Goal: Information Seeking & Learning: Check status

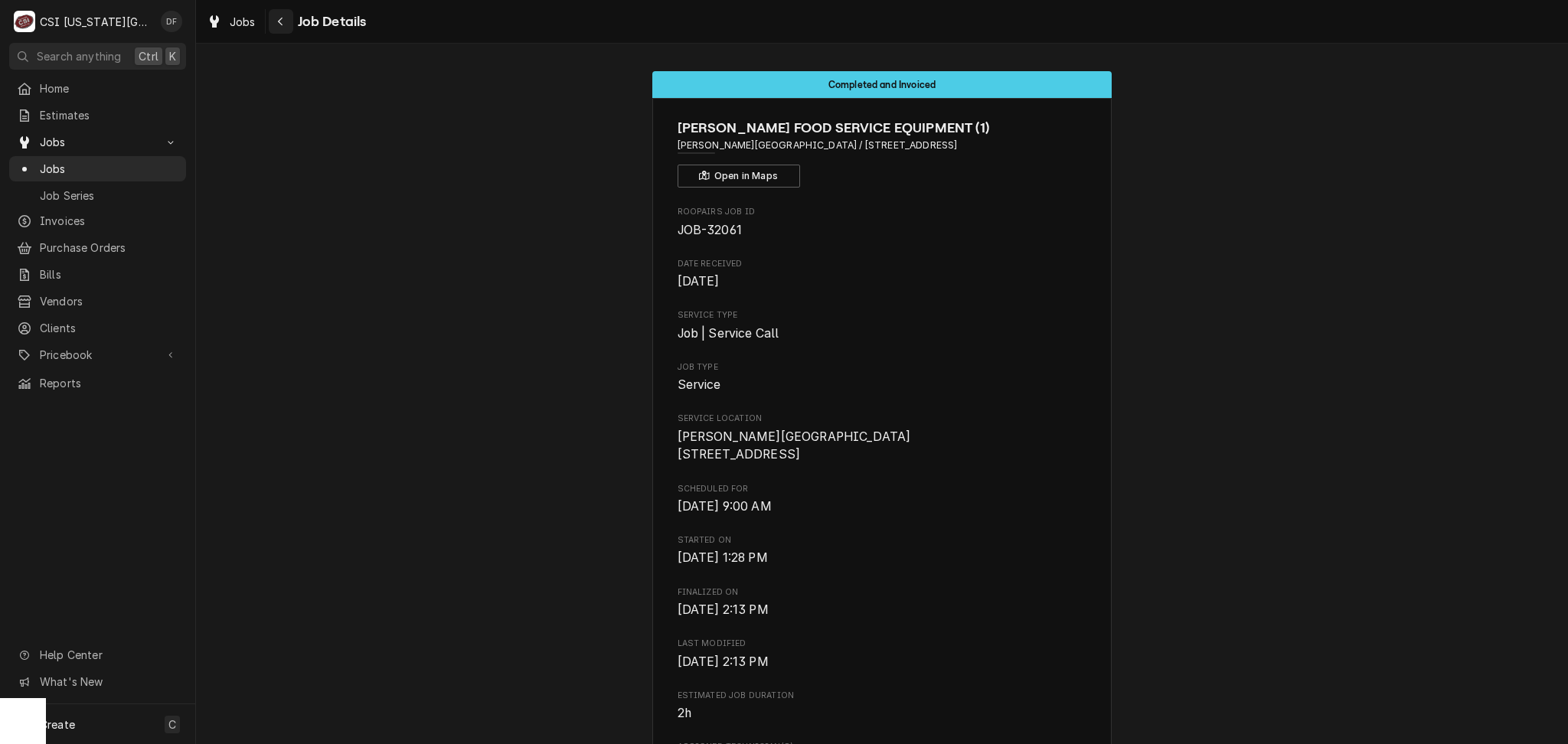
click at [277, 29] on div "Navigate back" at bounding box center [281, 21] width 16 height 16
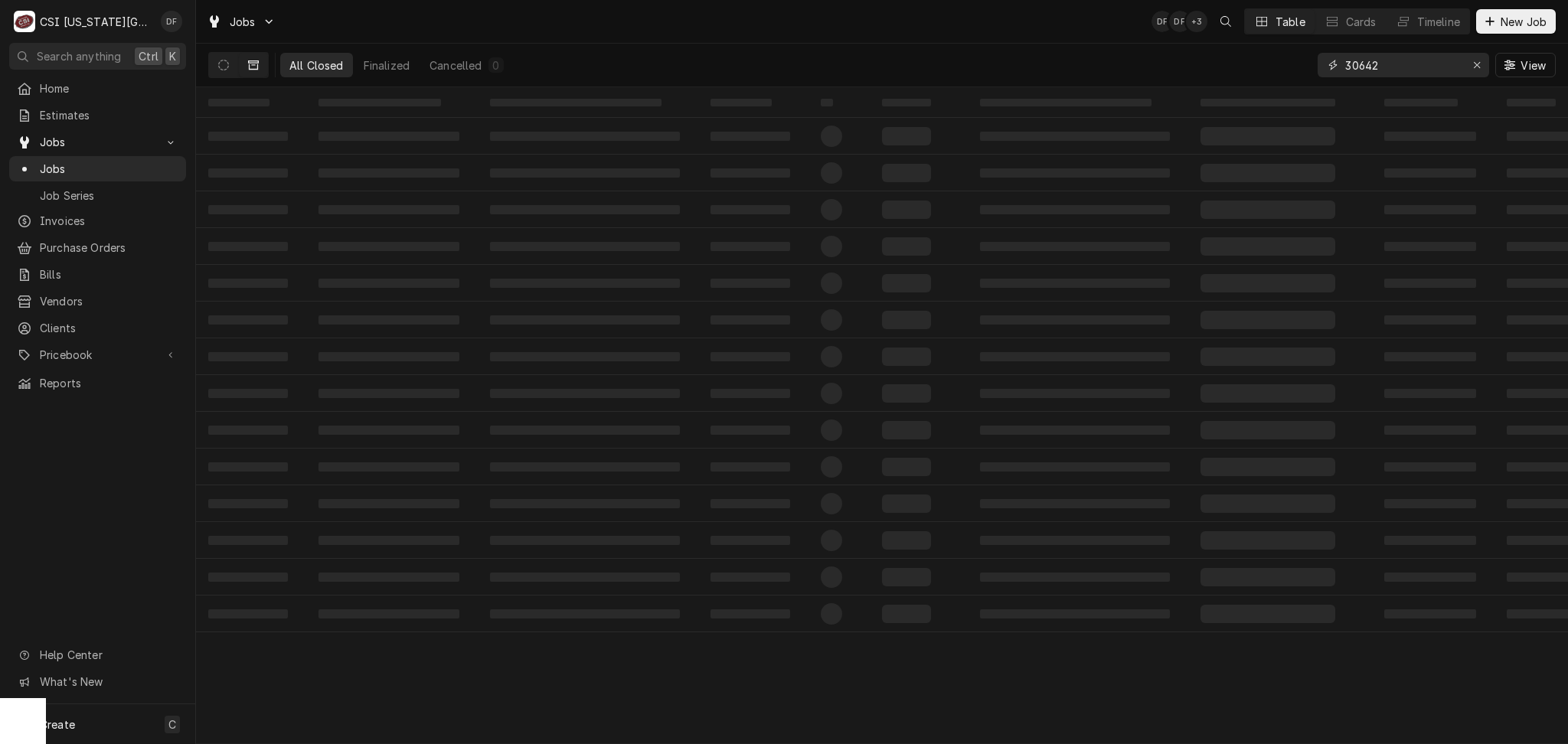
drag, startPoint x: 1389, startPoint y: 64, endPoint x: 1336, endPoint y: 65, distance: 53.0
click at [1336, 65] on div "30642" at bounding box center [1403, 65] width 171 height 25
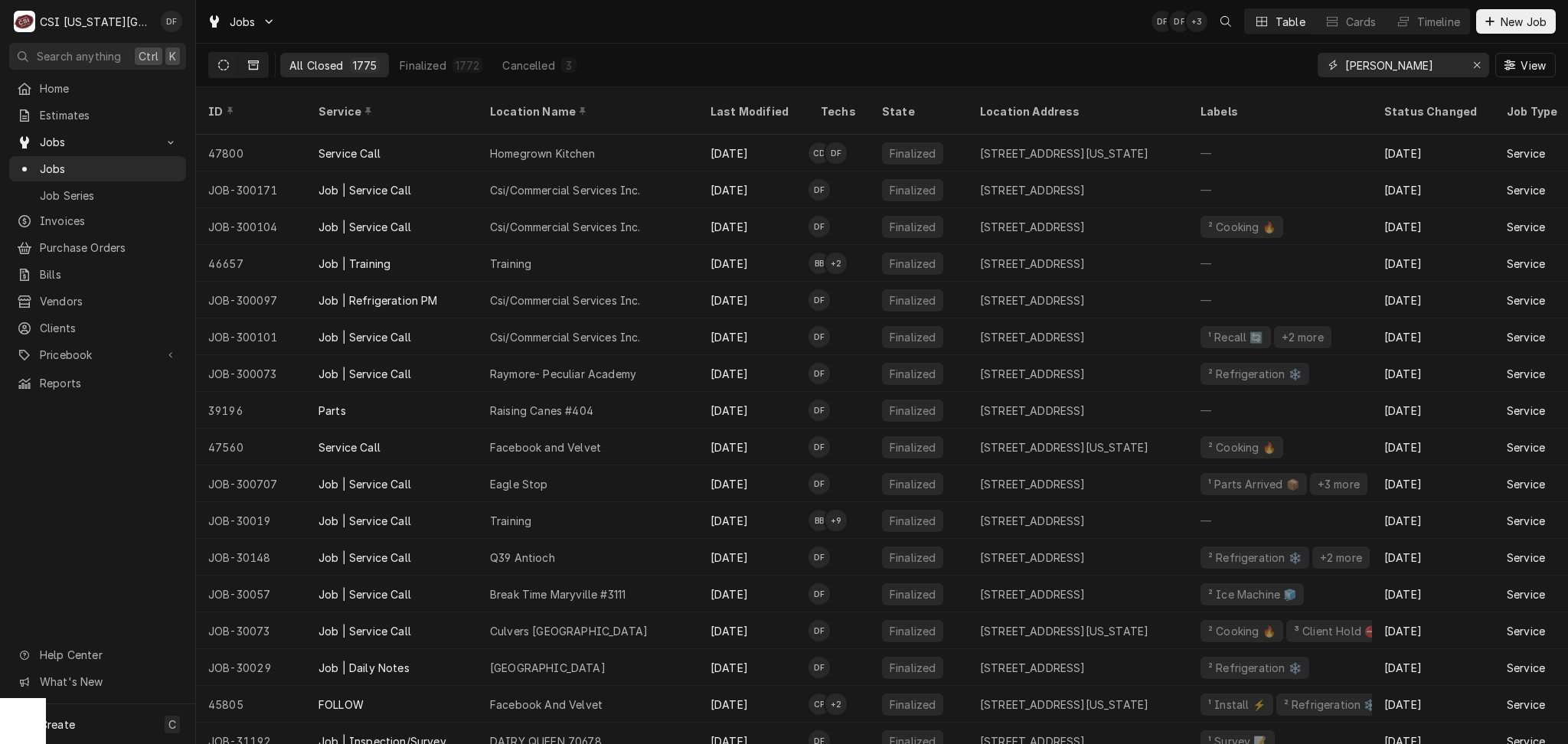
type input "Fannin"
click at [225, 62] on icon "Dynamic Content Wrapper" at bounding box center [223, 65] width 11 height 11
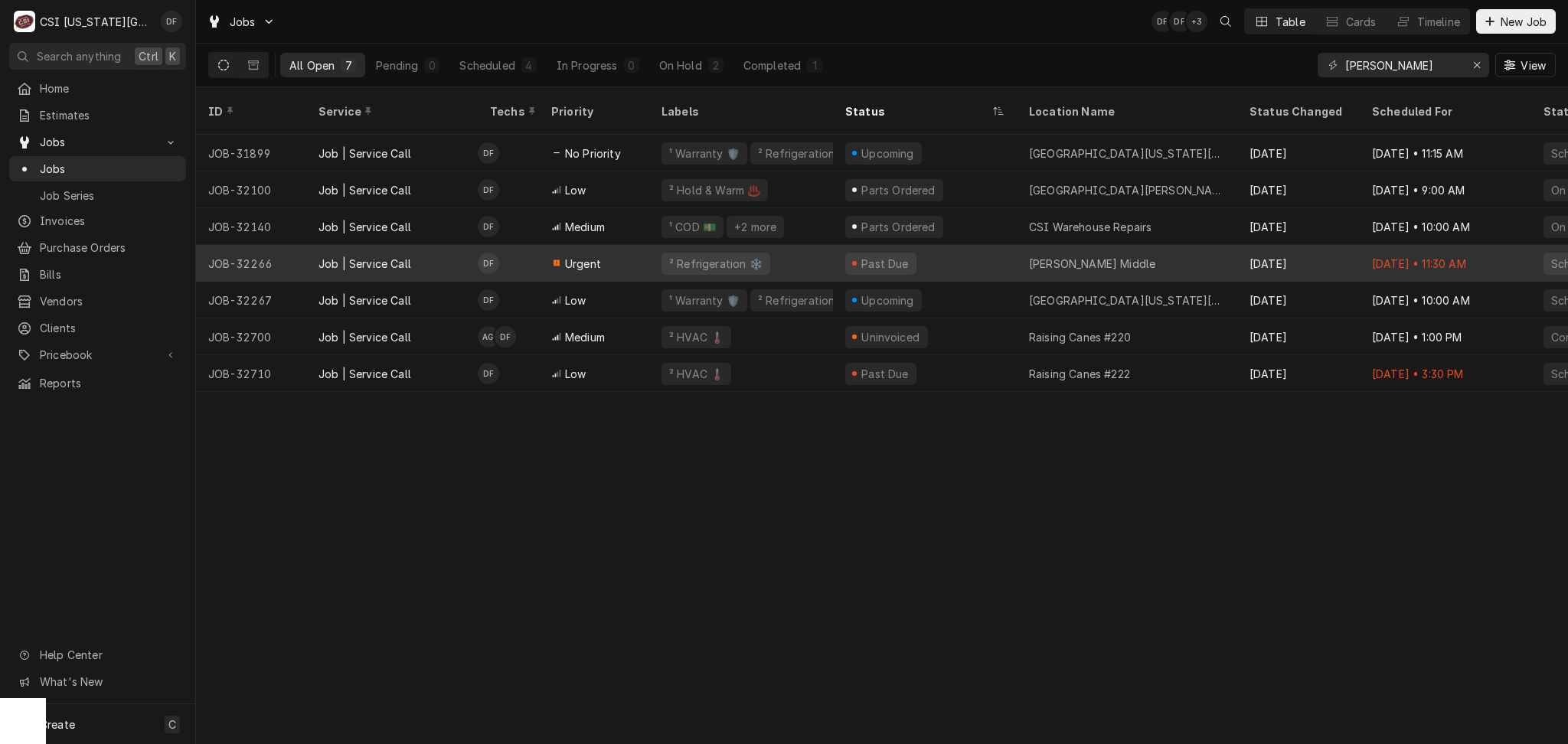
click at [846, 262] on tr "JOB-32266 Job | Service Call DF Urgent ² Refrigeration ❄️ Past Due Clifford H N…" at bounding box center [1437, 263] width 2481 height 37
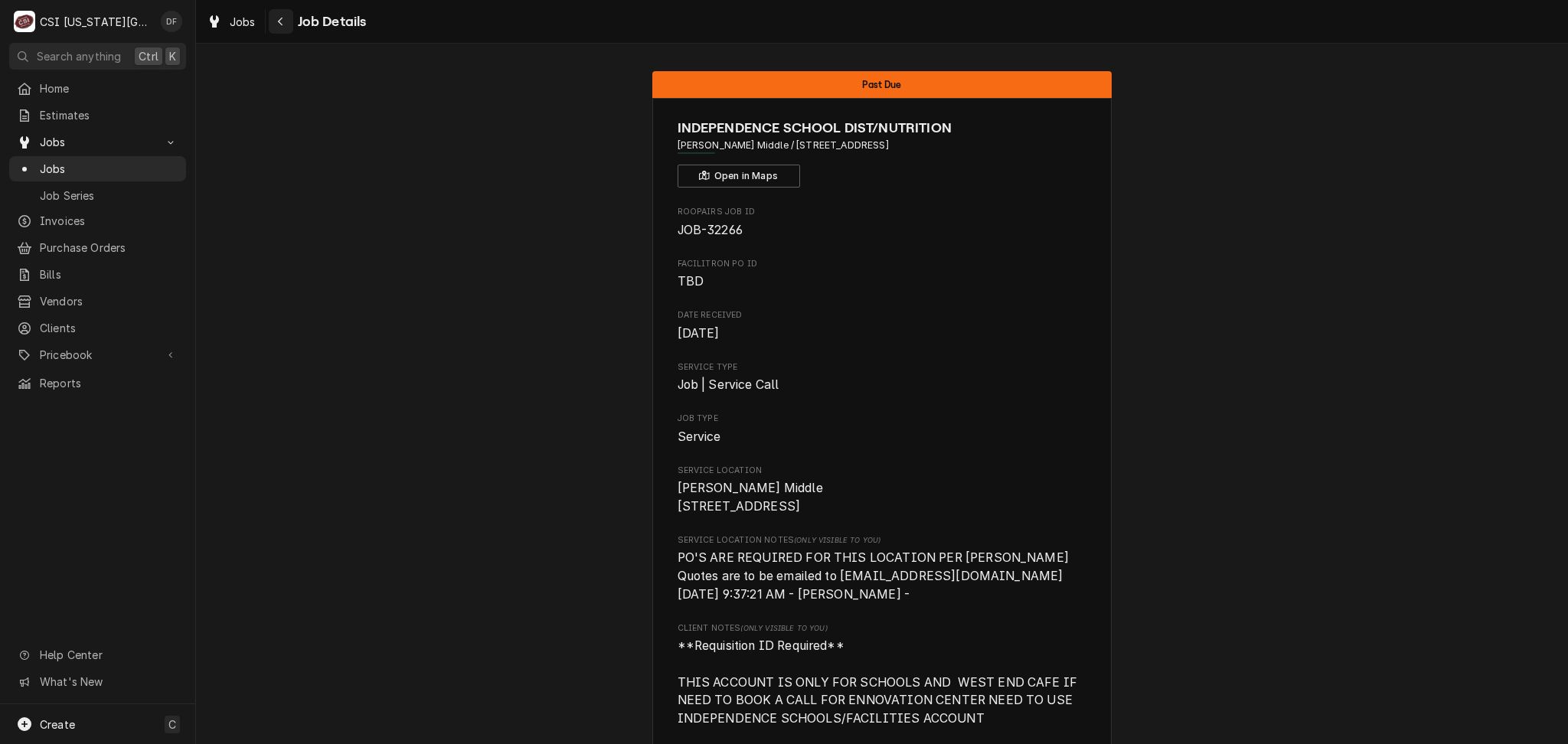
click at [282, 25] on icon "Navigate back" at bounding box center [281, 21] width 7 height 11
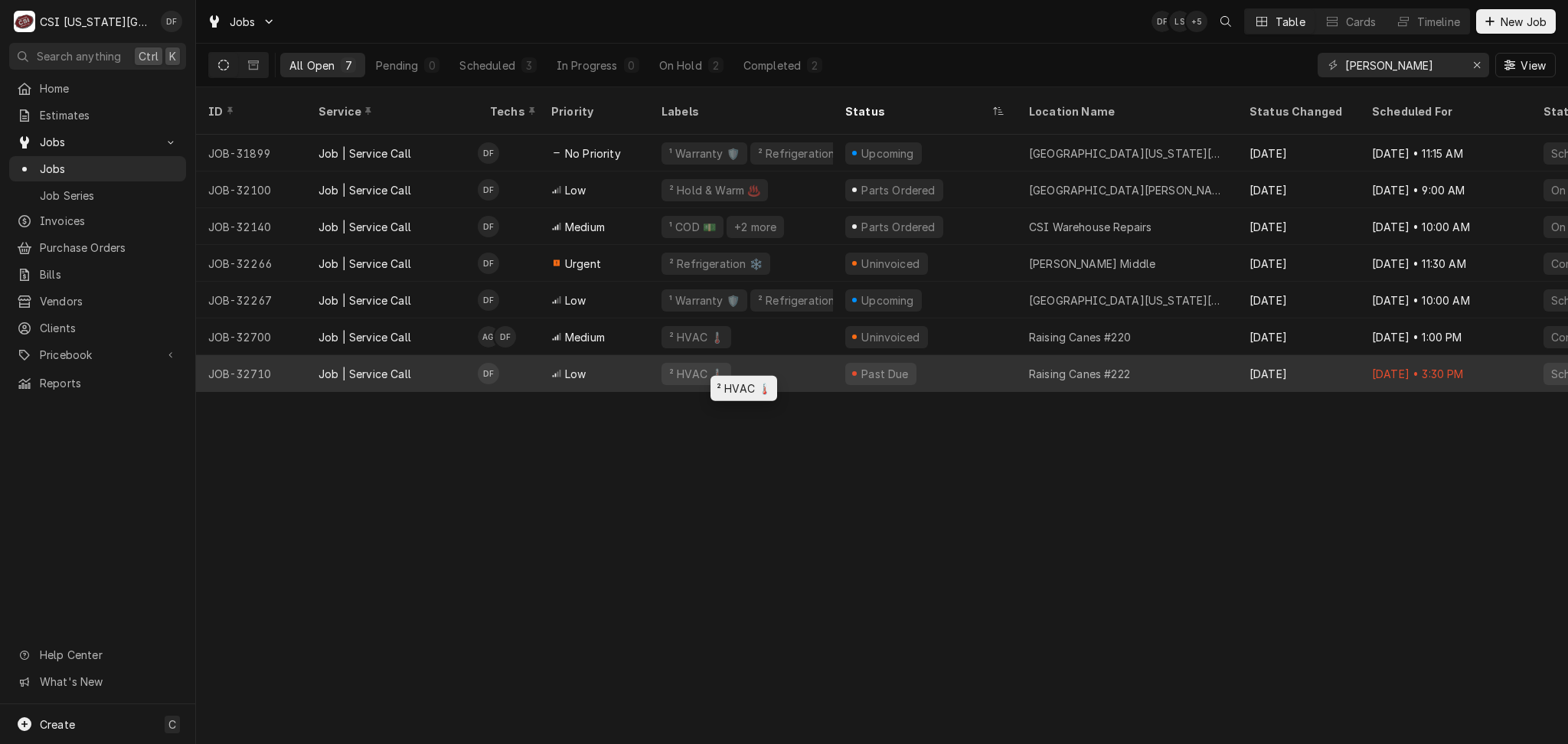
click at [818, 355] on div "² HVAC 🌡️" at bounding box center [741, 373] width 184 height 37
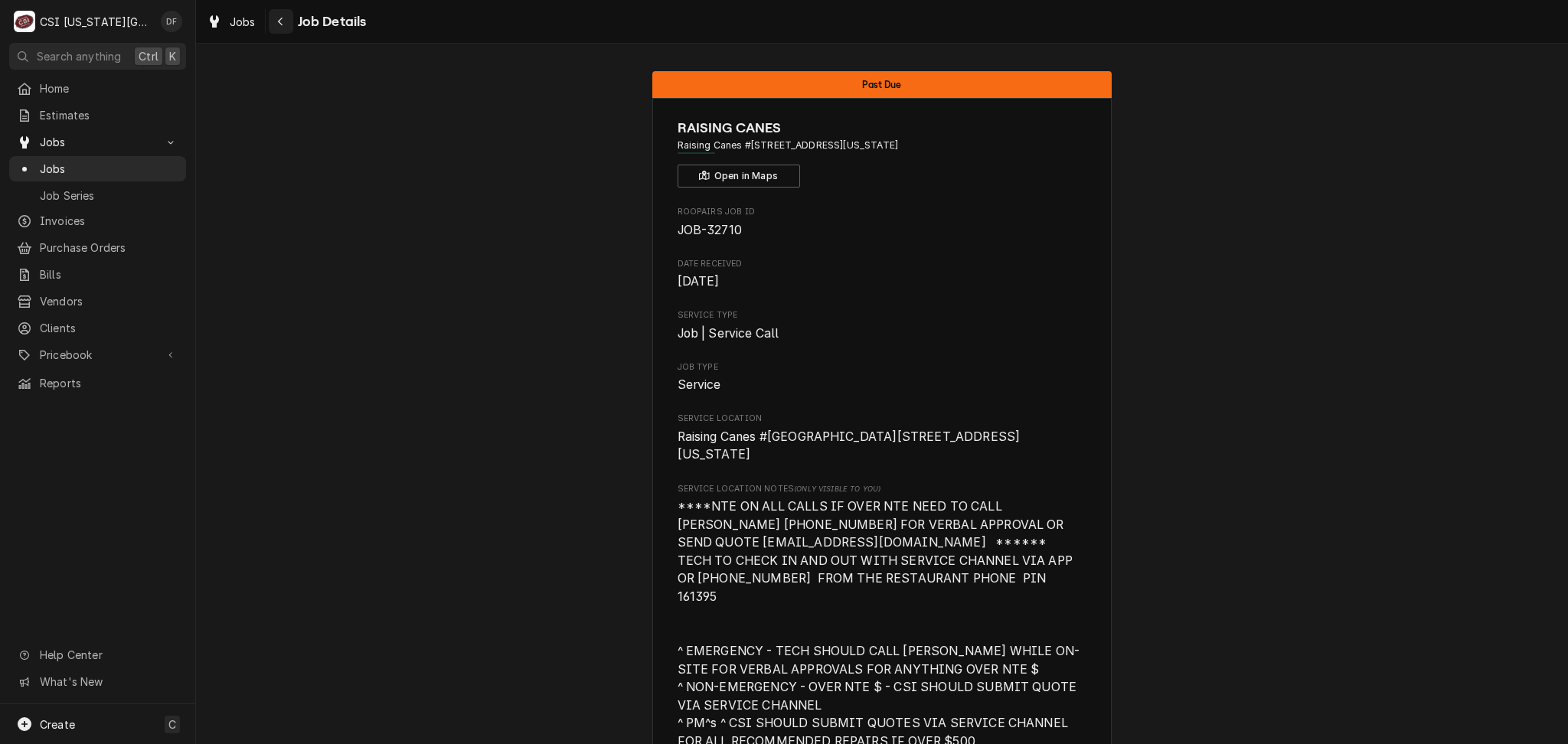
click at [276, 25] on div "Navigate back" at bounding box center [281, 21] width 16 height 16
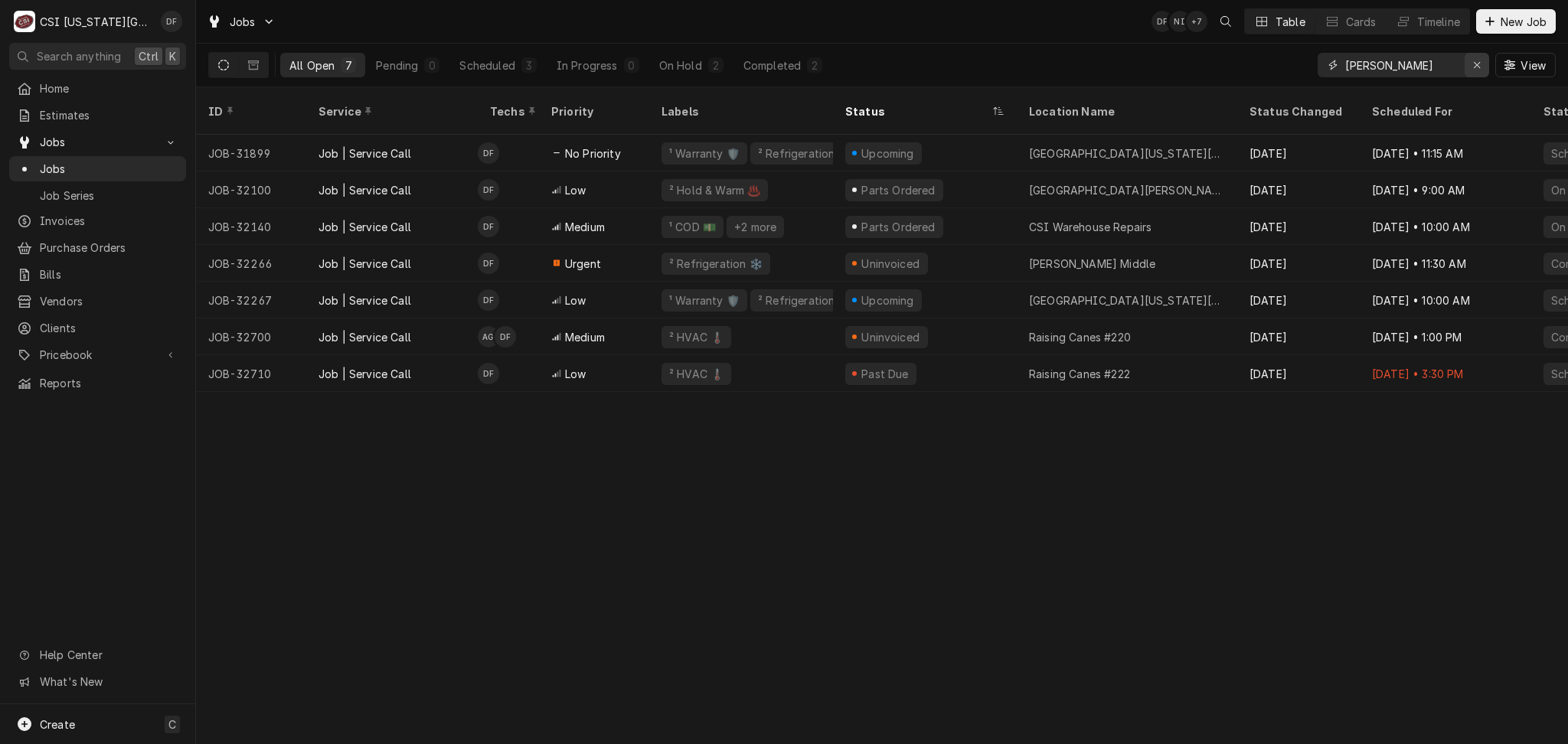
click at [1479, 64] on icon "Erase input" at bounding box center [1478, 65] width 8 height 11
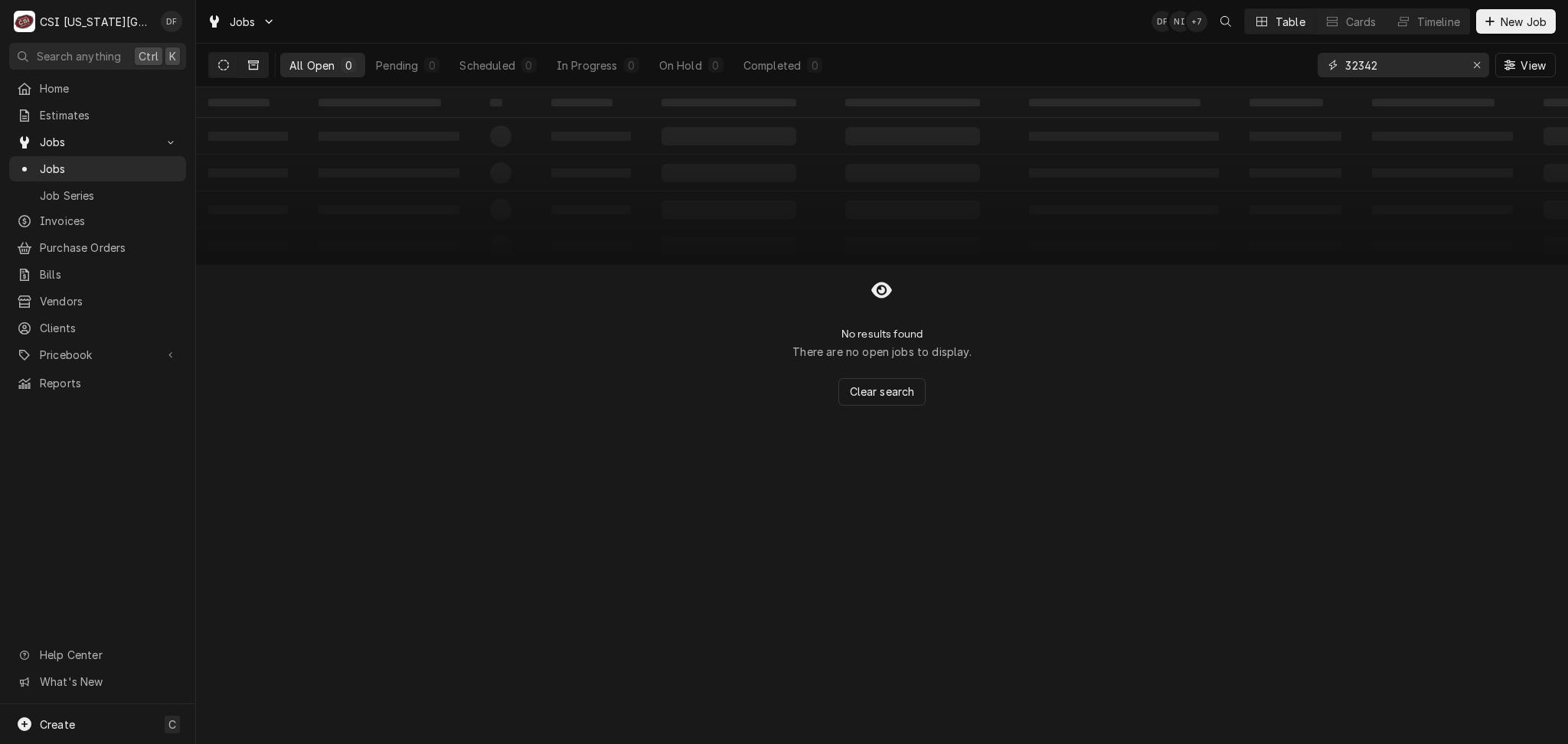
type input "32342"
click at [259, 58] on button "Dynamic Content Wrapper" at bounding box center [253, 65] width 29 height 25
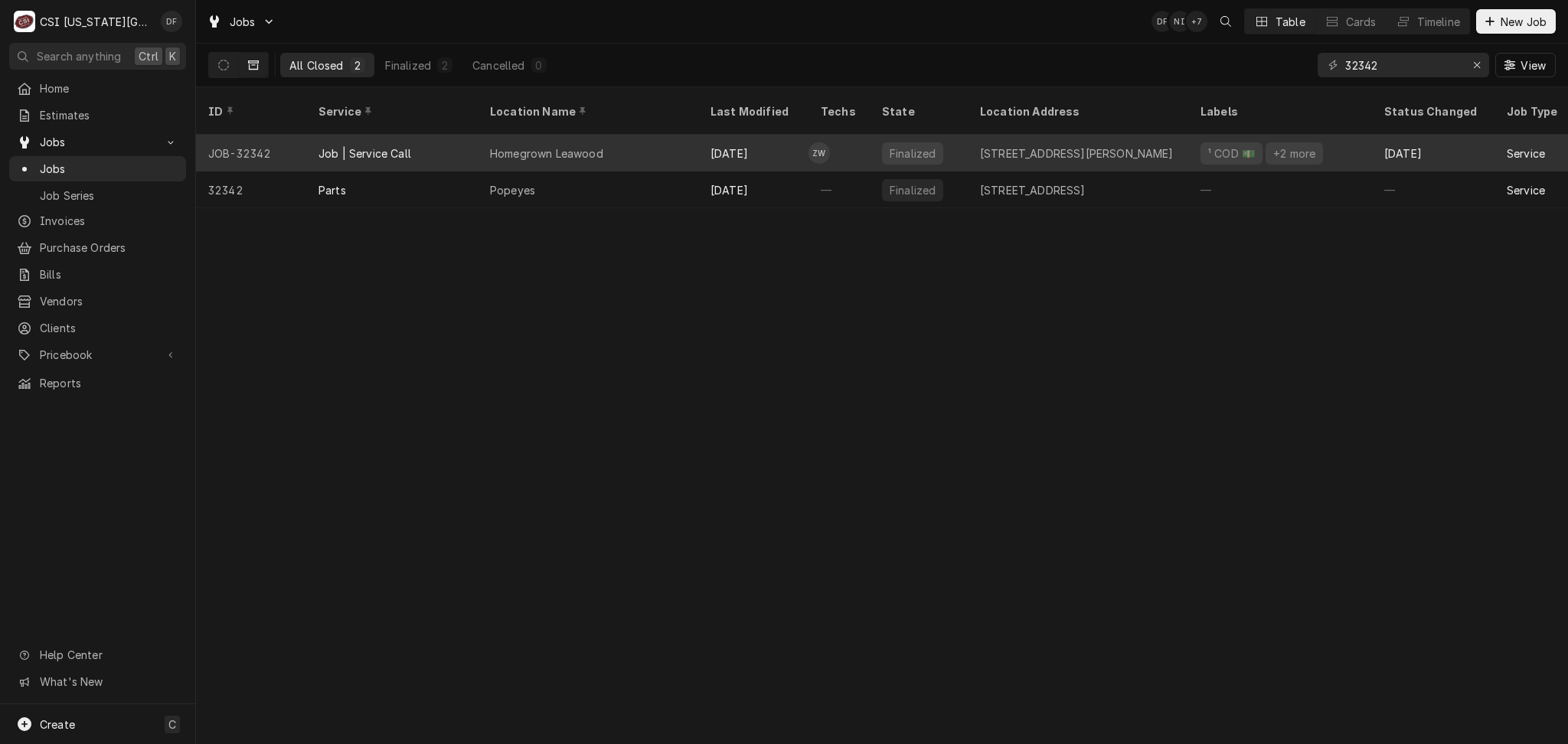
click at [866, 135] on td "ZW" at bounding box center [839, 153] width 62 height 37
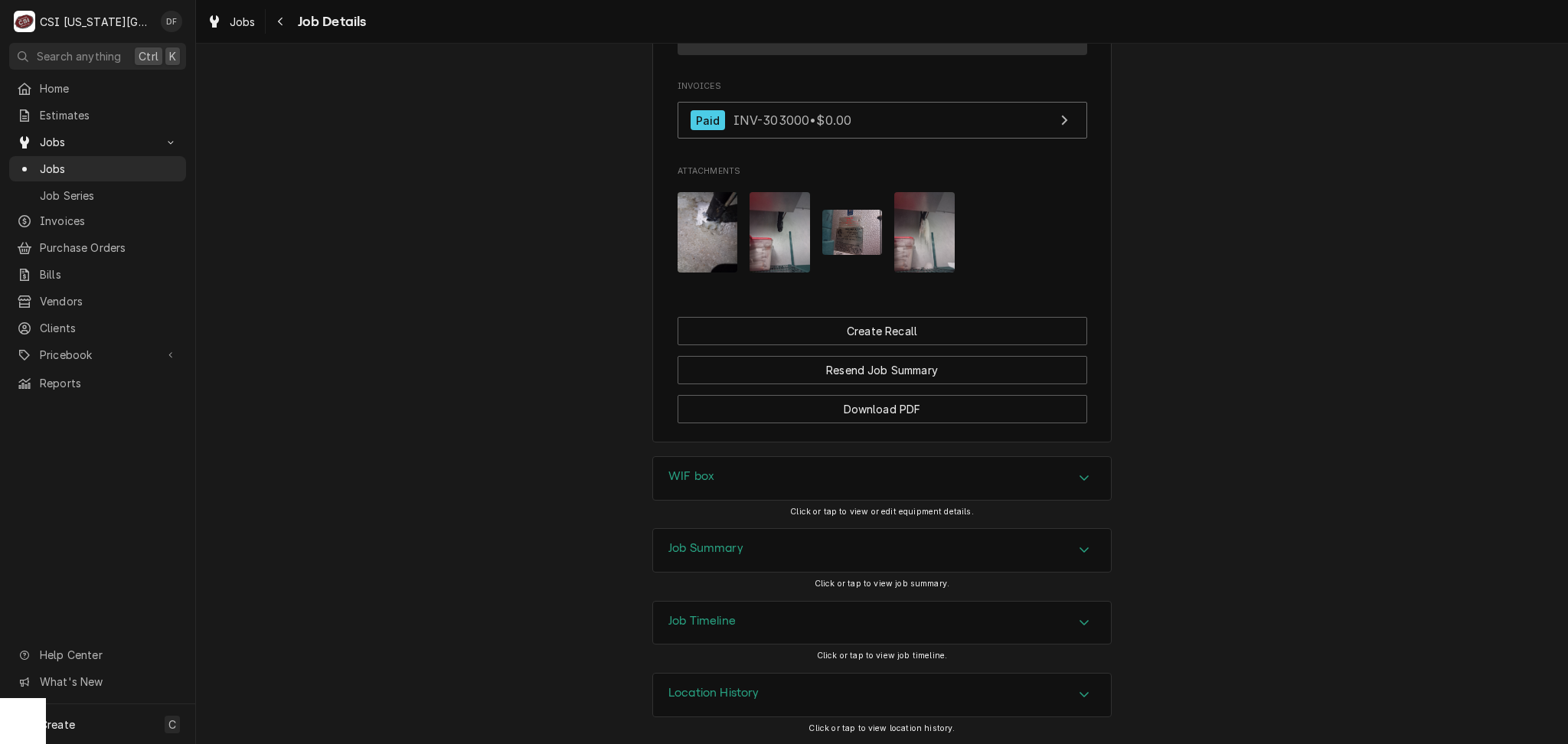
scroll to position [1692, 0]
click at [779, 548] on div "Job Summary" at bounding box center [882, 550] width 458 height 43
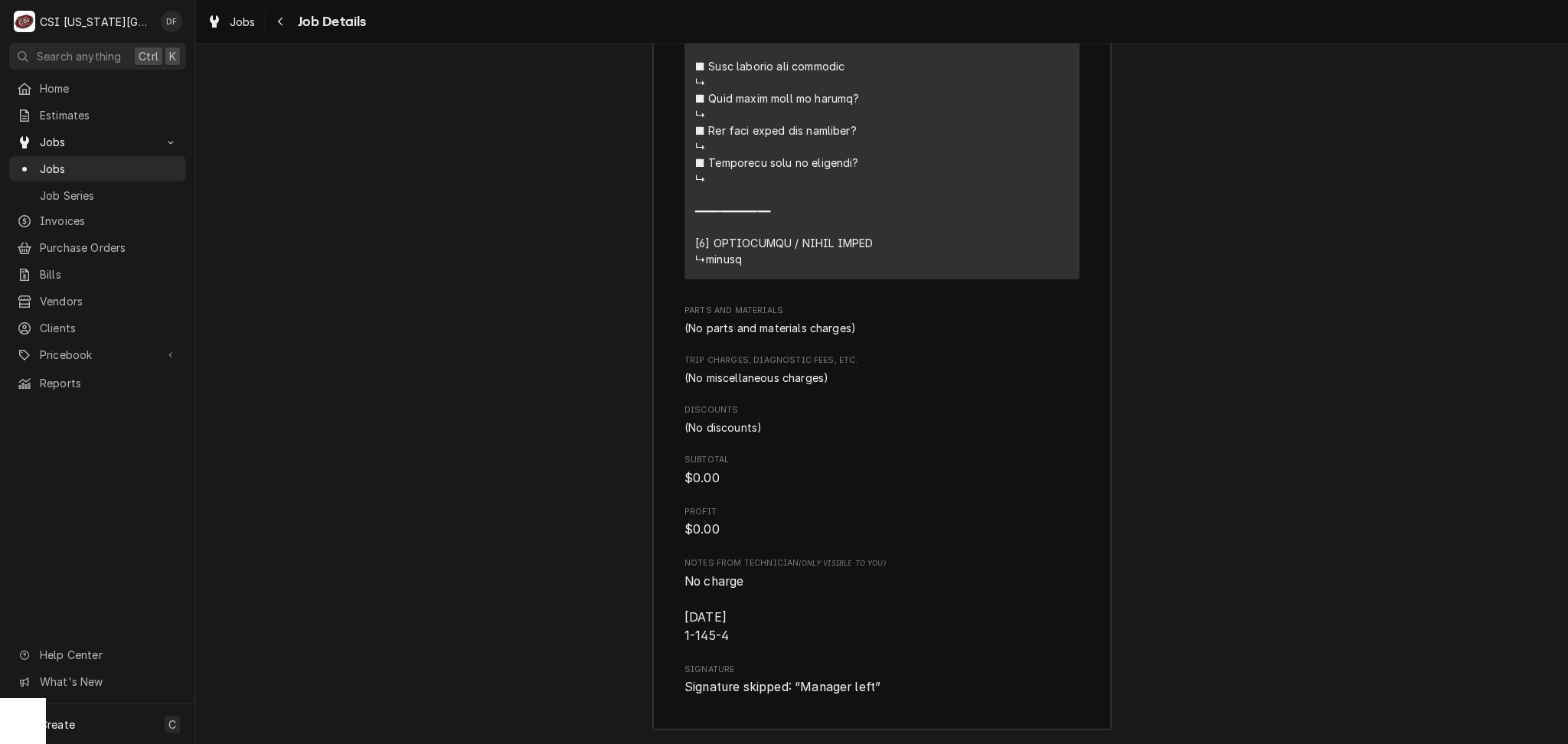
scroll to position [3716, 0]
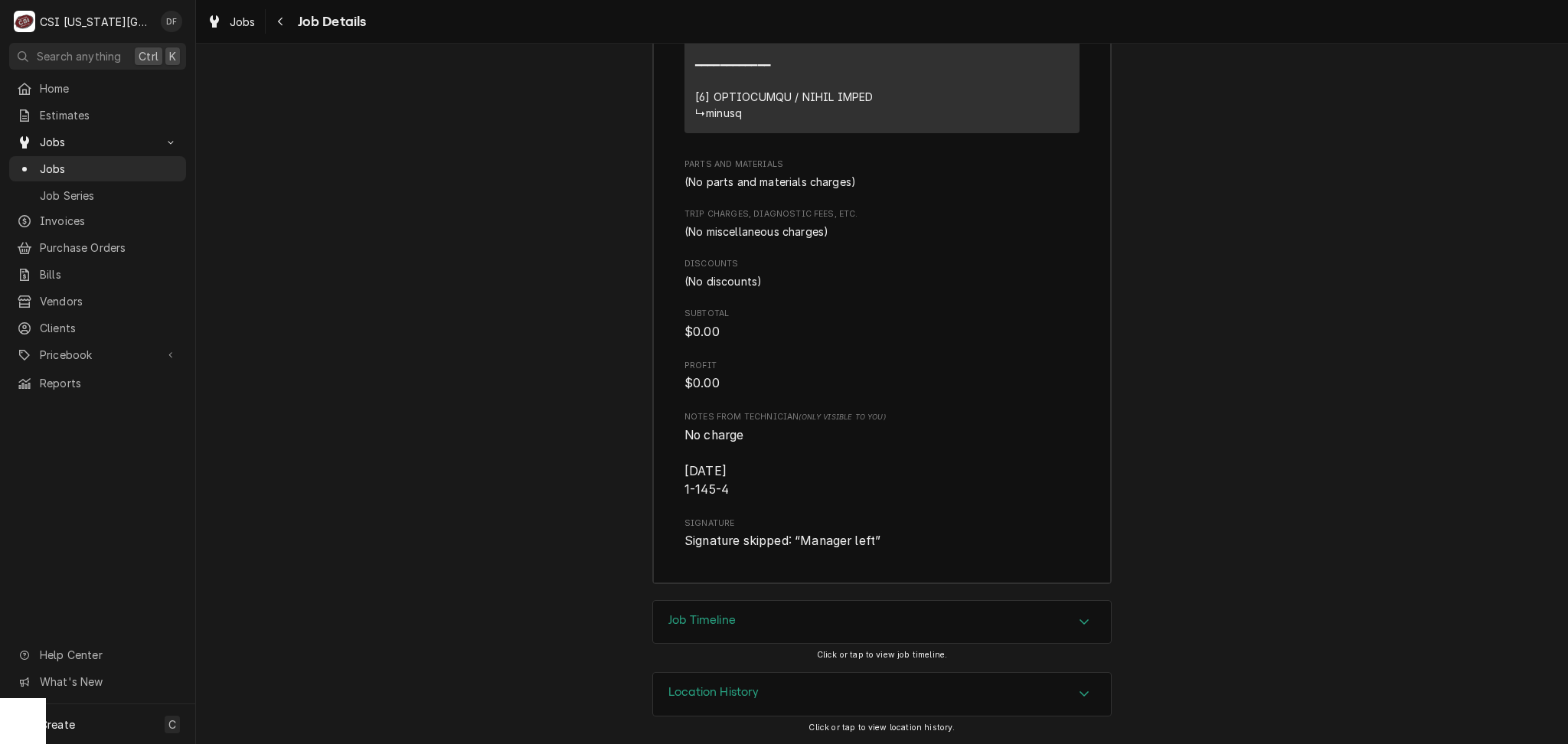
click at [757, 624] on div "Job Timeline" at bounding box center [882, 623] width 458 height 43
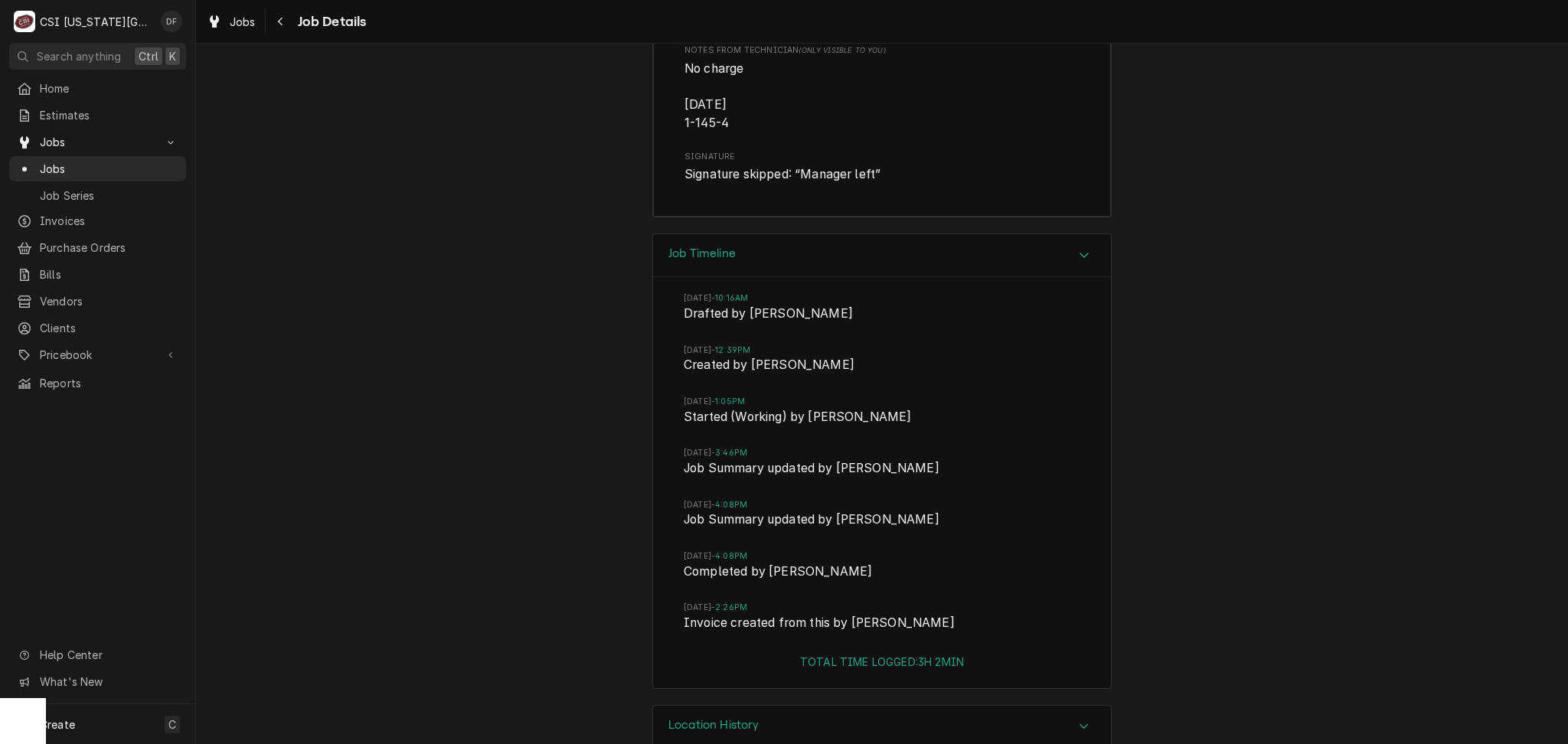
scroll to position [4115, 0]
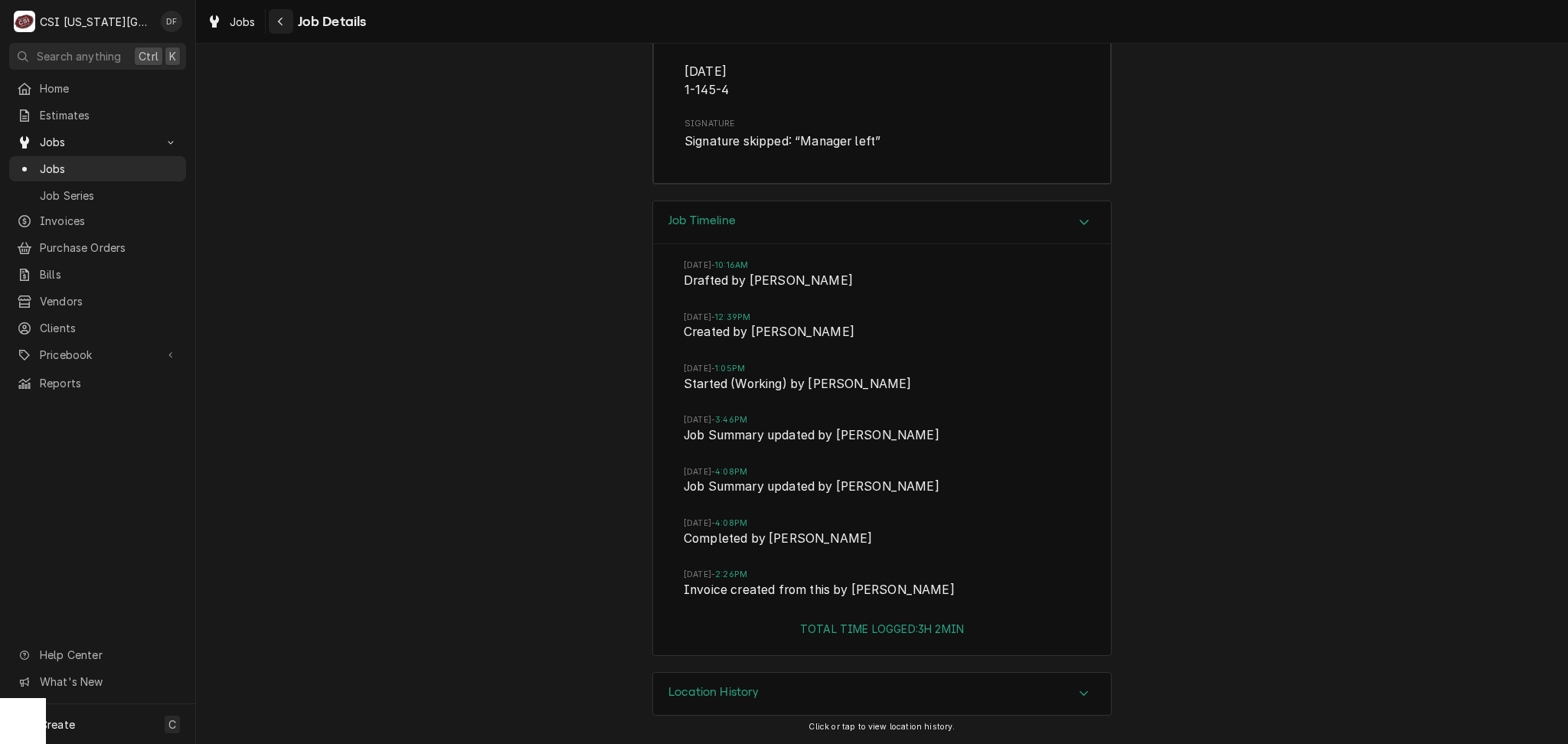
click at [277, 25] on icon "Navigate back" at bounding box center [281, 21] width 7 height 11
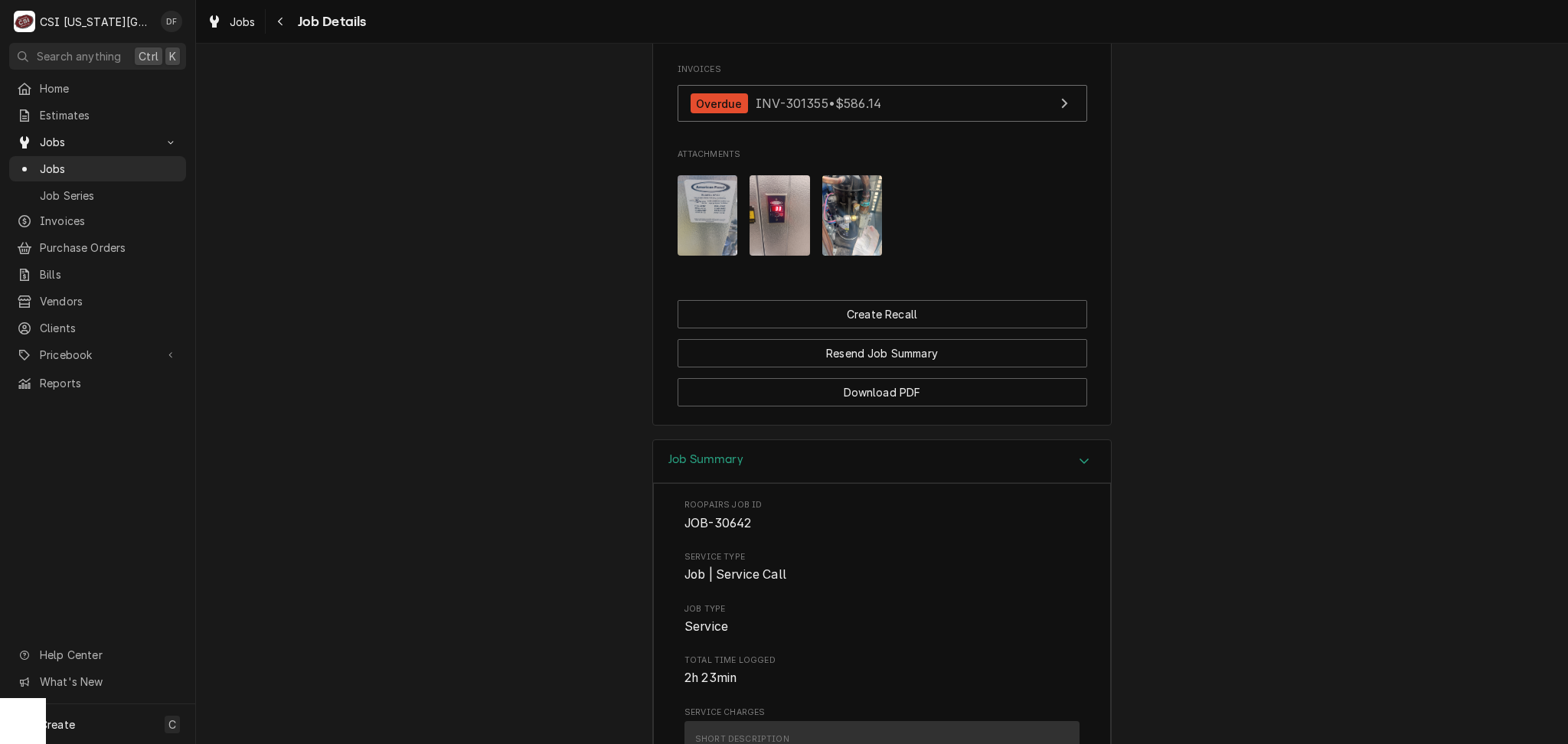
scroll to position [1103, 0]
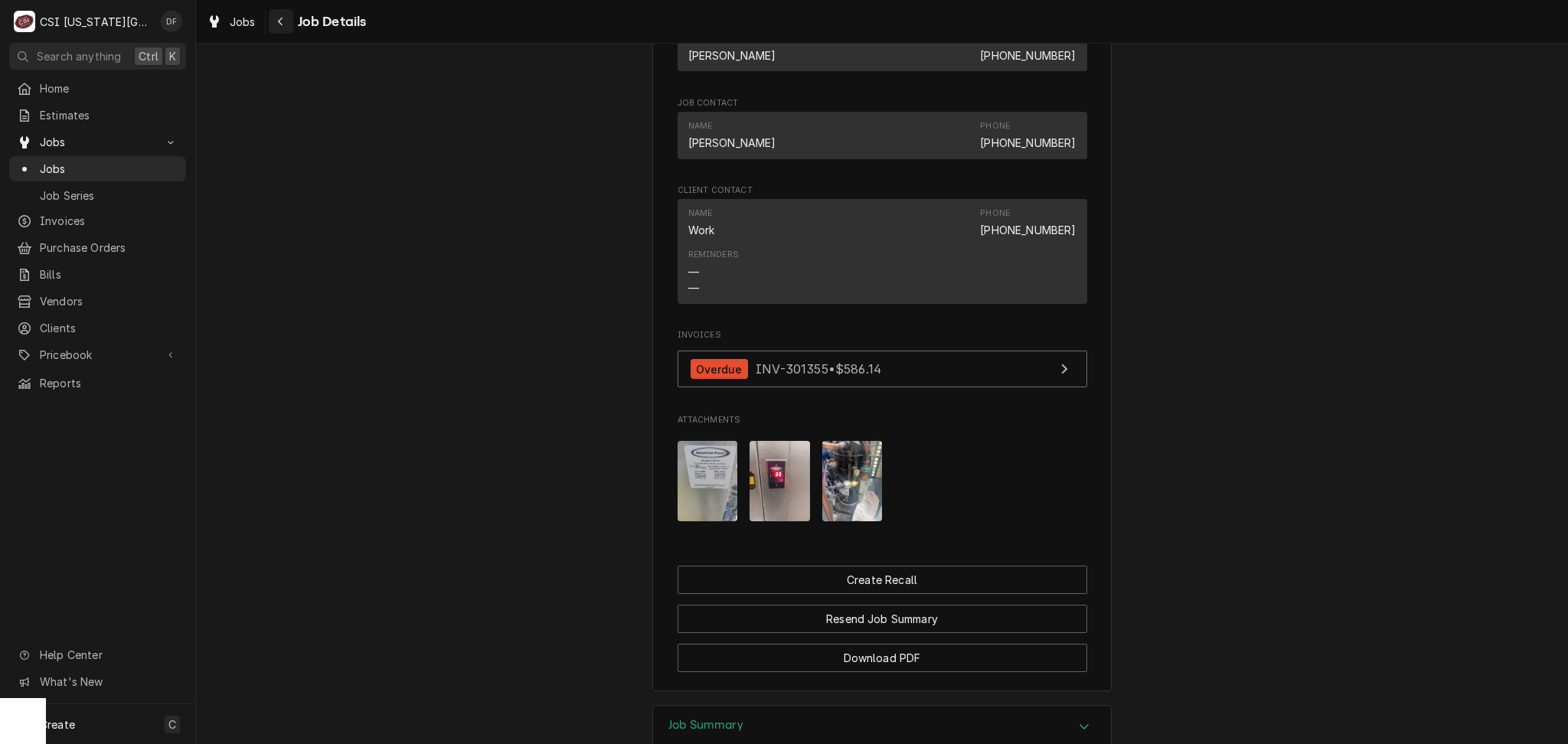
click at [285, 25] on div "Navigate back" at bounding box center [281, 21] width 16 height 16
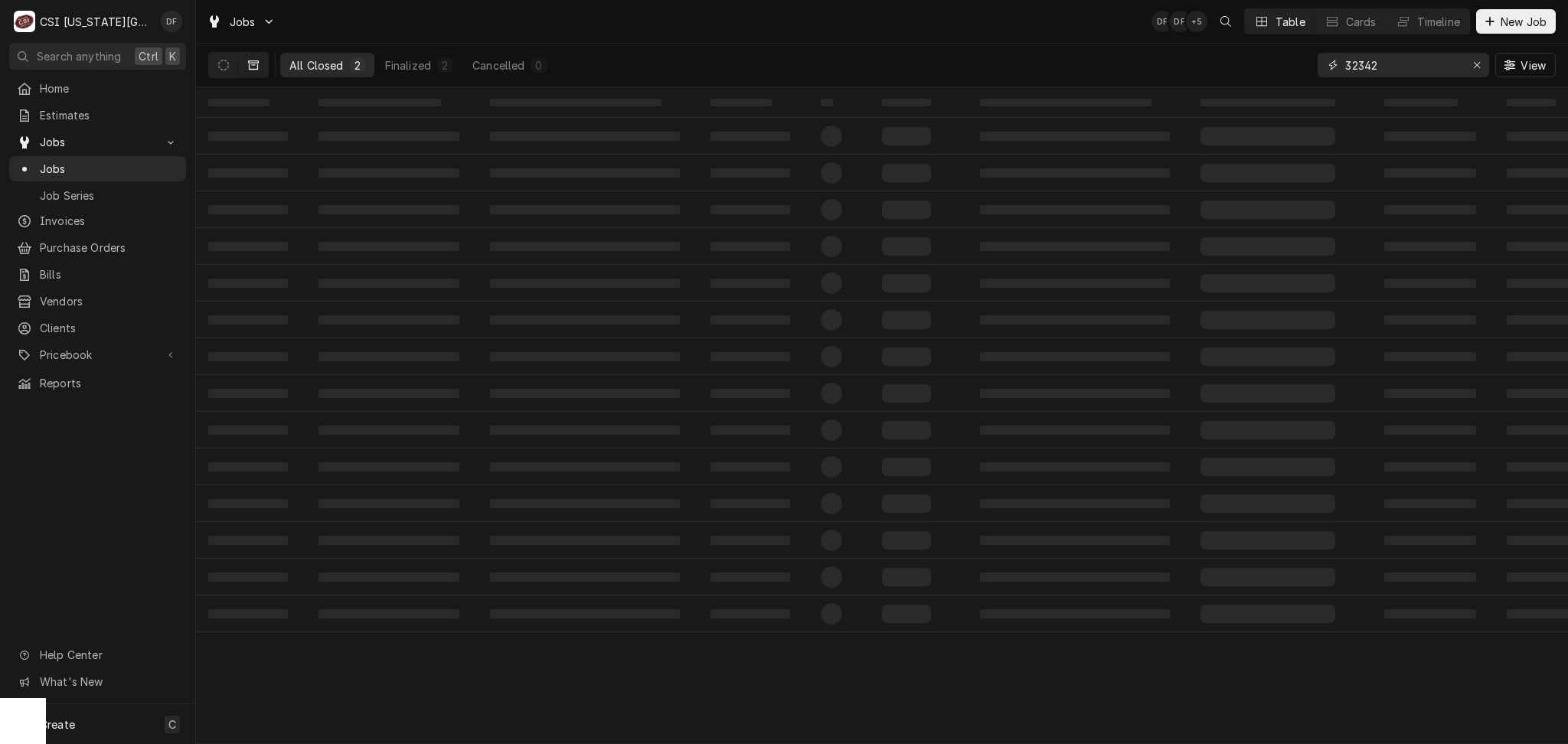
drag, startPoint x: 1402, startPoint y: 60, endPoint x: 1334, endPoint y: 63, distance: 68.1
click at [1334, 63] on div "32342" at bounding box center [1403, 65] width 171 height 25
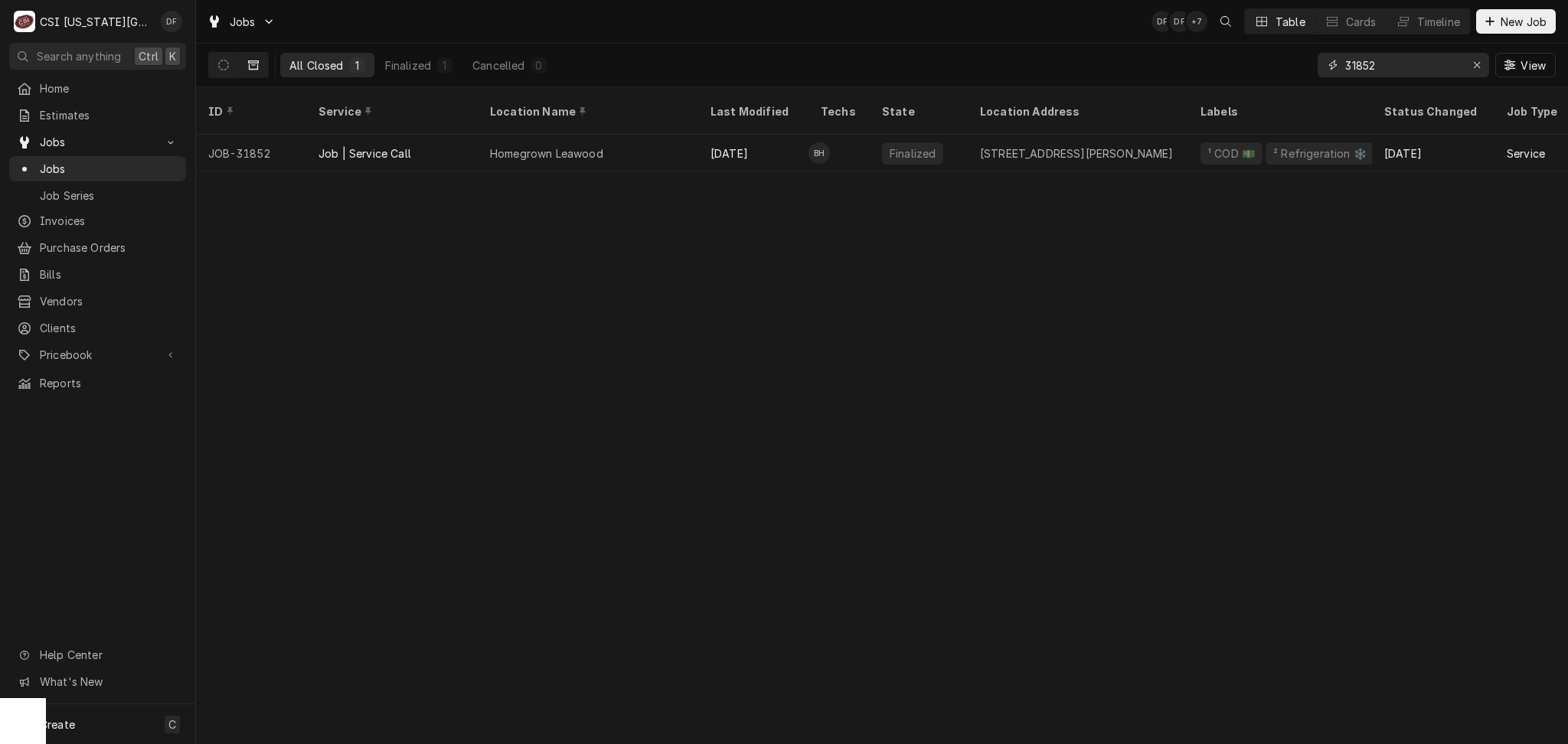
click at [1380, 63] on input "31852" at bounding box center [1403, 65] width 115 height 25
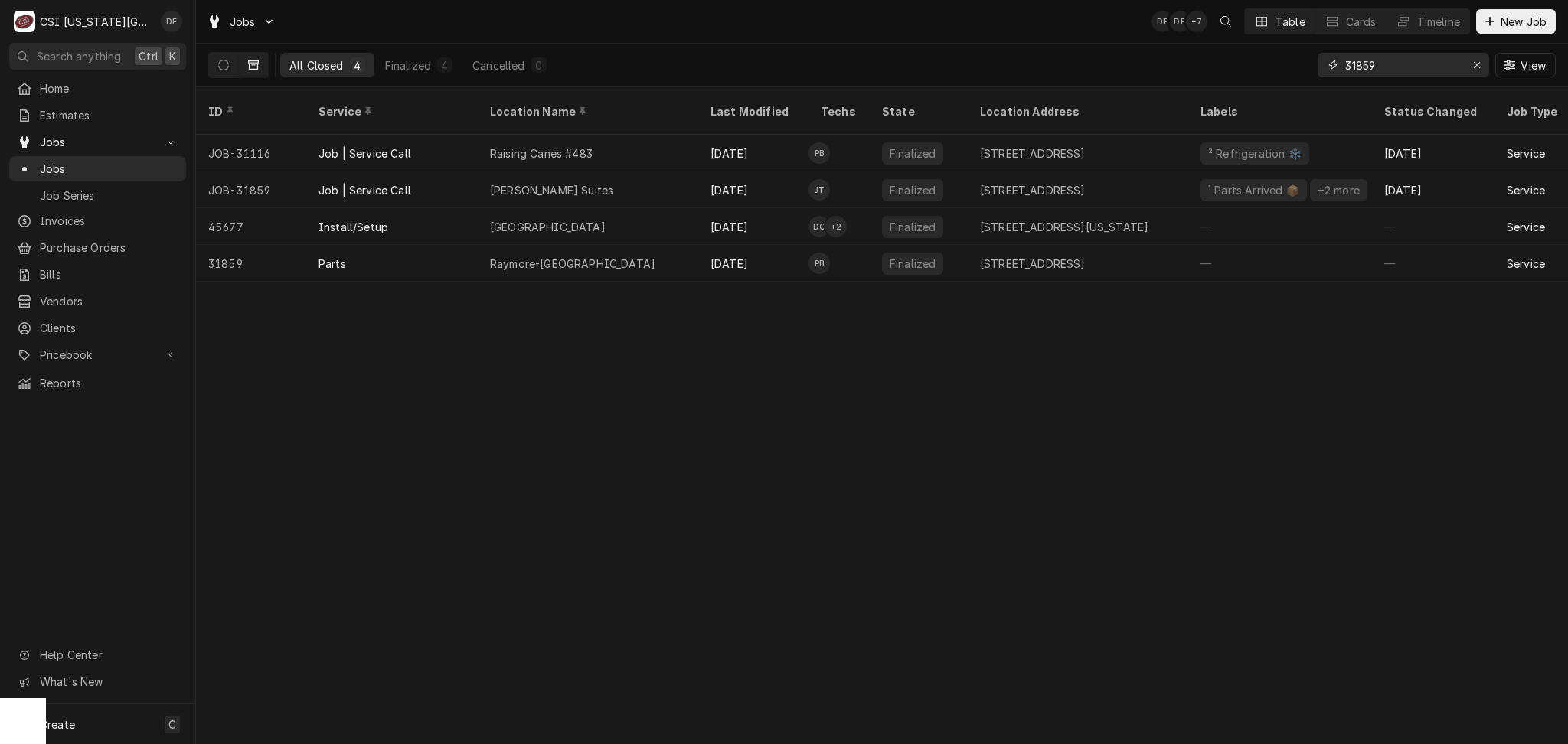
drag, startPoint x: 1380, startPoint y: 66, endPoint x: 1355, endPoint y: 62, distance: 25.3
click at [1355, 62] on input "31859" at bounding box center [1403, 65] width 115 height 25
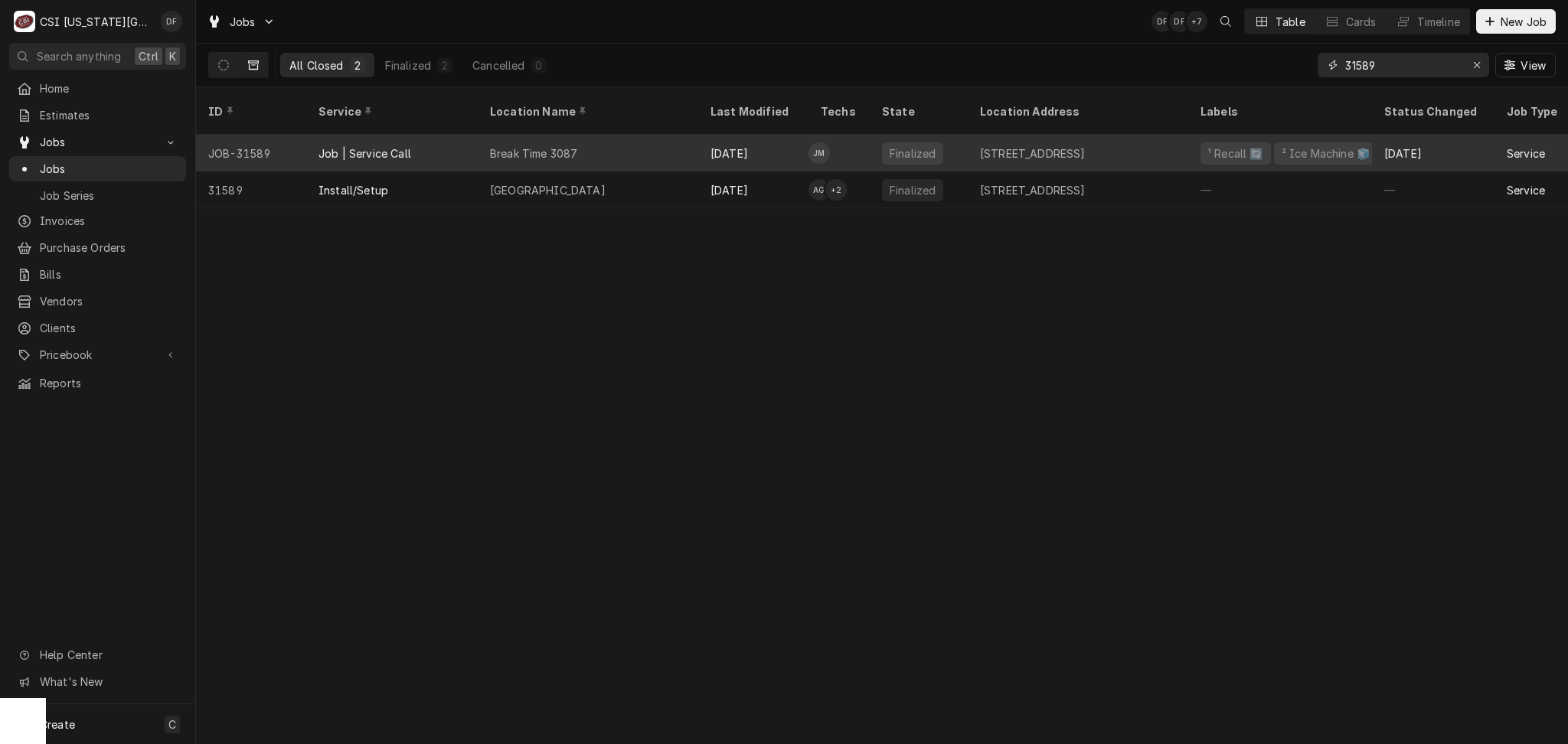
type input "31589"
click at [729, 141] on div "Sep 5" at bounding box center [753, 153] width 110 height 37
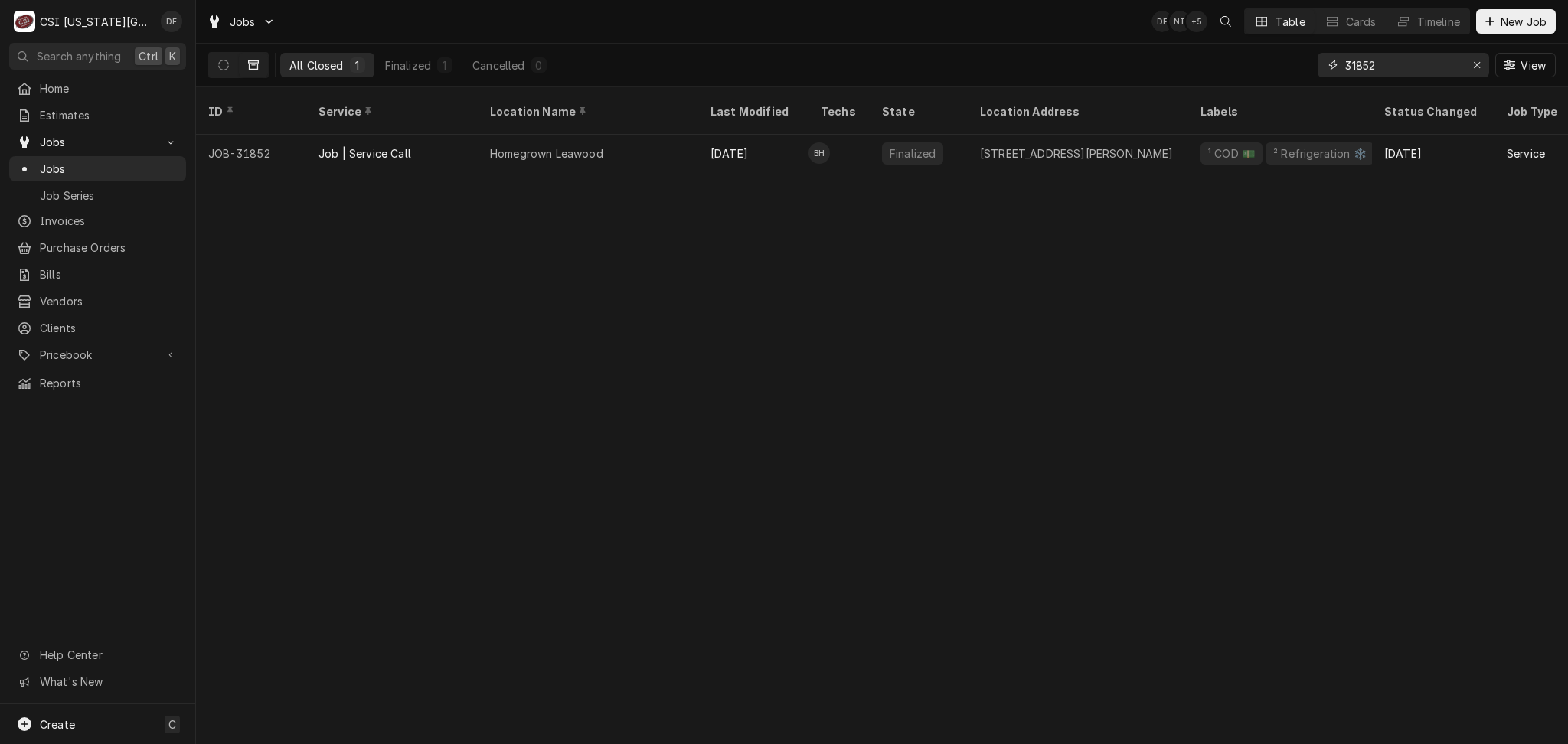
drag, startPoint x: 1388, startPoint y: 66, endPoint x: 1310, endPoint y: 61, distance: 78.2
click at [1310, 61] on div "All Closed 1 Finalized 1 Cancelled 0 31852 View" at bounding box center [882, 65] width 1348 height 43
drag, startPoint x: 1390, startPoint y: 64, endPoint x: 1357, endPoint y: 63, distance: 33.0
click at [1357, 63] on input "31284" at bounding box center [1403, 65] width 115 height 25
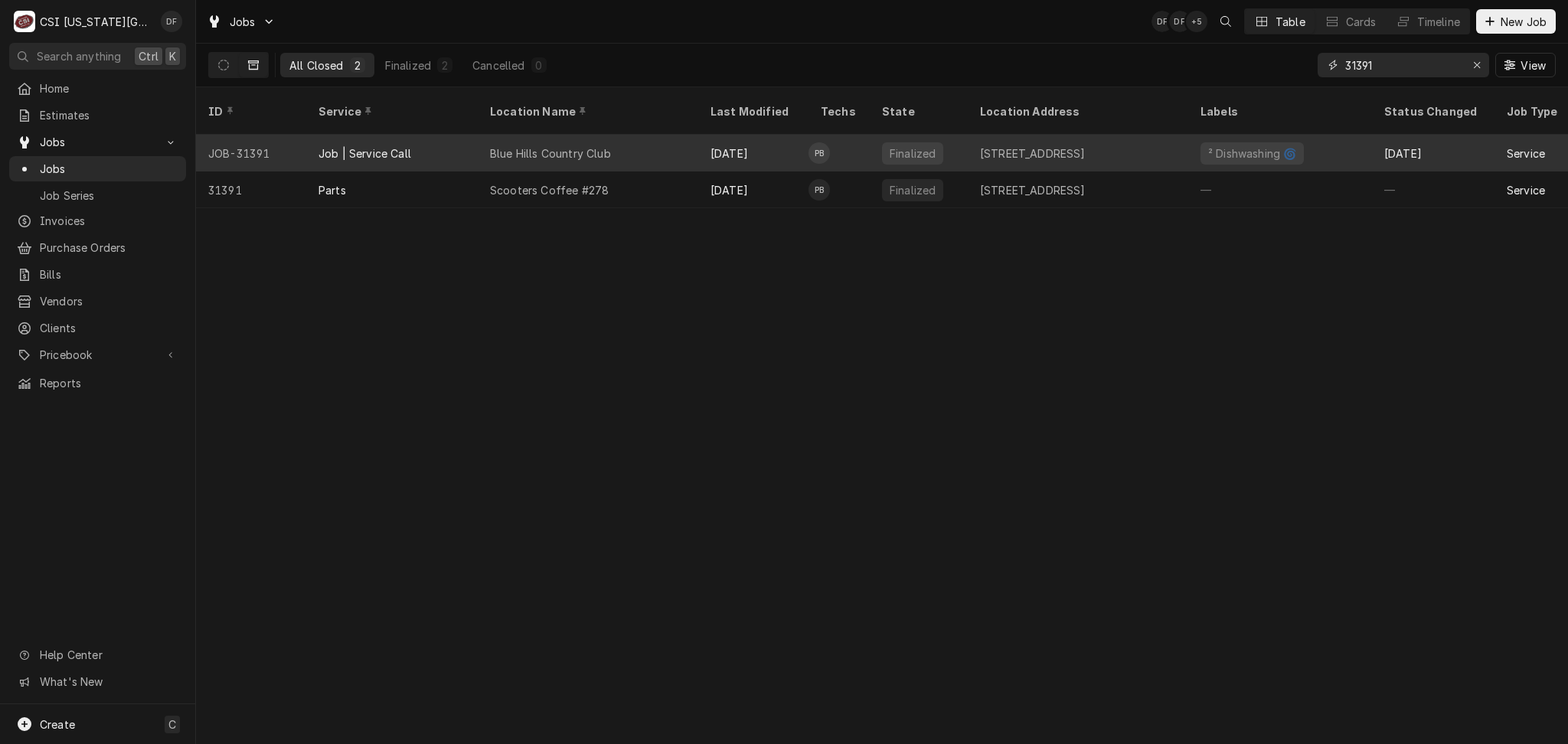
type input "31391"
click at [628, 135] on div "Blue Hills Country Club" at bounding box center [587, 153] width 221 height 37
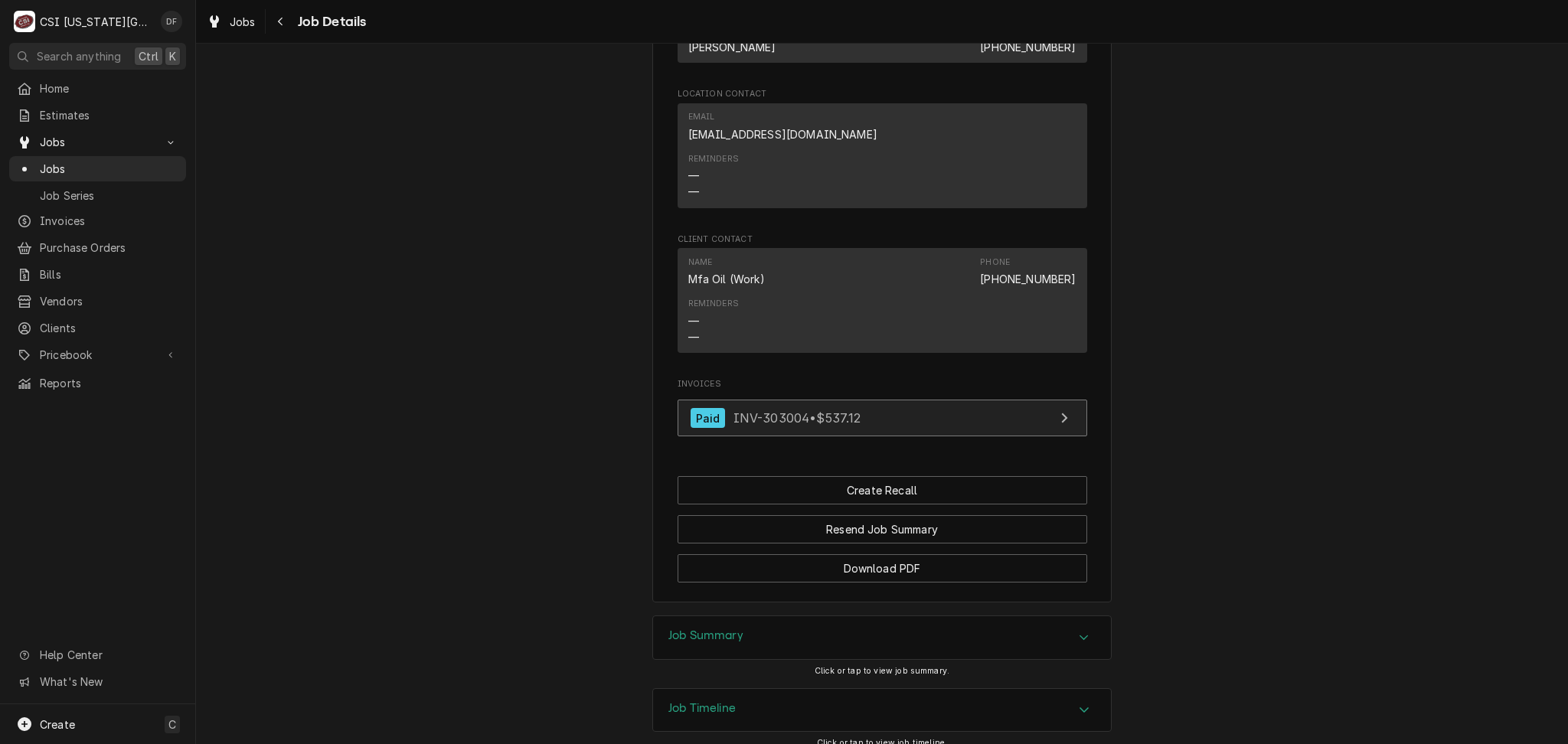
scroll to position [1536, 0]
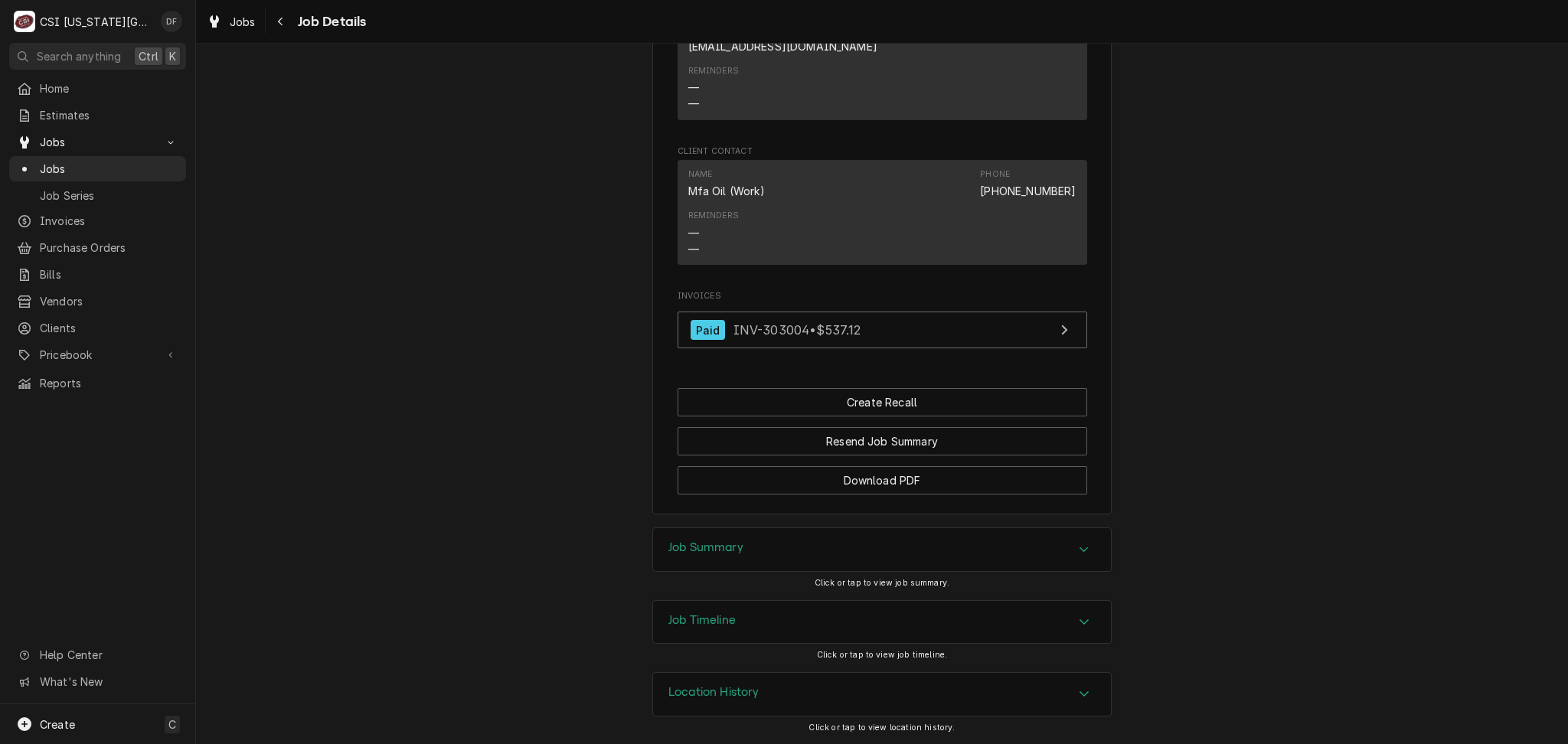
click at [801, 560] on div "Job Summary" at bounding box center [882, 550] width 458 height 43
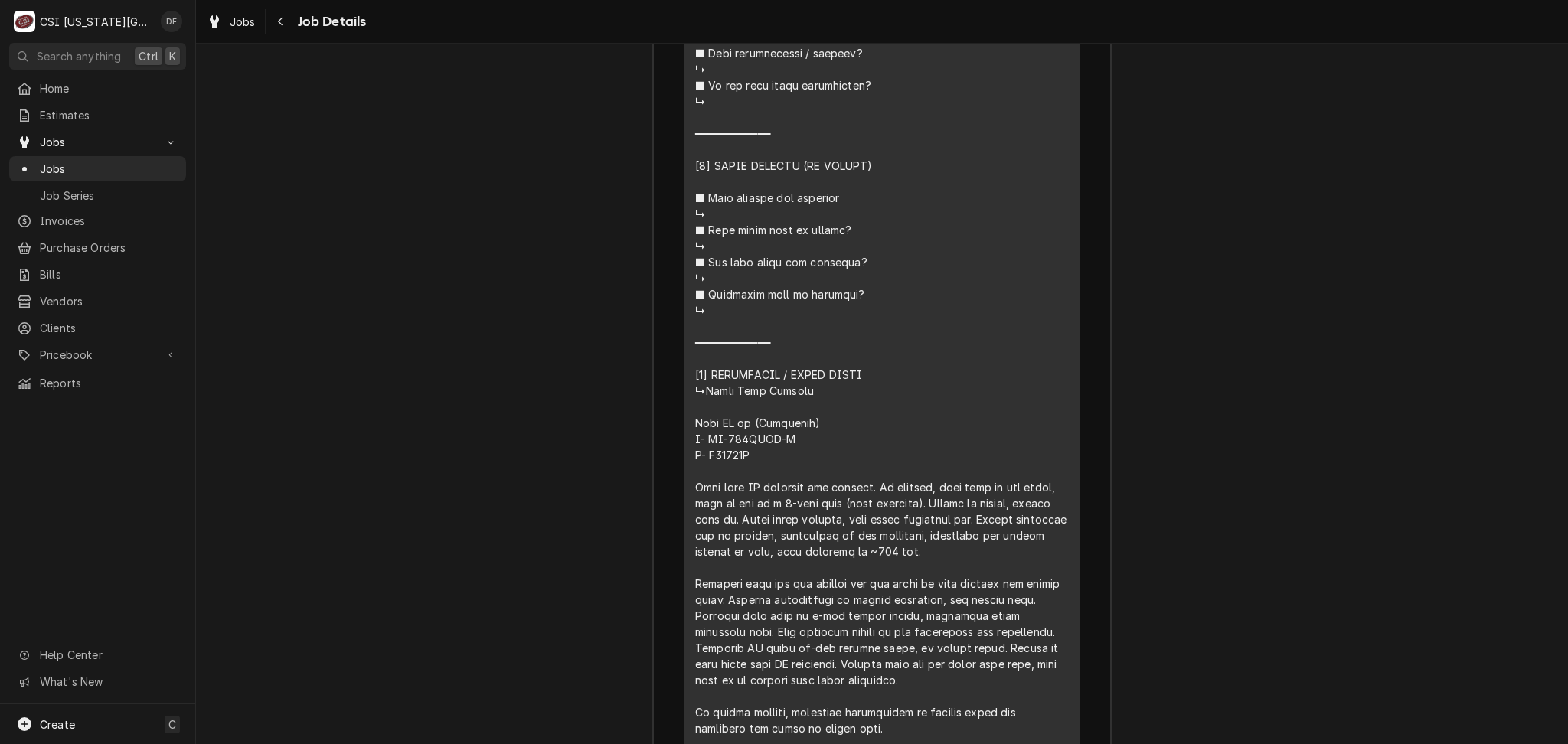
scroll to position [3096, 0]
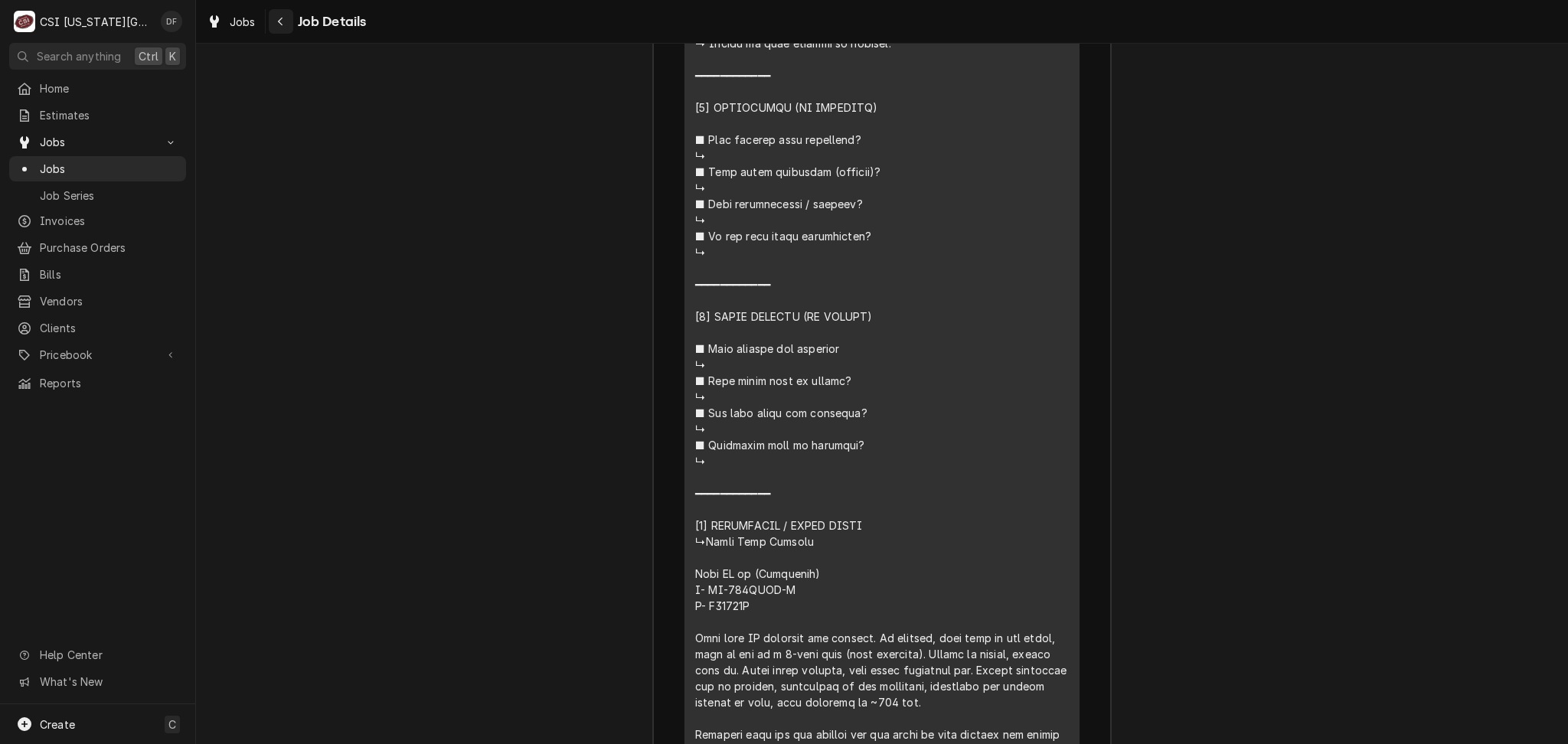
click at [275, 17] on div "Navigate back" at bounding box center [281, 21] width 16 height 16
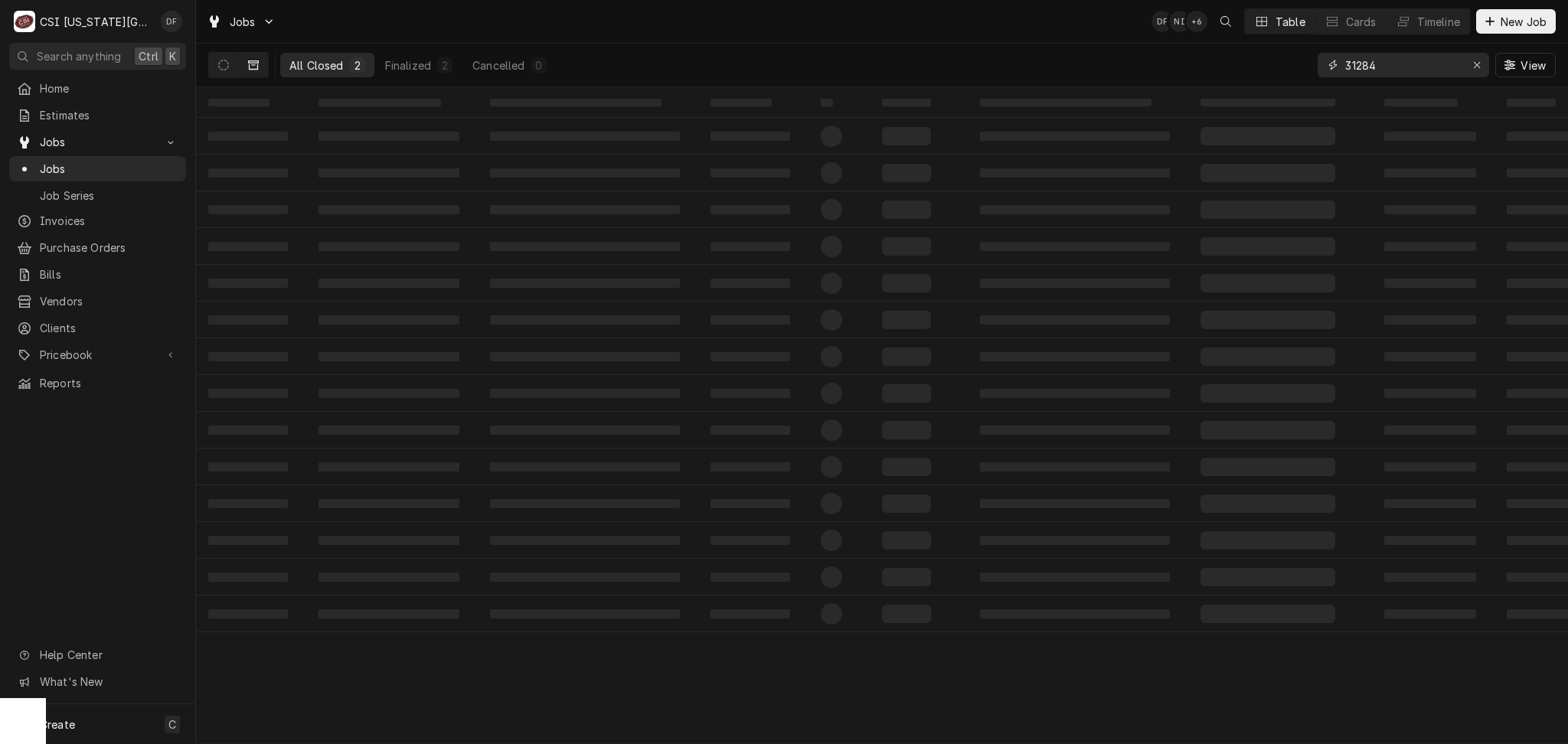
drag, startPoint x: 1394, startPoint y: 64, endPoint x: 1350, endPoint y: 64, distance: 44.0
click at [1350, 64] on input "31284" at bounding box center [1403, 65] width 115 height 25
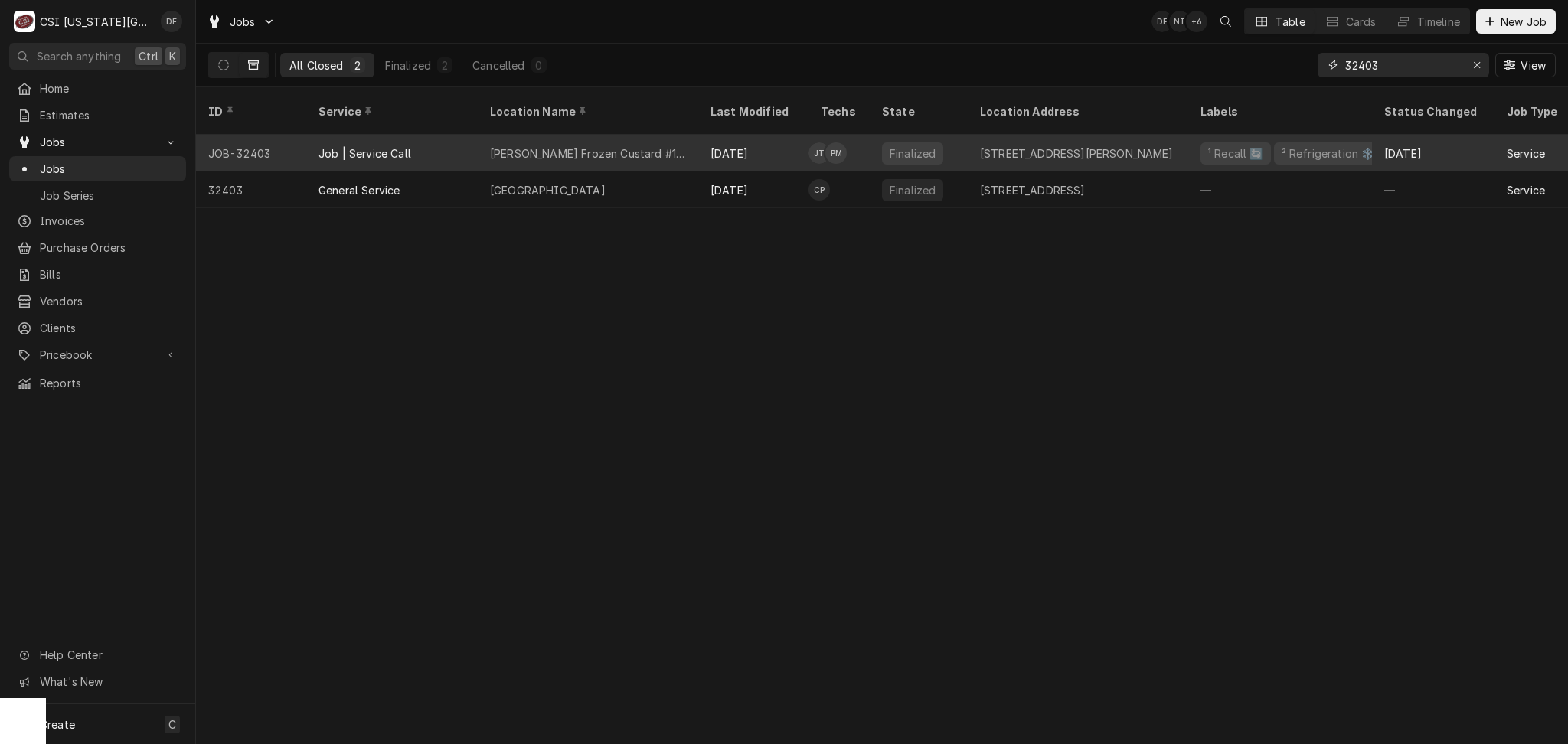
type input "32403"
click at [656, 144] on div "Andys Frozen Custard #168" at bounding box center [587, 153] width 221 height 37
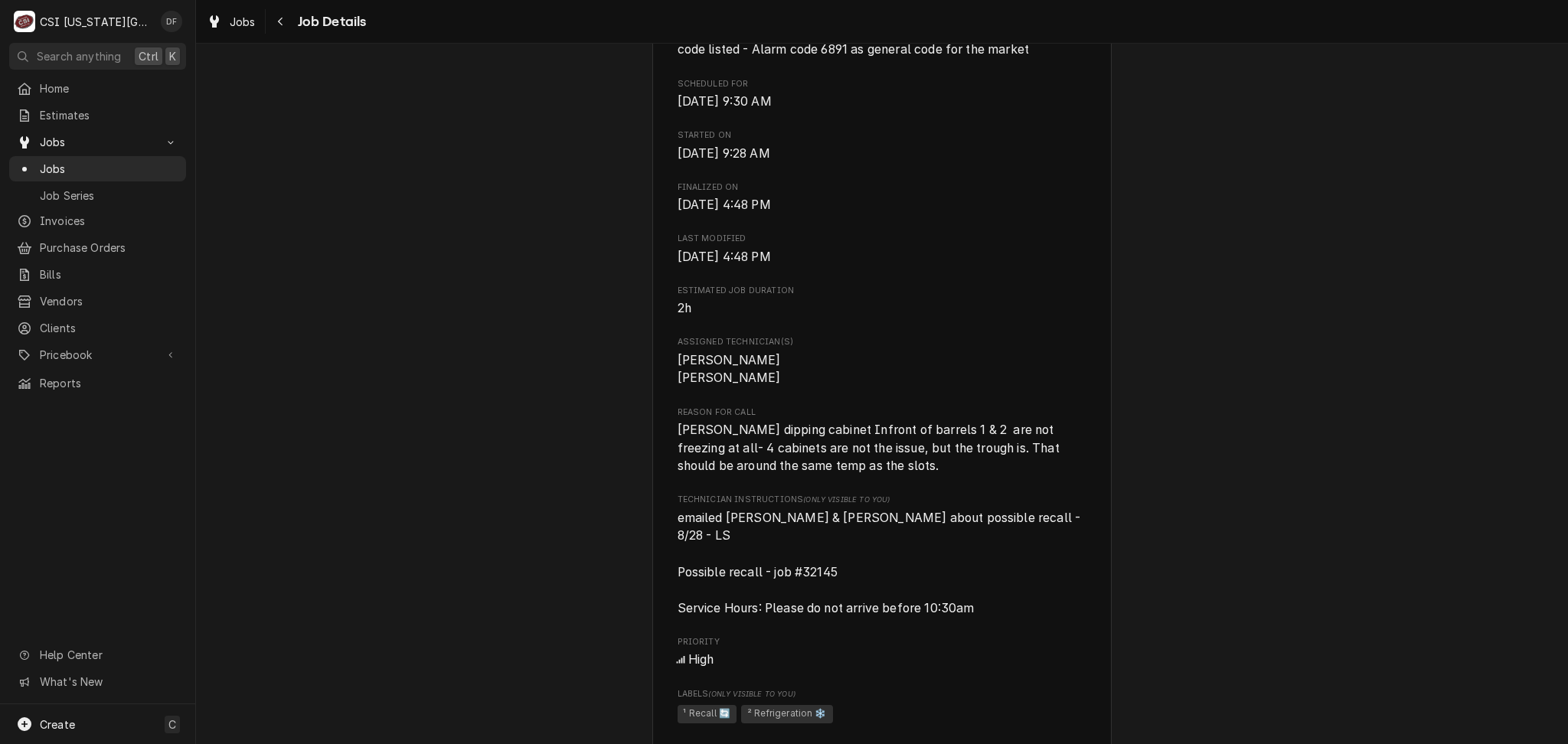
scroll to position [714, 0]
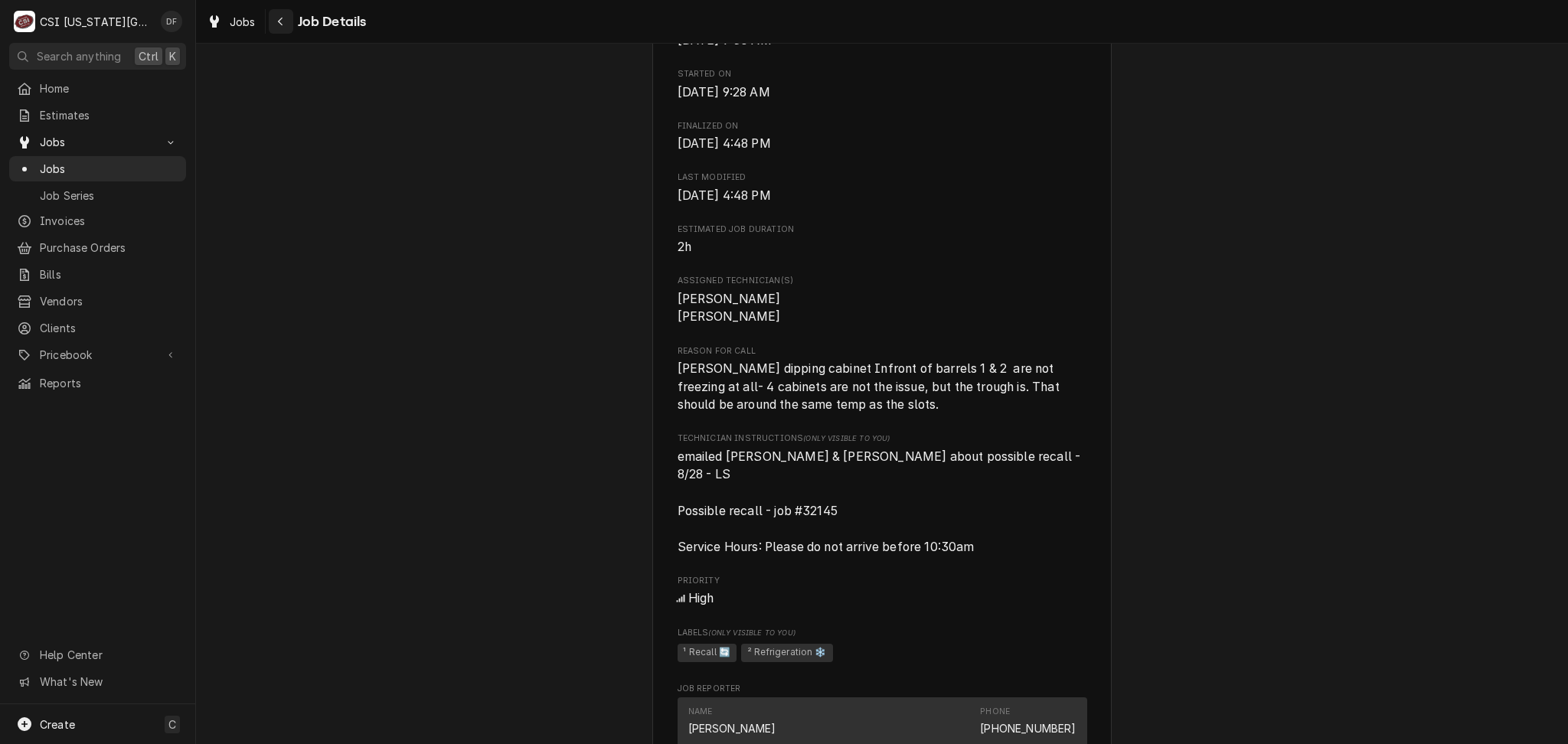
click at [283, 20] on icon "Navigate back" at bounding box center [281, 21] width 7 height 11
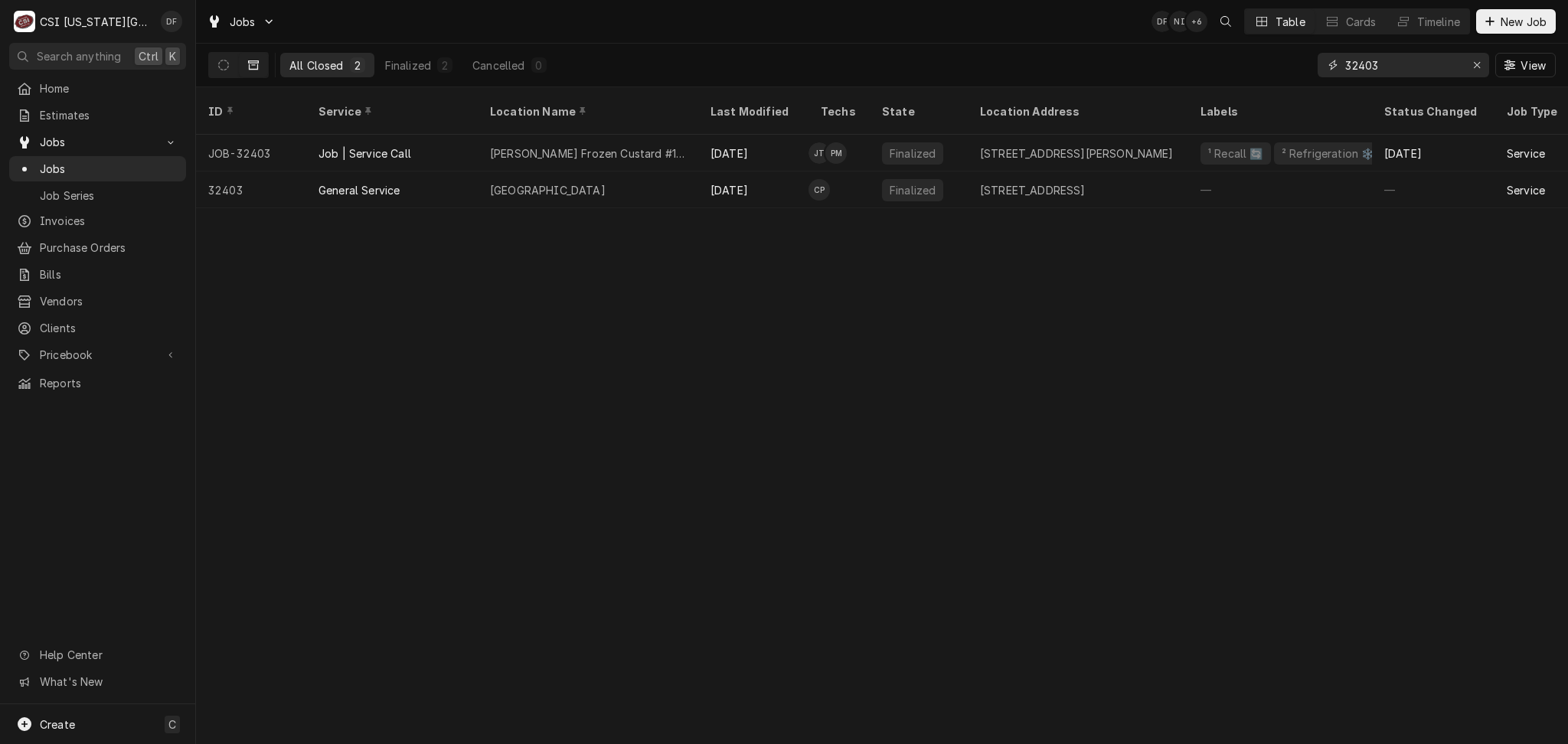
drag, startPoint x: 1394, startPoint y: 67, endPoint x: 1358, endPoint y: 63, distance: 36.2
click at [1358, 63] on input "32403" at bounding box center [1403, 65] width 115 height 25
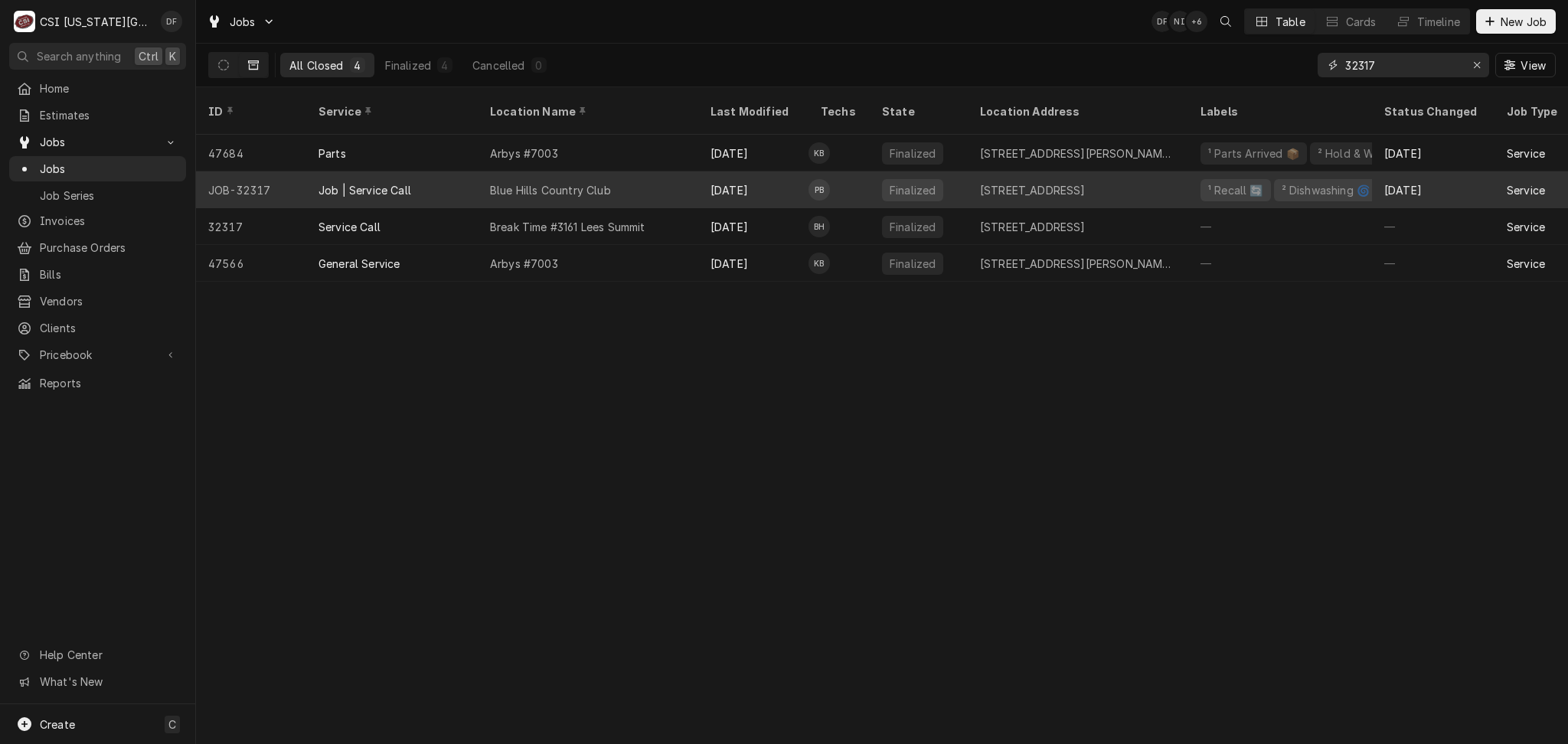
type input "32317"
click at [653, 182] on div "Blue Hills Country Club" at bounding box center [587, 189] width 221 height 37
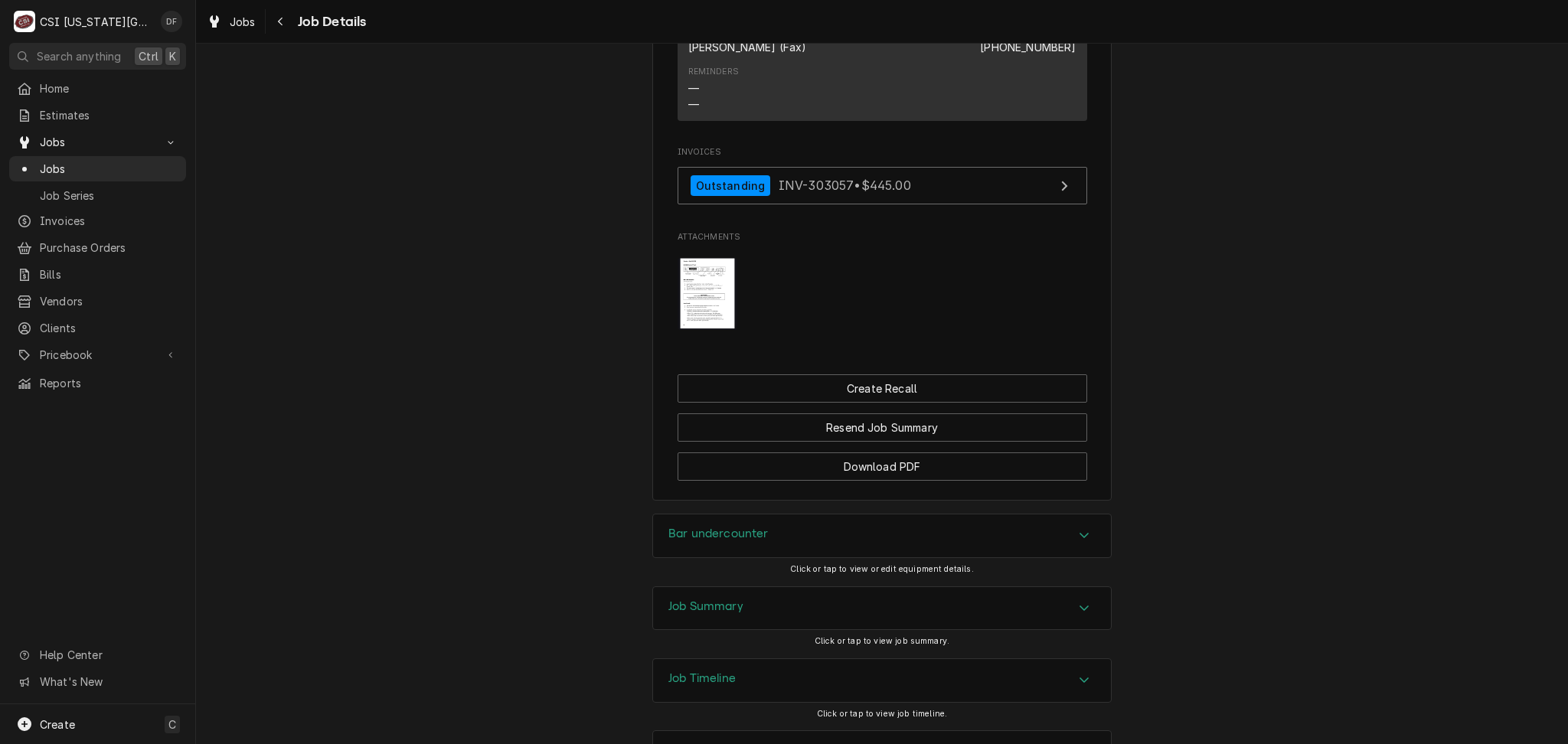
scroll to position [1487, 0]
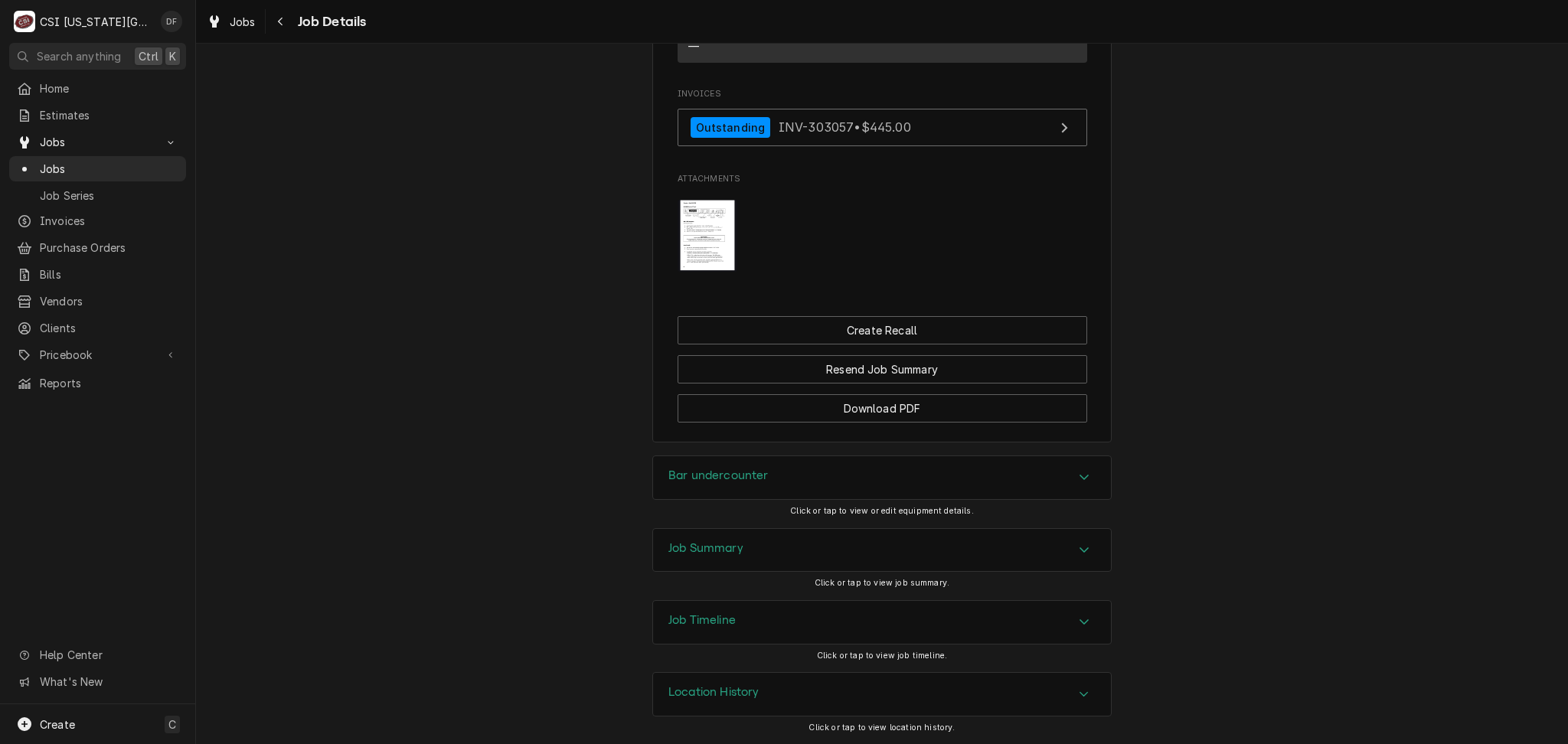
click at [738, 566] on div "Job Summary" at bounding box center [882, 550] width 458 height 43
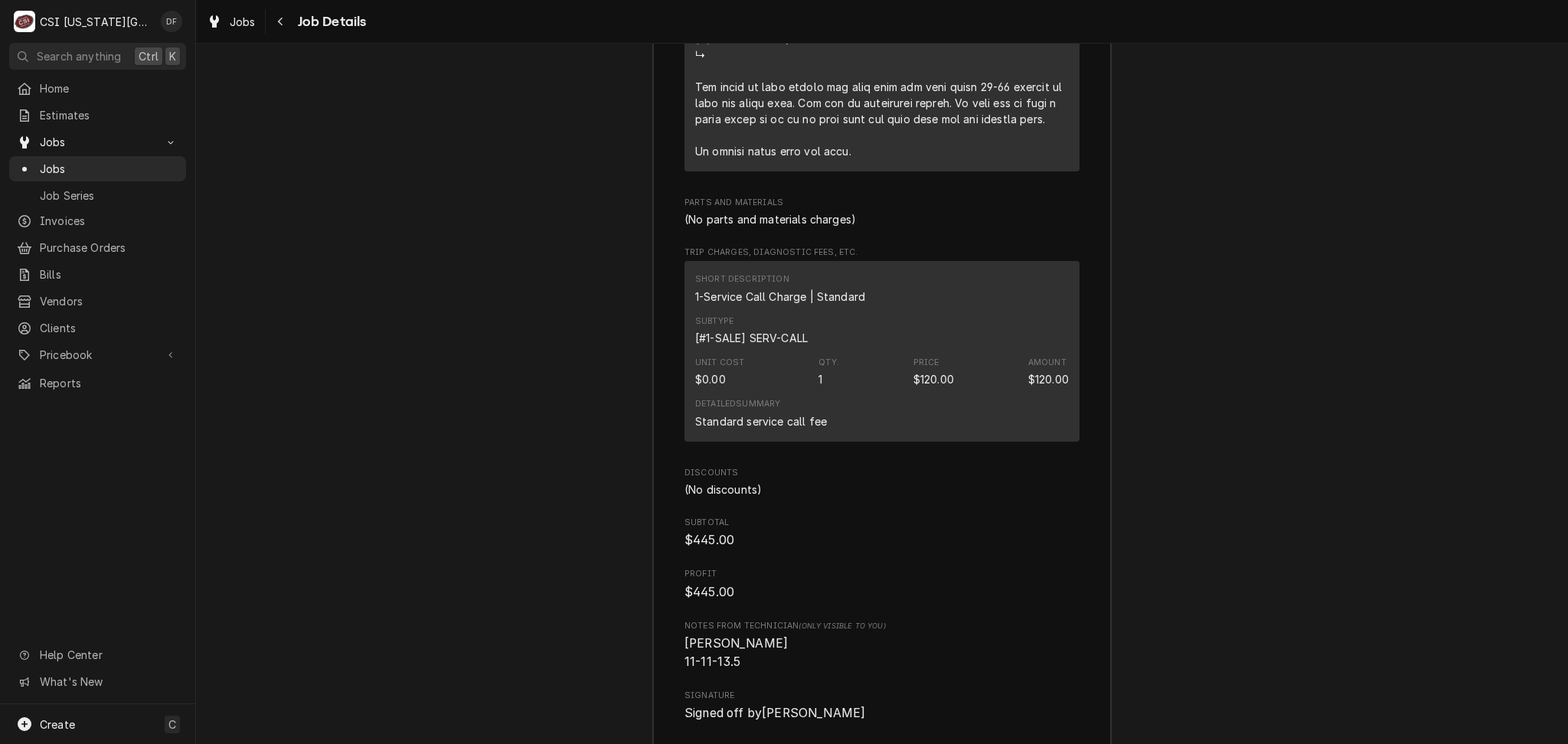
scroll to position [4141, 0]
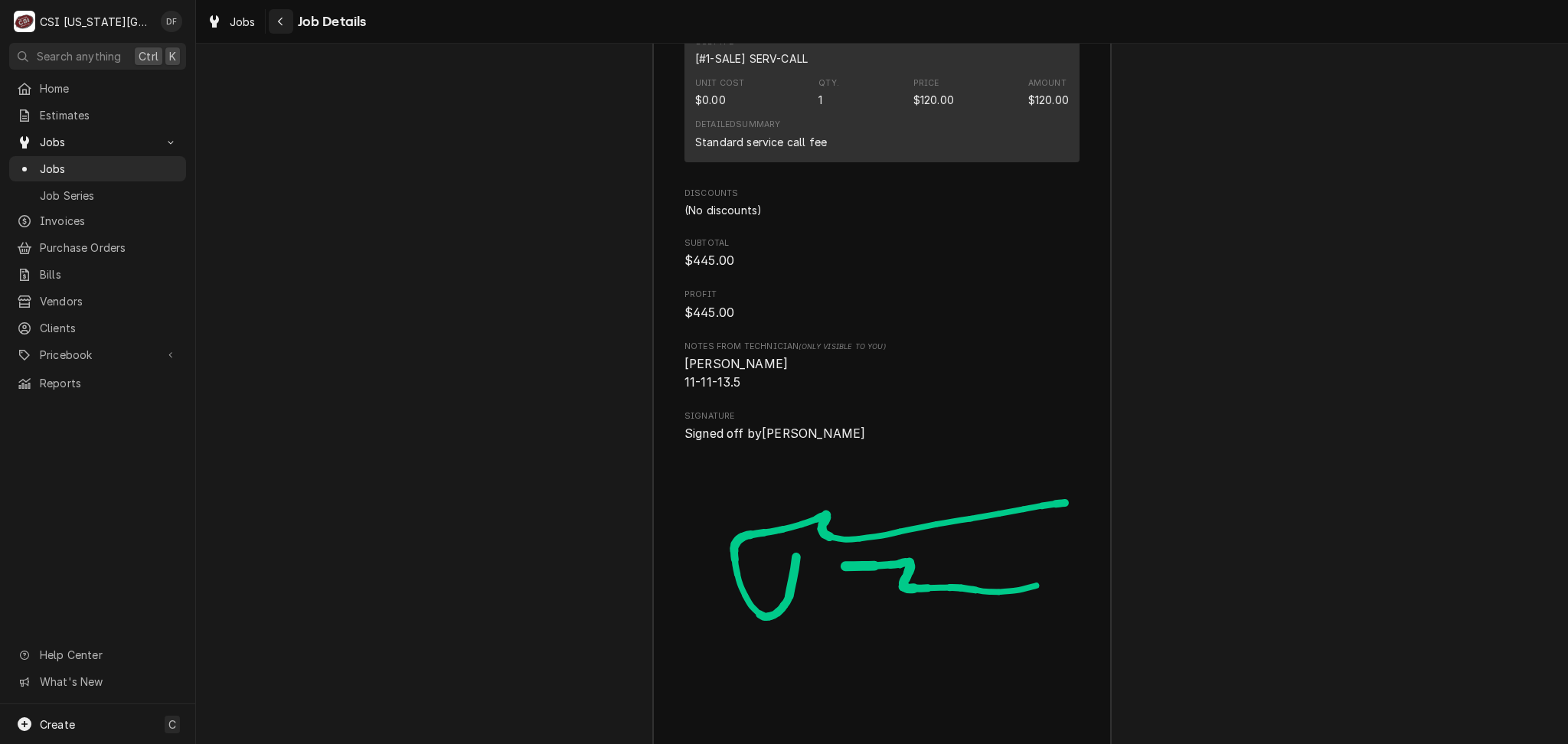
click at [282, 17] on icon "Navigate back" at bounding box center [281, 21] width 7 height 11
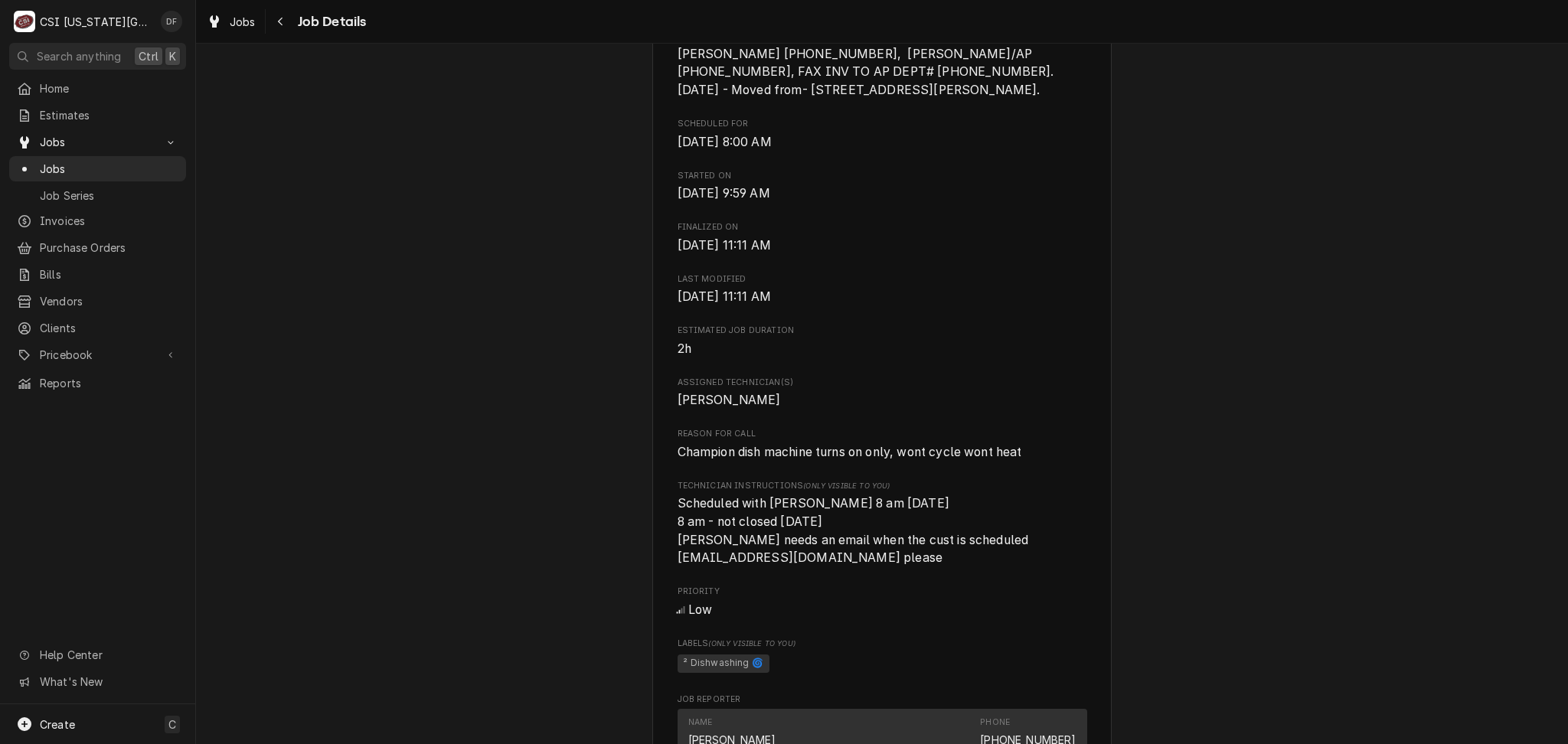
scroll to position [510, 0]
click at [278, 29] on div "Navigate back" at bounding box center [281, 21] width 16 height 16
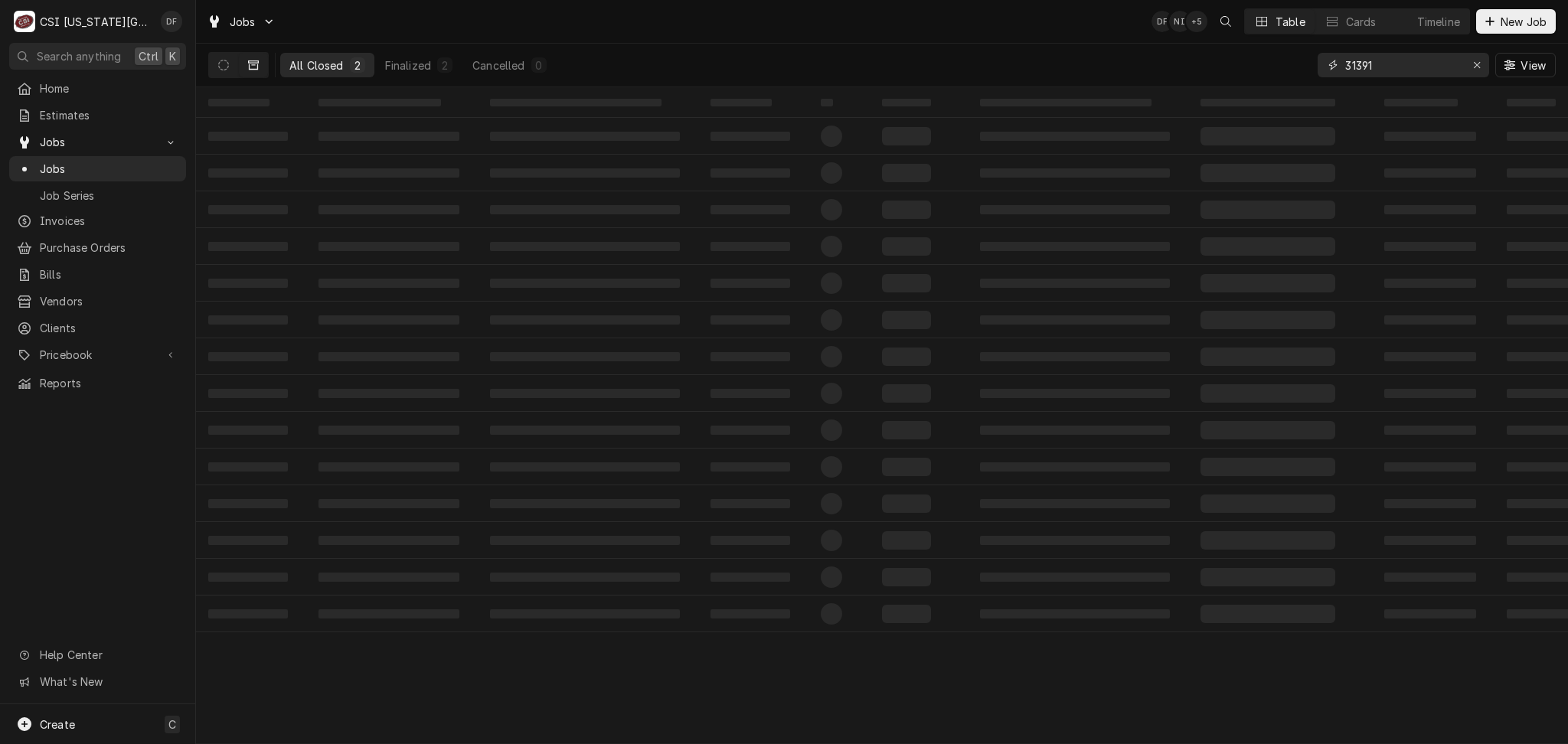
drag, startPoint x: 1383, startPoint y: 62, endPoint x: 1349, endPoint y: 62, distance: 34.0
click at [1349, 62] on input "31391" at bounding box center [1403, 65] width 115 height 25
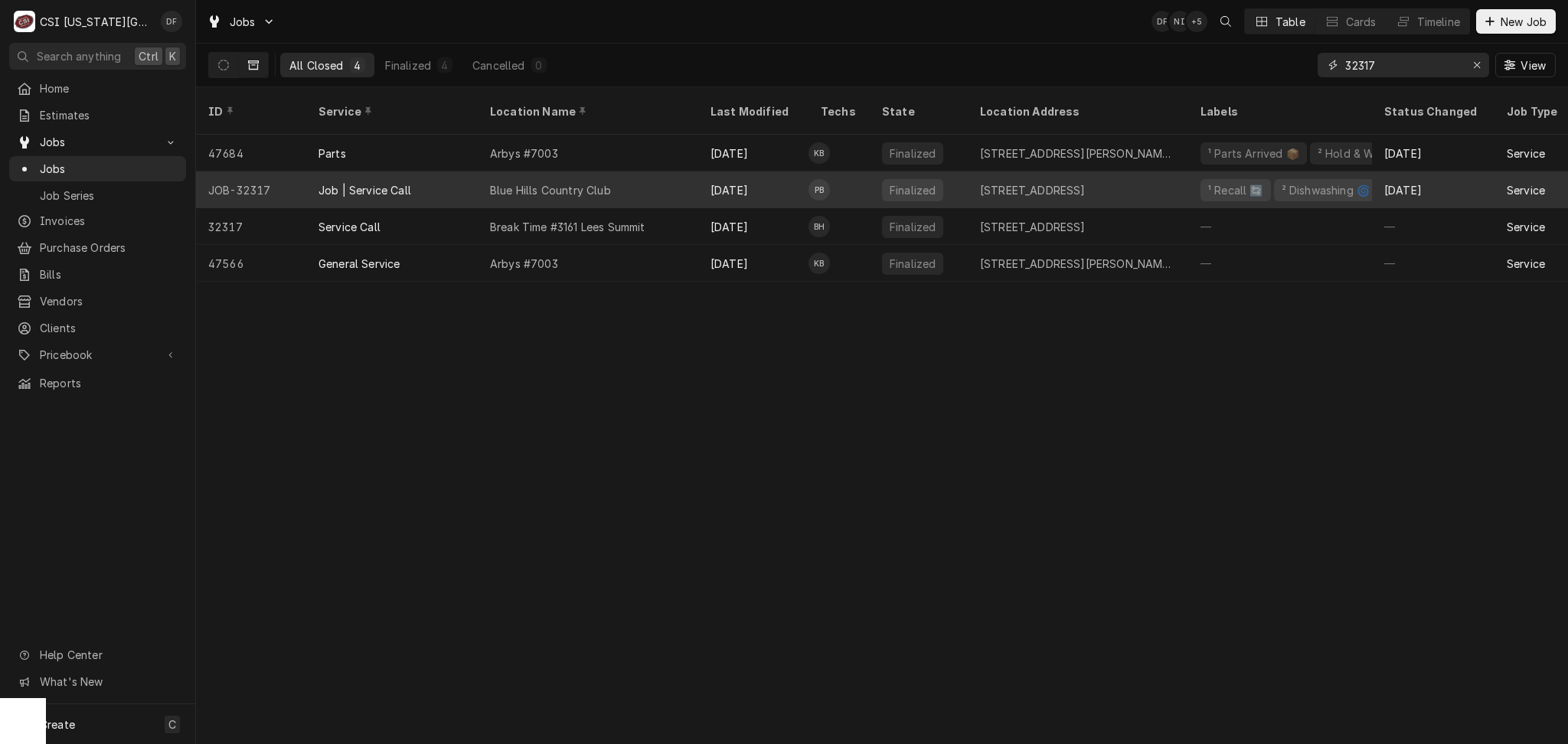
type input "32317"
click at [583, 185] on div "Blue Hills Country Club" at bounding box center [587, 189] width 221 height 37
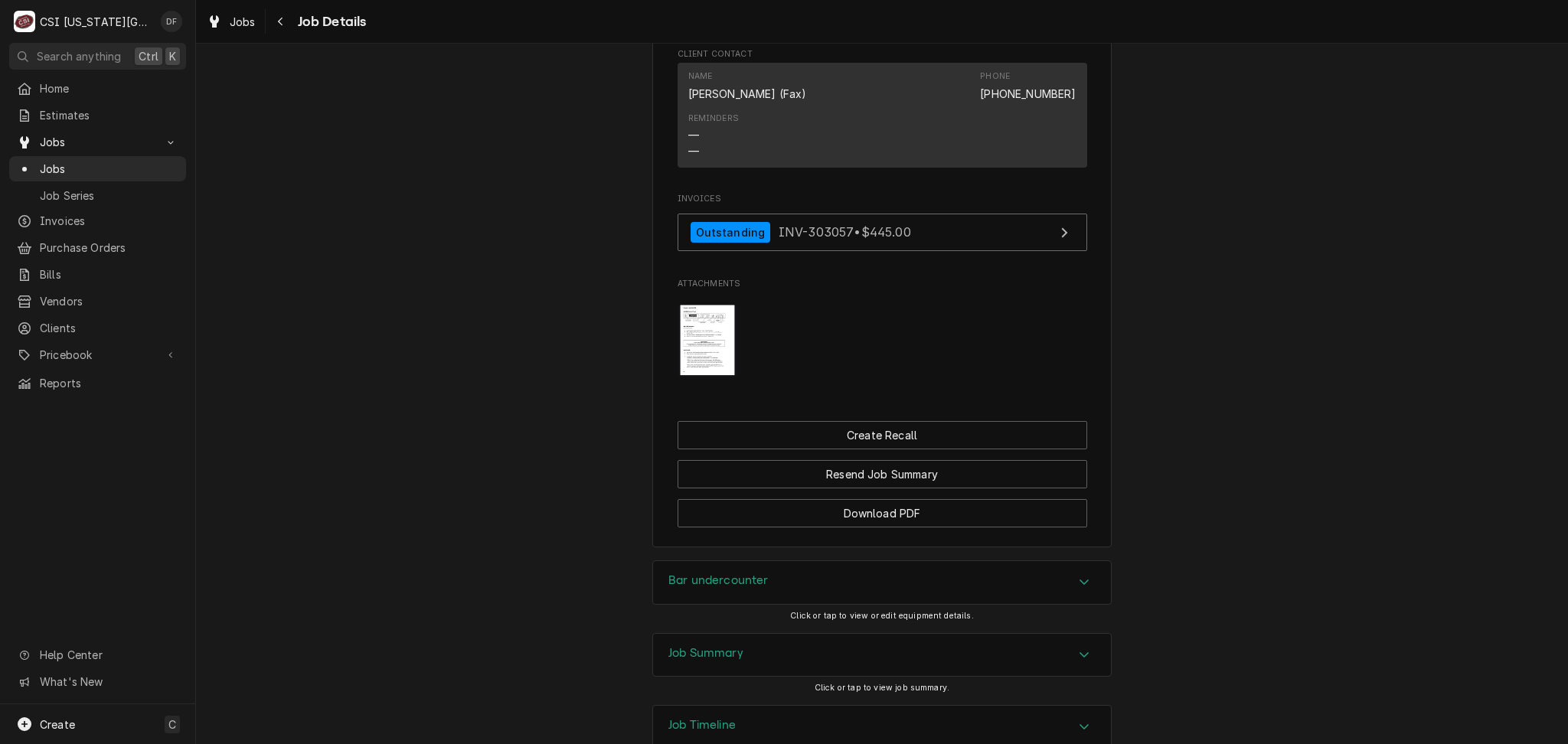
scroll to position [1487, 0]
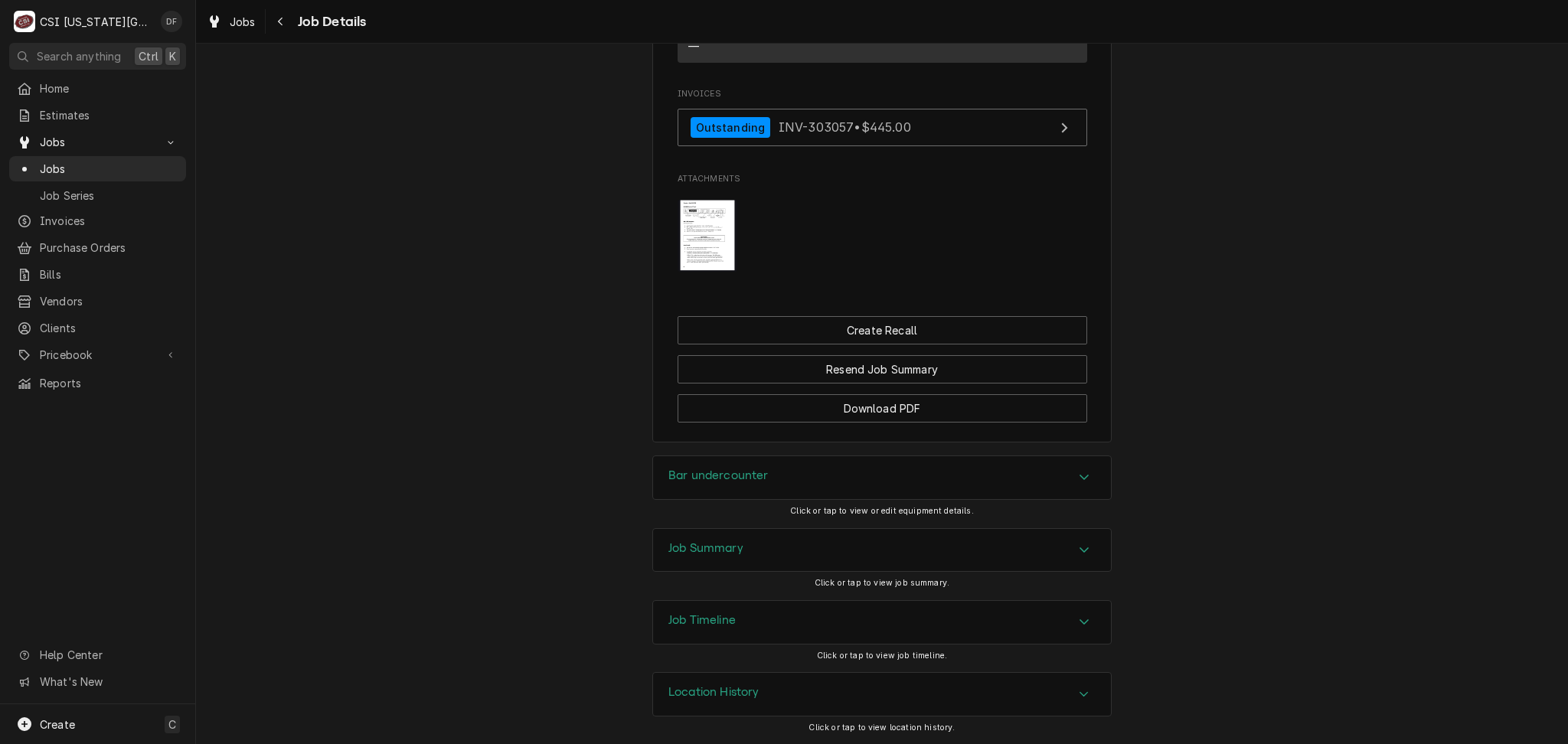
click at [738, 555] on div "Job Summary" at bounding box center [882, 550] width 458 height 43
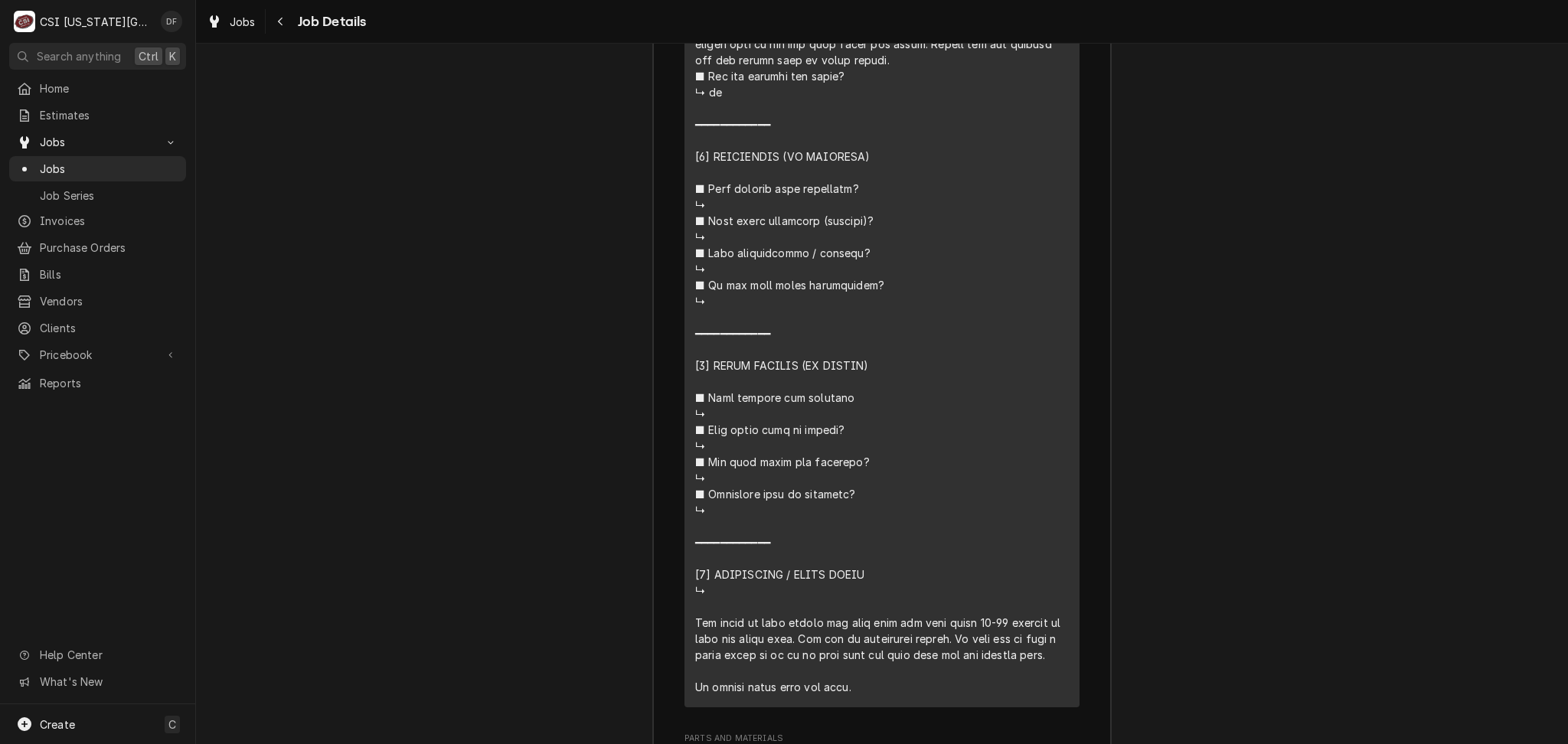
scroll to position [3325, 0]
click at [281, 25] on icon "Navigate back" at bounding box center [281, 21] width 7 height 11
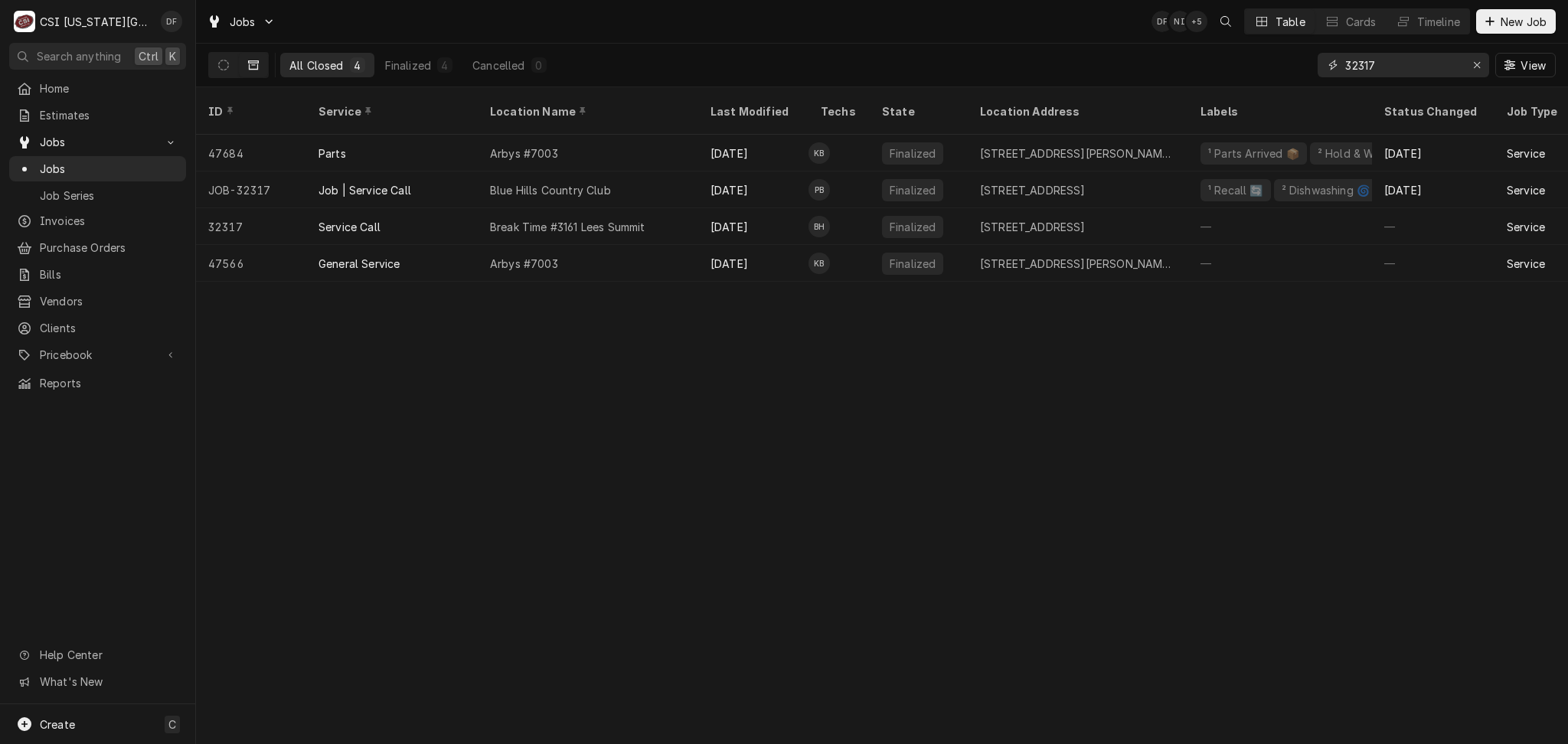
drag, startPoint x: 1387, startPoint y: 66, endPoint x: 1351, endPoint y: 66, distance: 36.0
click at [1351, 66] on input "32317" at bounding box center [1403, 65] width 115 height 25
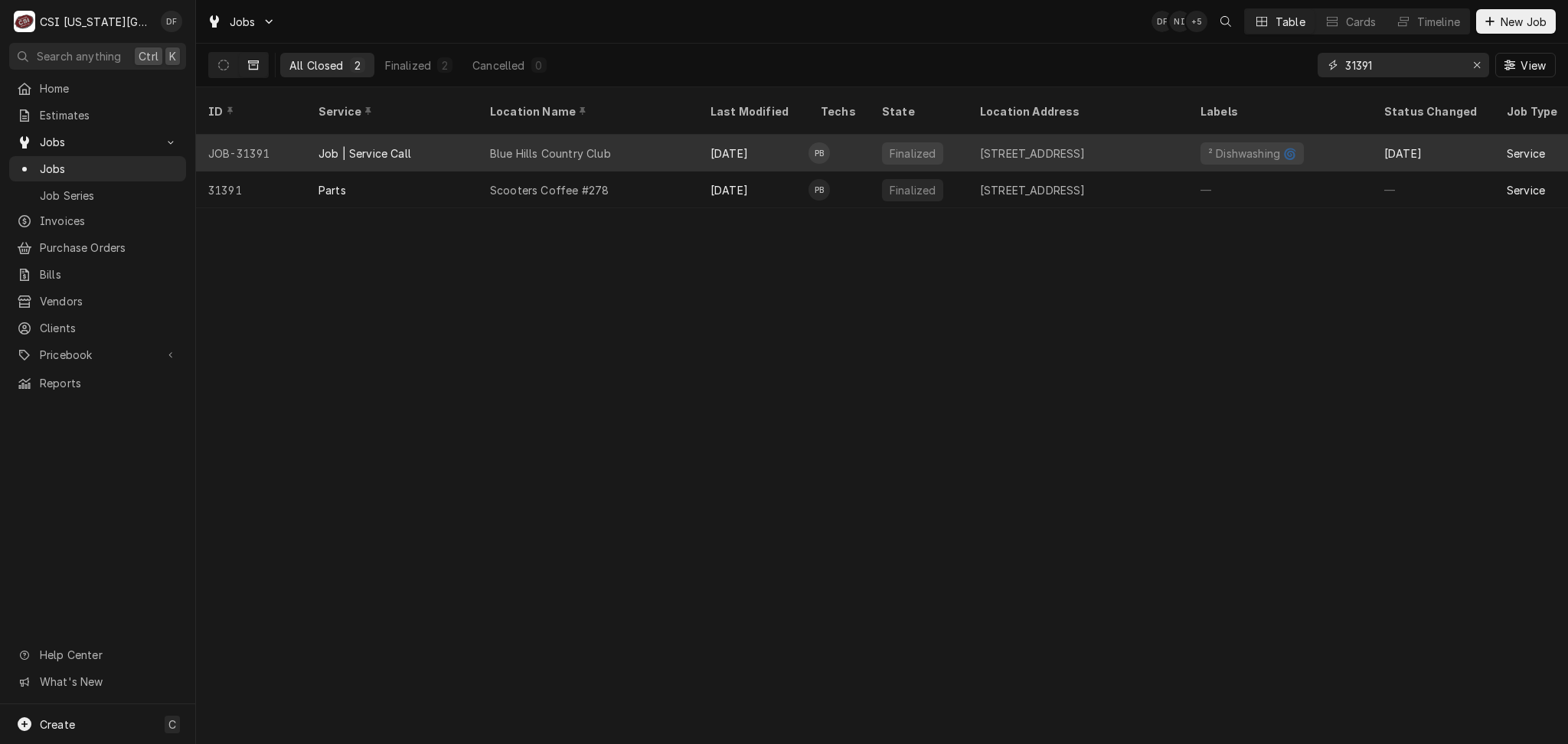
type input "31391"
click at [659, 136] on div "Blue Hills Country Club" at bounding box center [587, 153] width 221 height 37
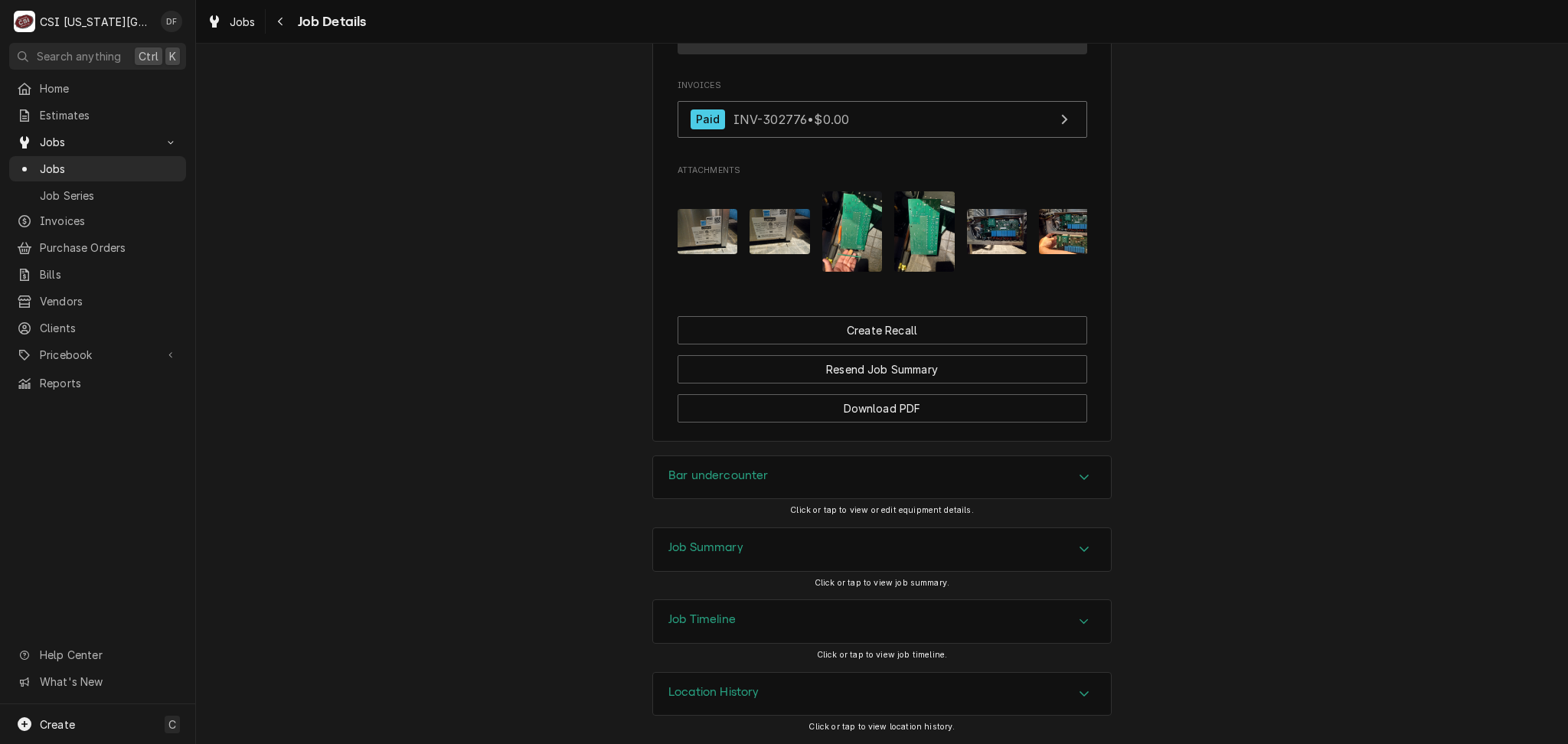
scroll to position [1456, 0]
click at [758, 555] on div "Job Summary" at bounding box center [882, 550] width 458 height 43
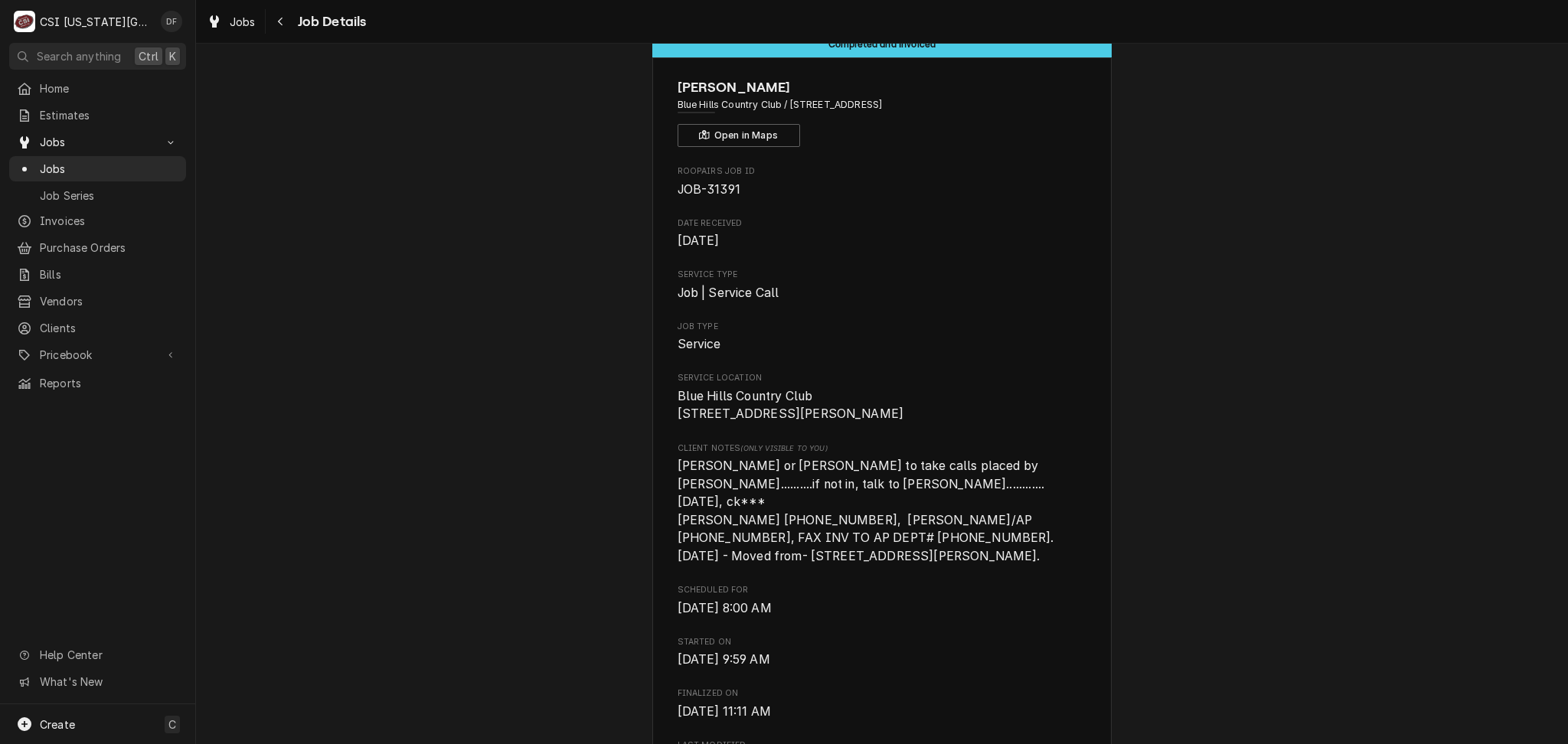
scroll to position [28, 0]
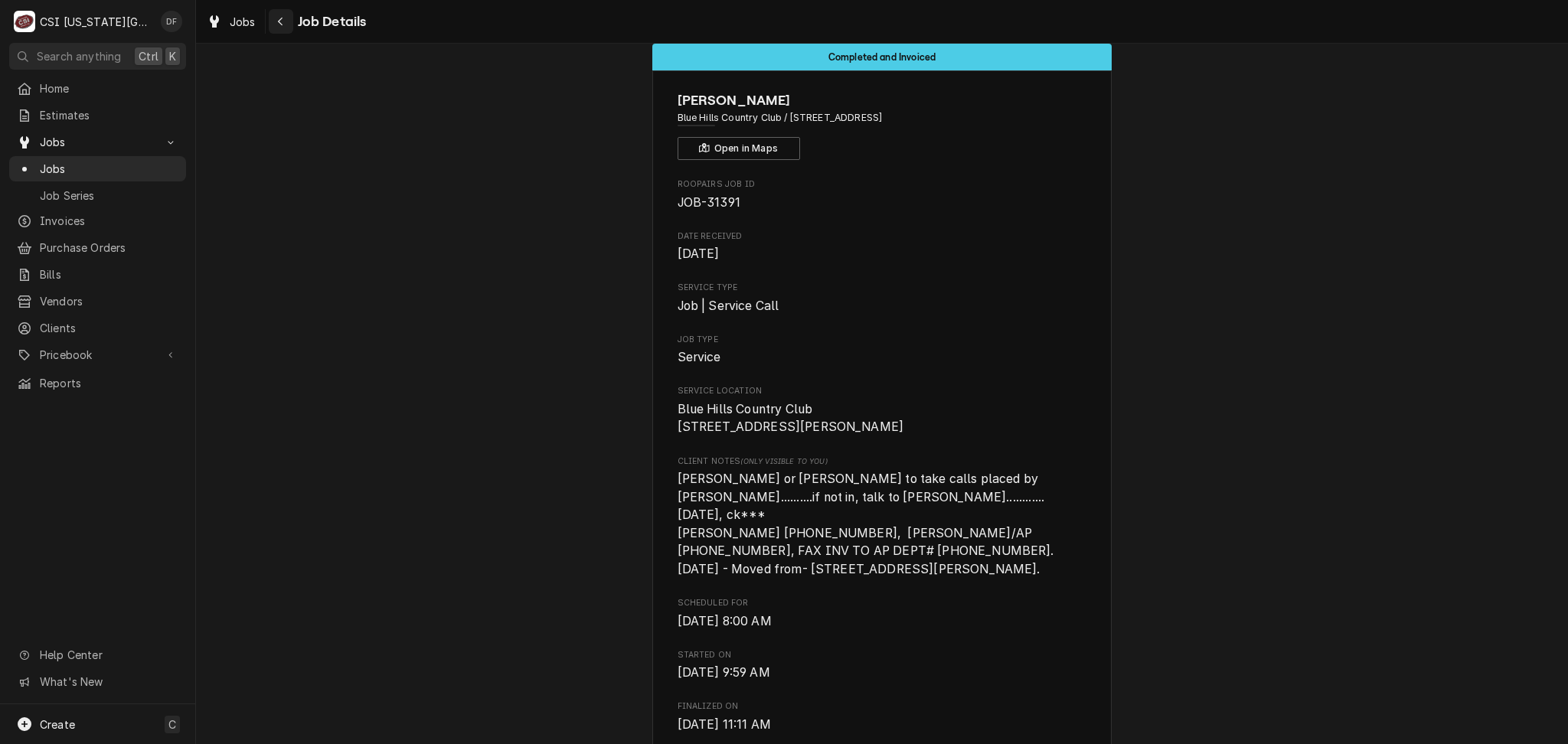
click at [272, 21] on button "Navigate back" at bounding box center [281, 21] width 25 height 25
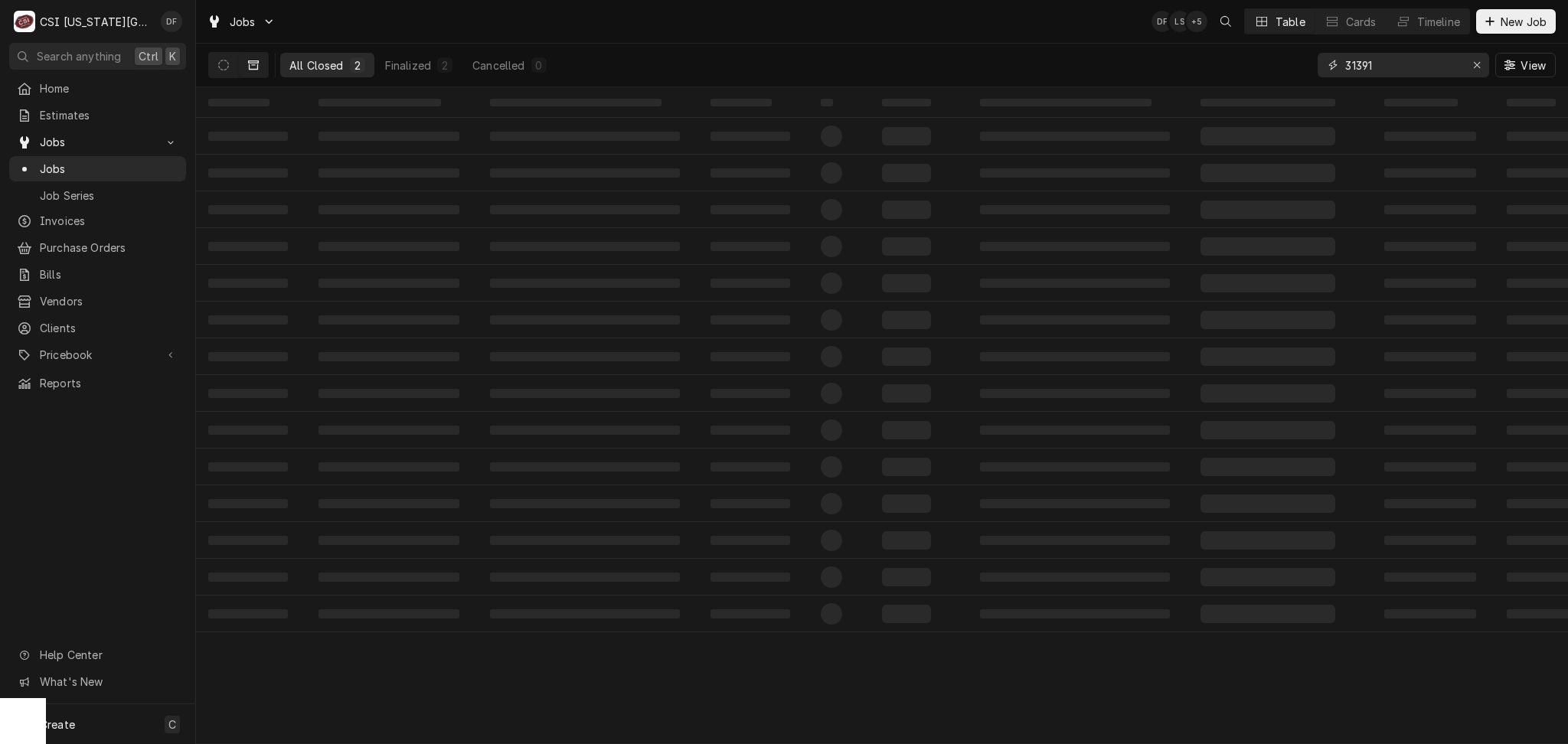
drag, startPoint x: 1407, startPoint y: 63, endPoint x: 1351, endPoint y: 59, distance: 56.1
click at [1351, 59] on input "31391" at bounding box center [1403, 65] width 115 height 25
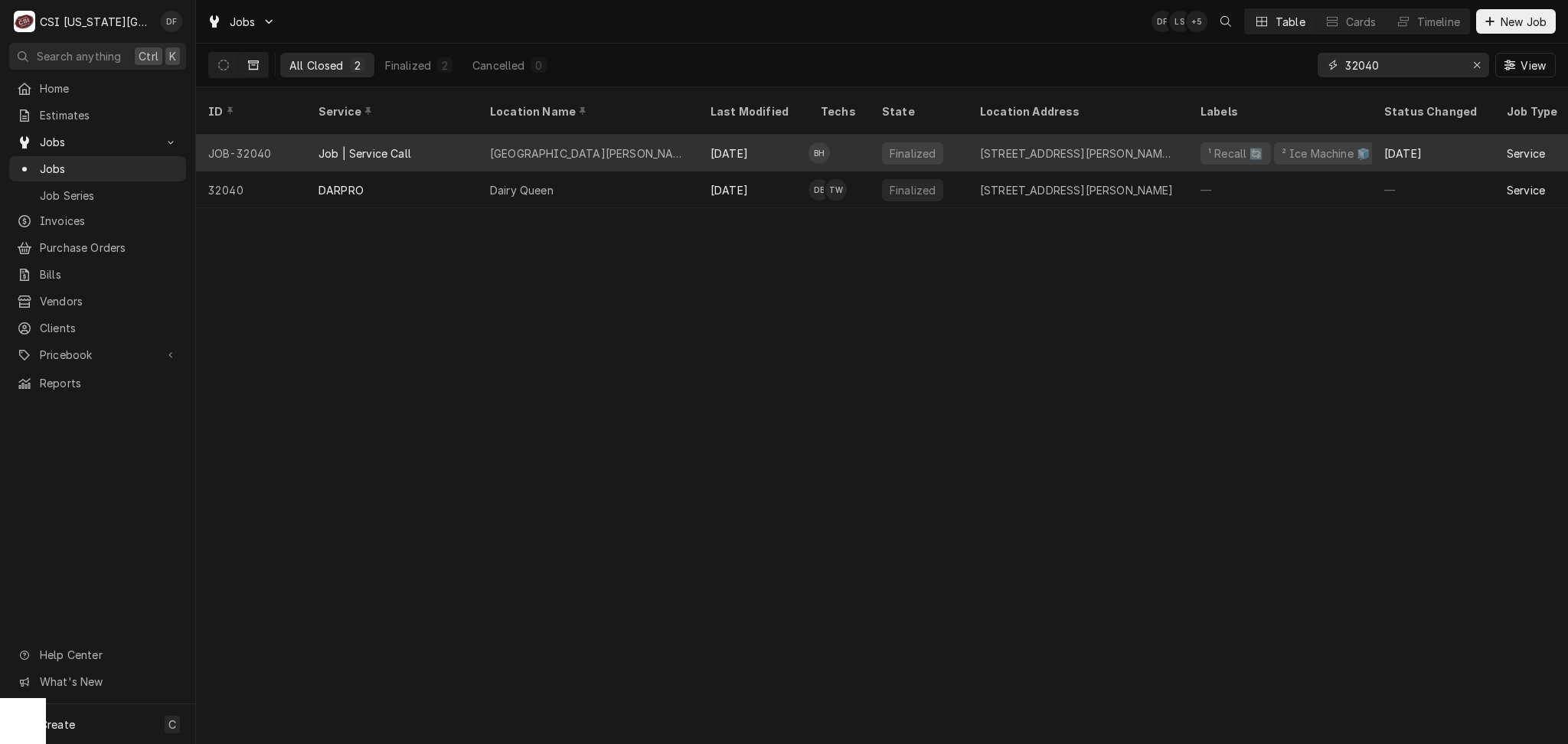
type input "32040"
click at [615, 139] on div "[GEOGRAPHIC_DATA][PERSON_NAME]" at bounding box center [587, 153] width 221 height 37
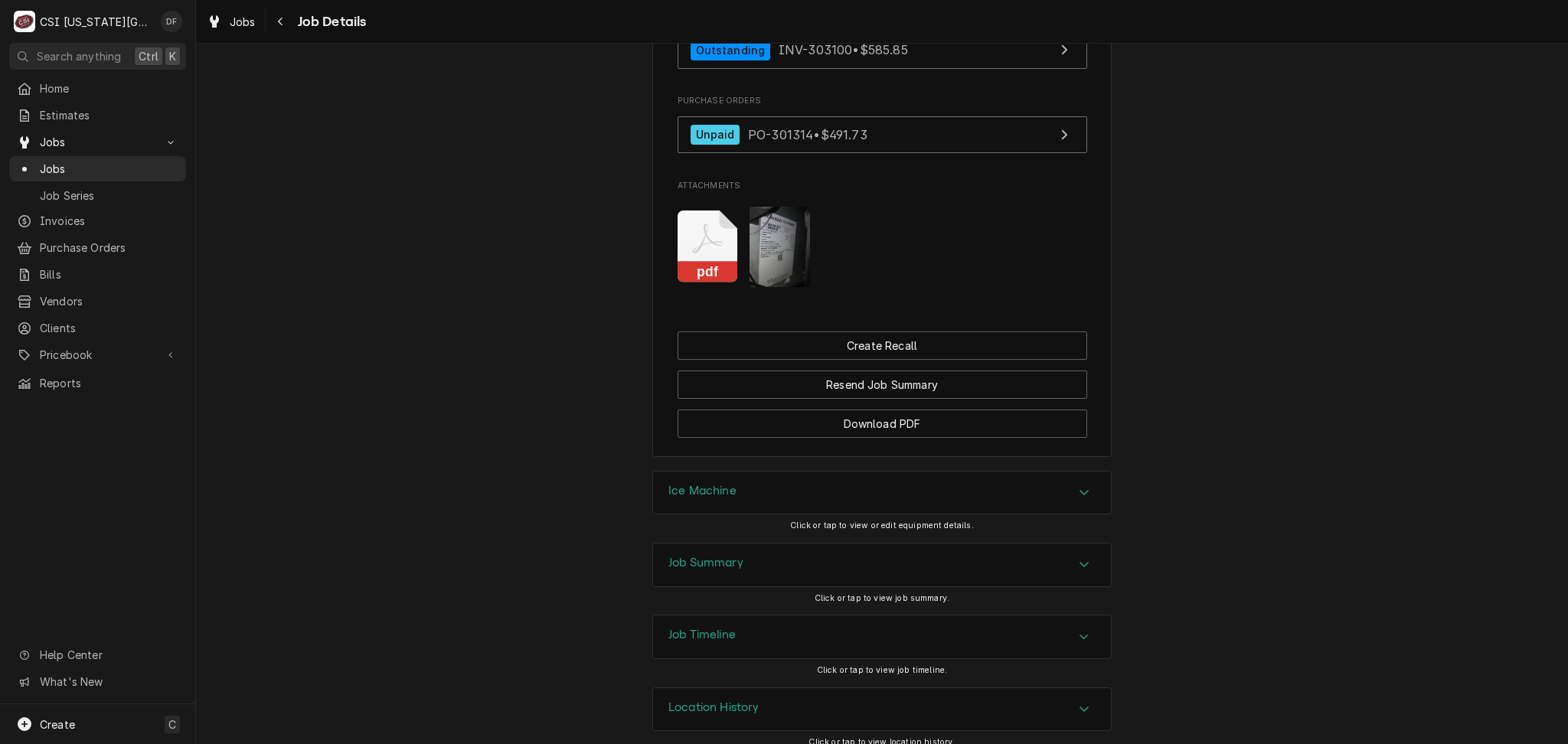
scroll to position [1792, 0]
click at [738, 551] on div "Job Summary" at bounding box center [882, 564] width 458 height 43
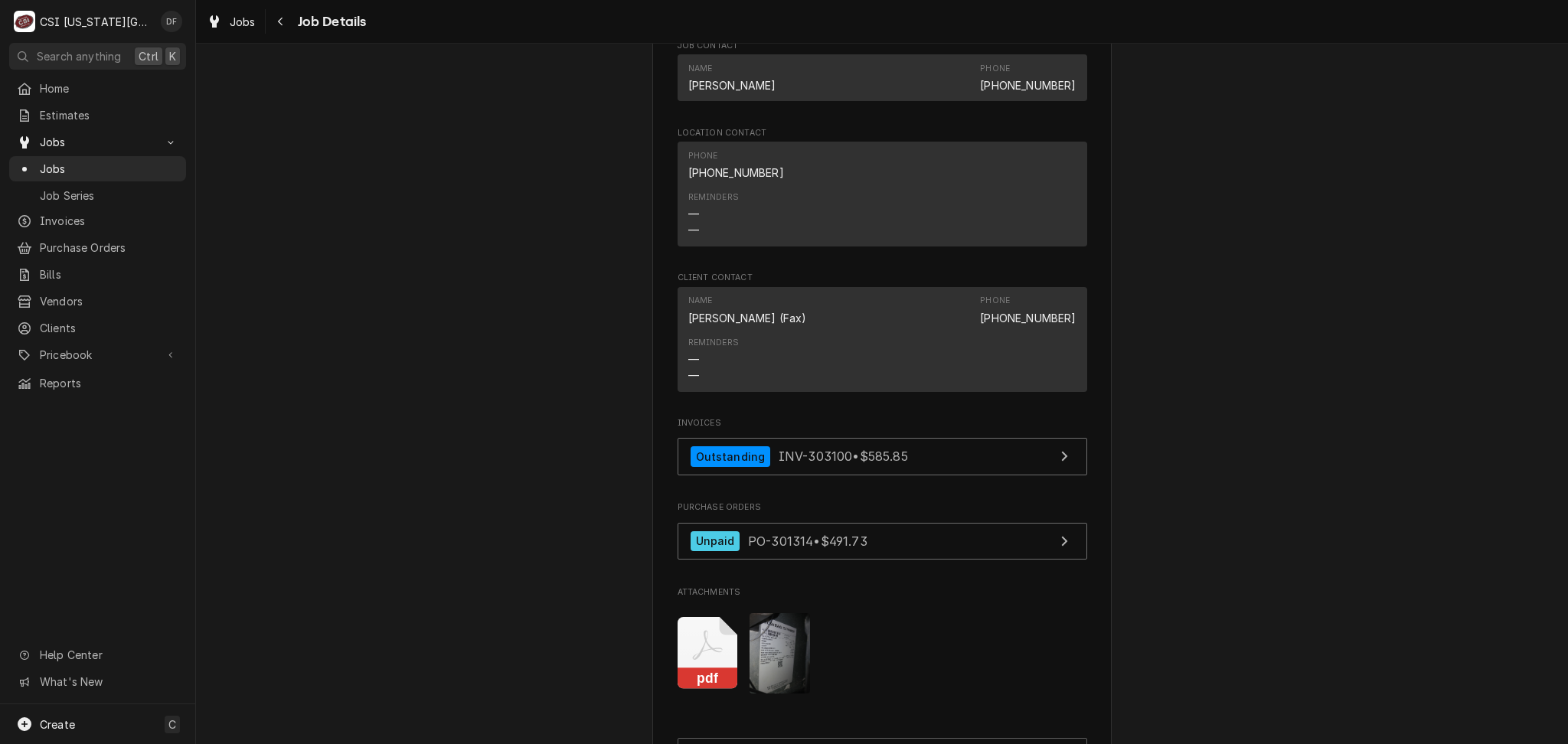
scroll to position [874, 0]
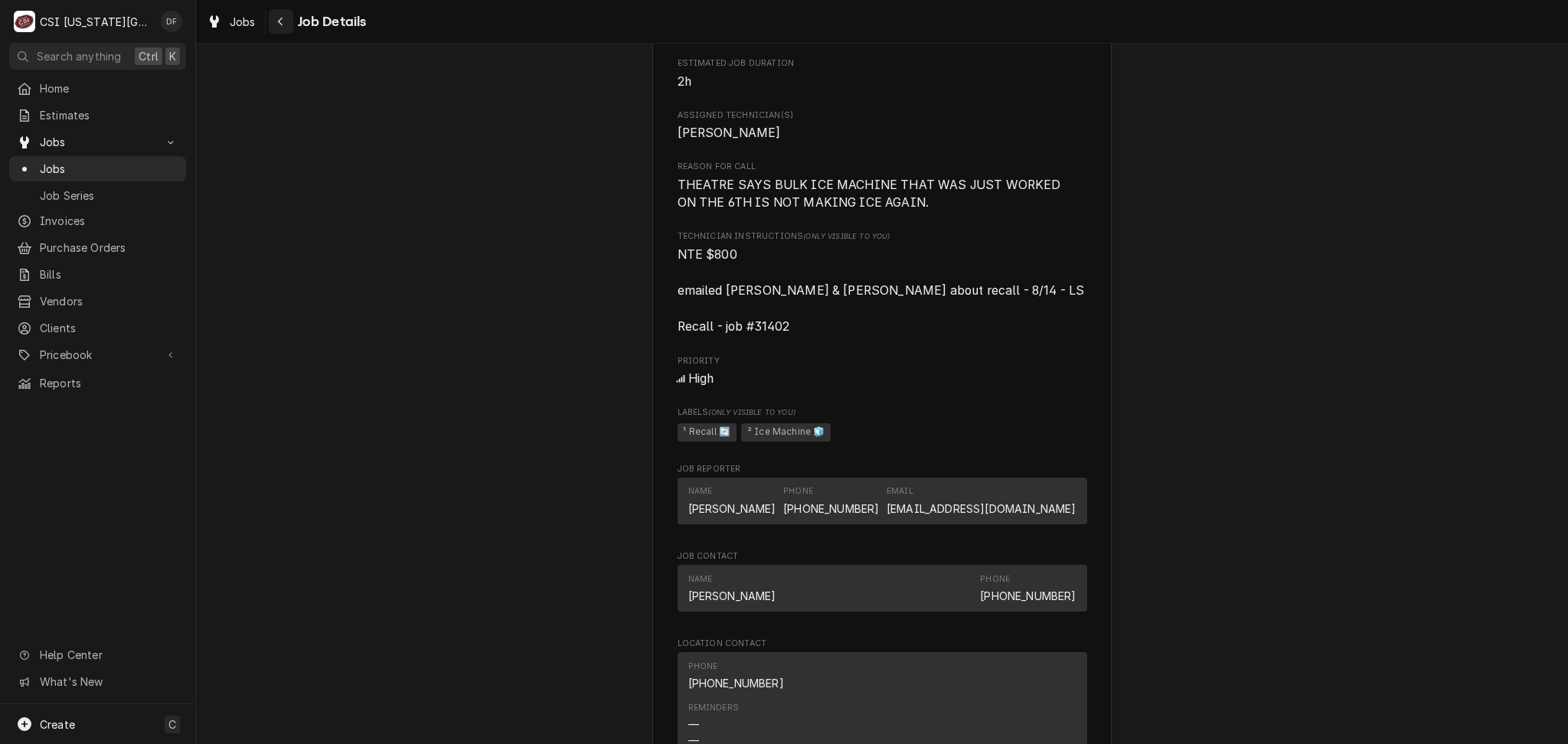
click at [280, 26] on icon "Navigate back" at bounding box center [281, 21] width 7 height 11
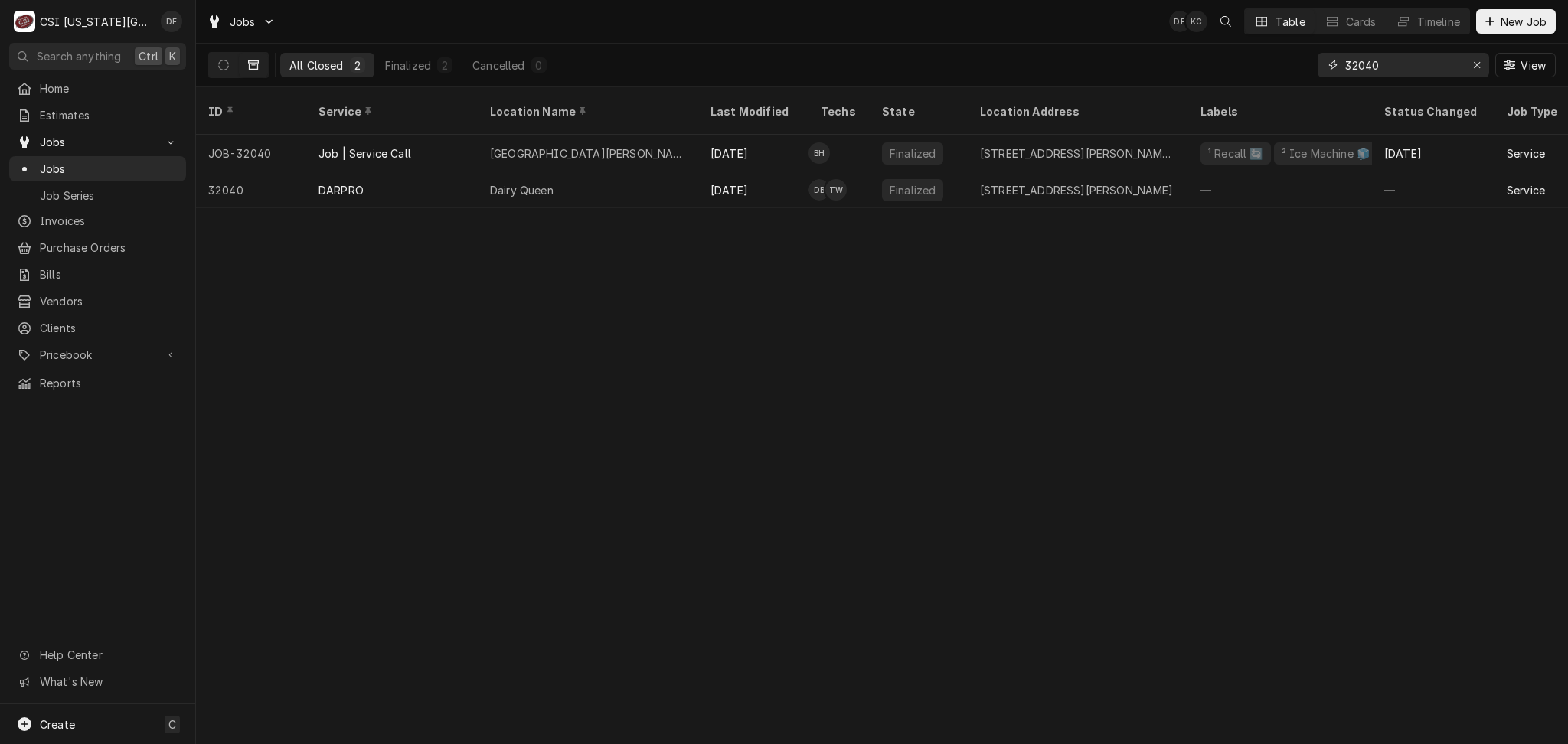
drag, startPoint x: 1387, startPoint y: 62, endPoint x: 1353, endPoint y: 61, distance: 34.0
click at [1353, 61] on input "32040" at bounding box center [1403, 65] width 115 height 25
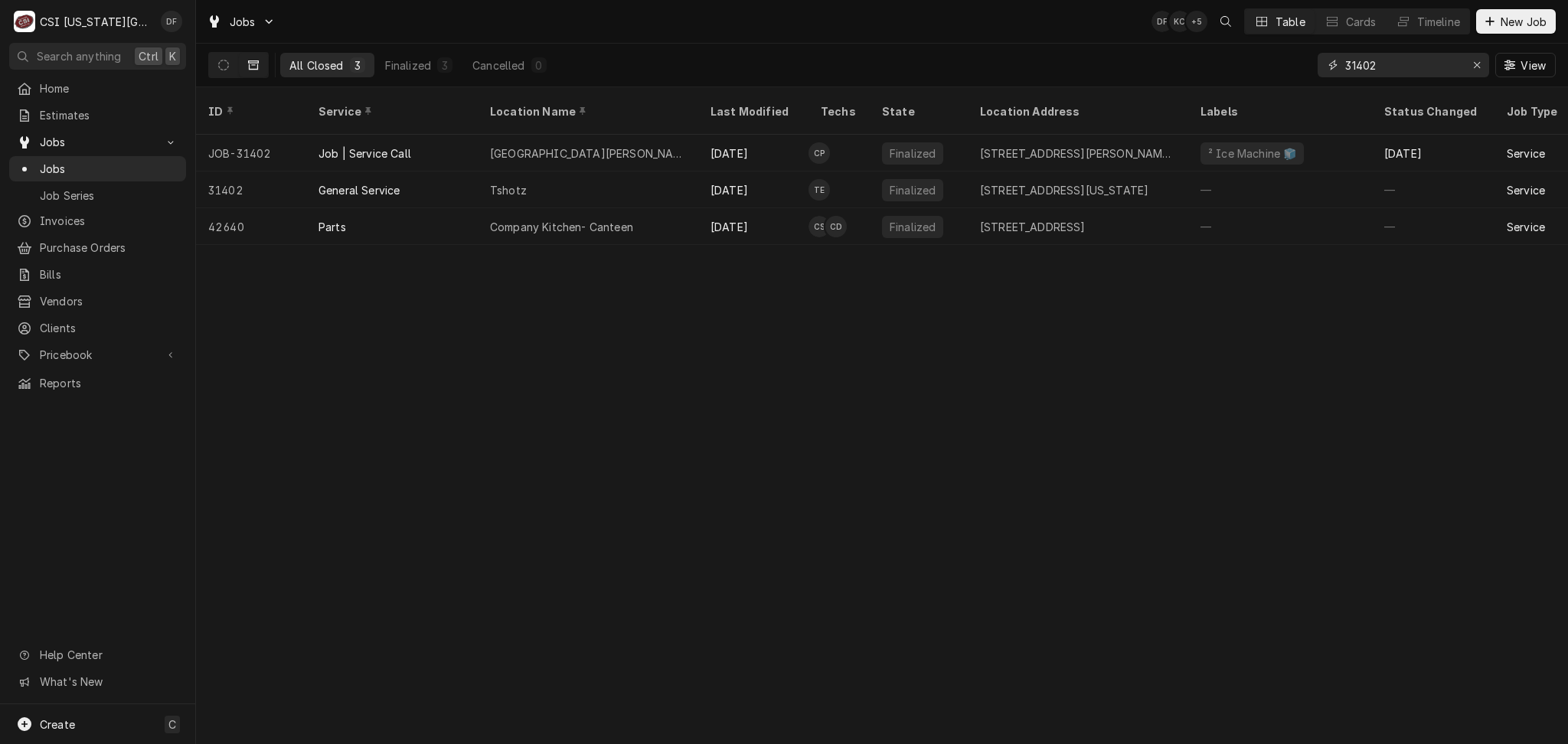
type input "31402"
click at [642, 150] on div "Amc Ward Parkway" at bounding box center [587, 153] width 221 height 37
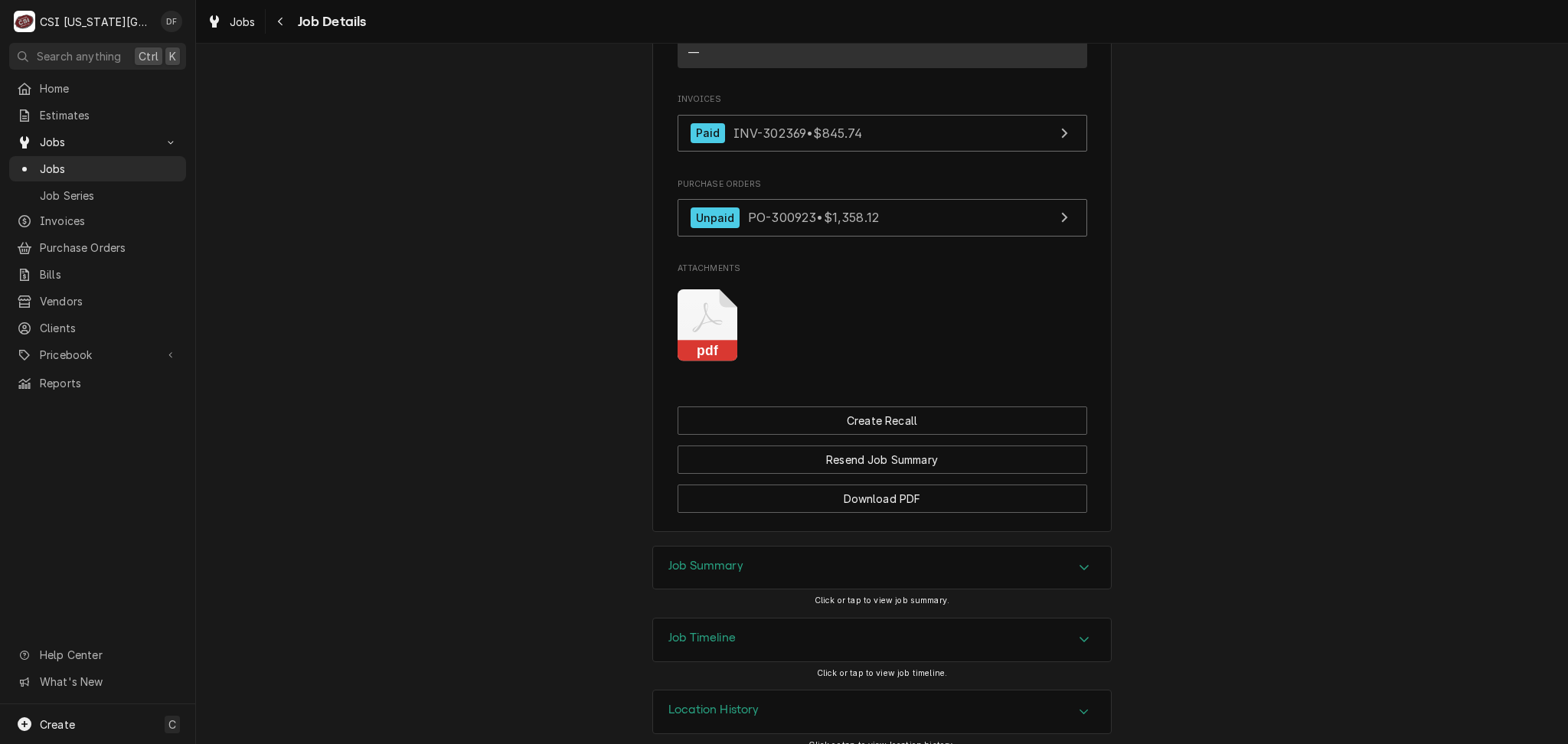
scroll to position [1639, 0]
click at [775, 548] on div "Job Summary" at bounding box center [882, 564] width 458 height 43
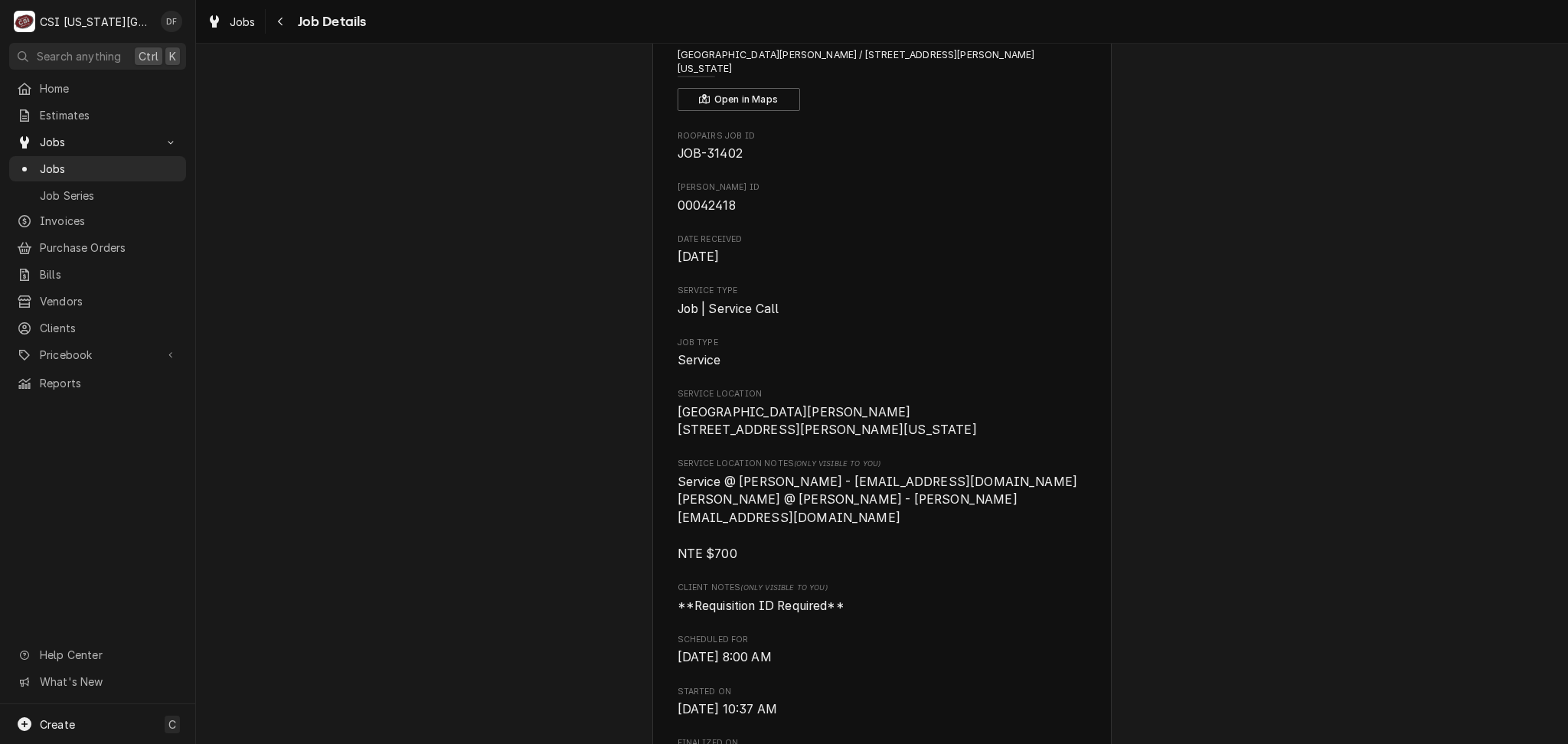
scroll to position [0, 0]
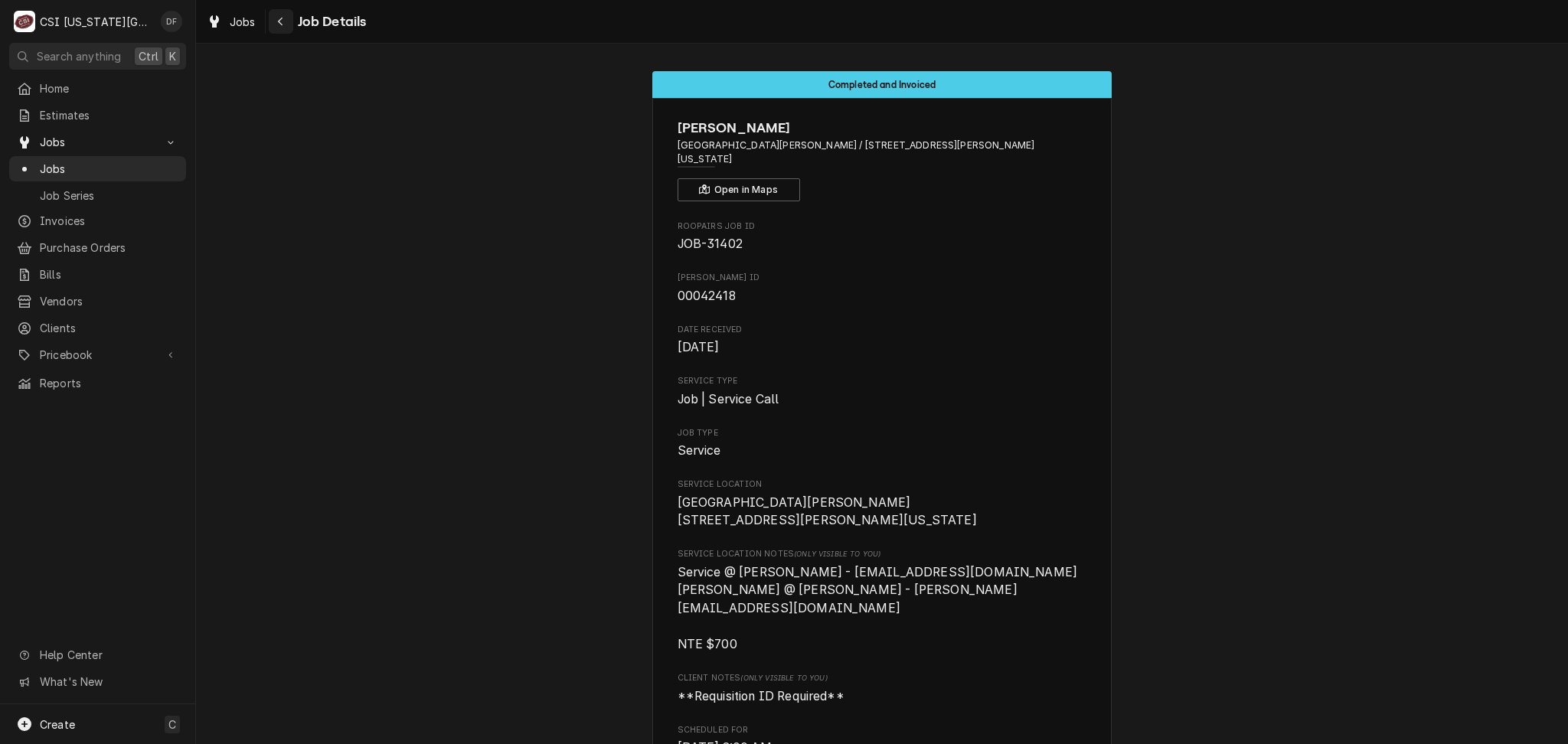
click at [278, 30] on button "Navigate back" at bounding box center [281, 21] width 25 height 25
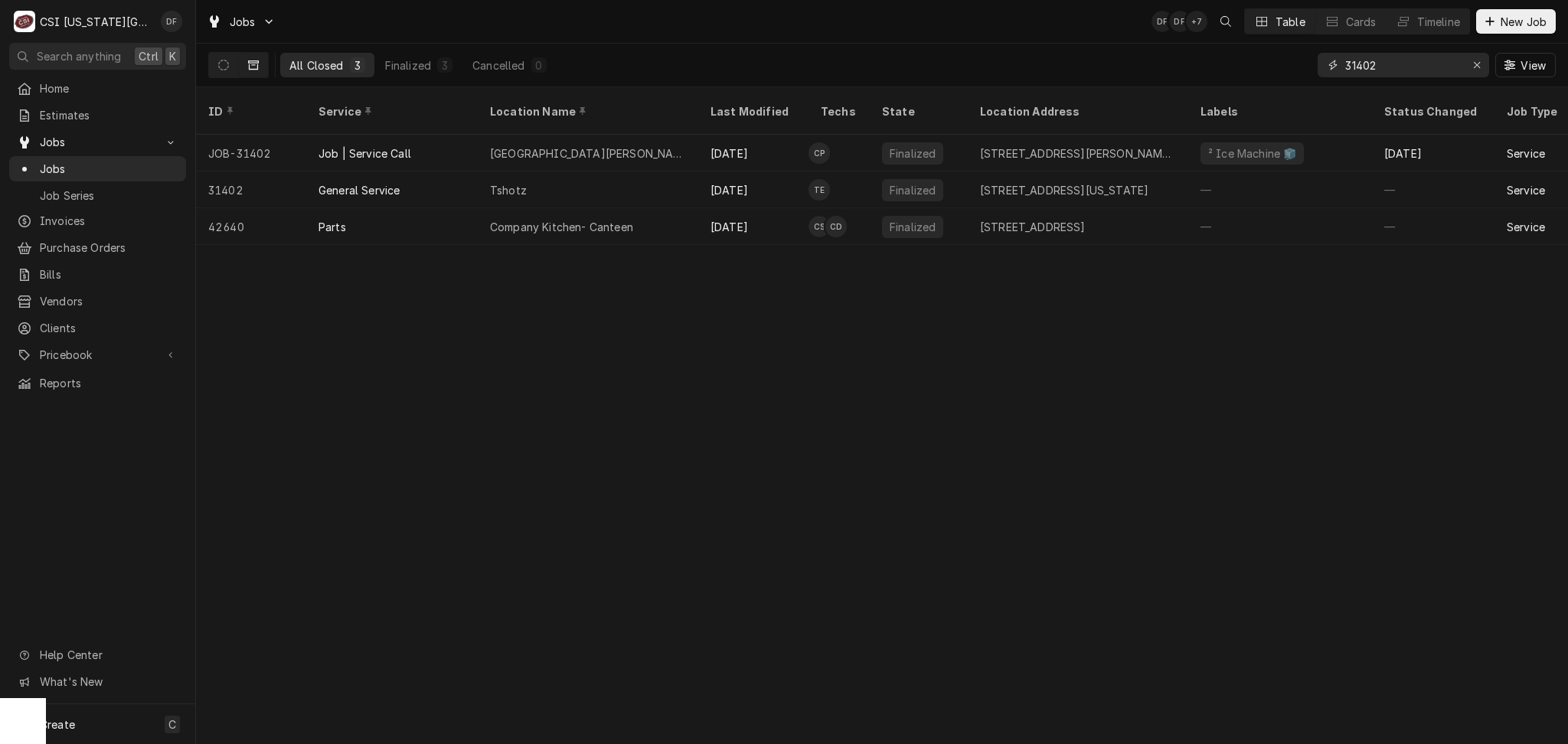
drag, startPoint x: 1410, startPoint y: 69, endPoint x: 1355, endPoint y: 64, distance: 55.2
click at [1355, 64] on input "31402" at bounding box center [1403, 65] width 115 height 25
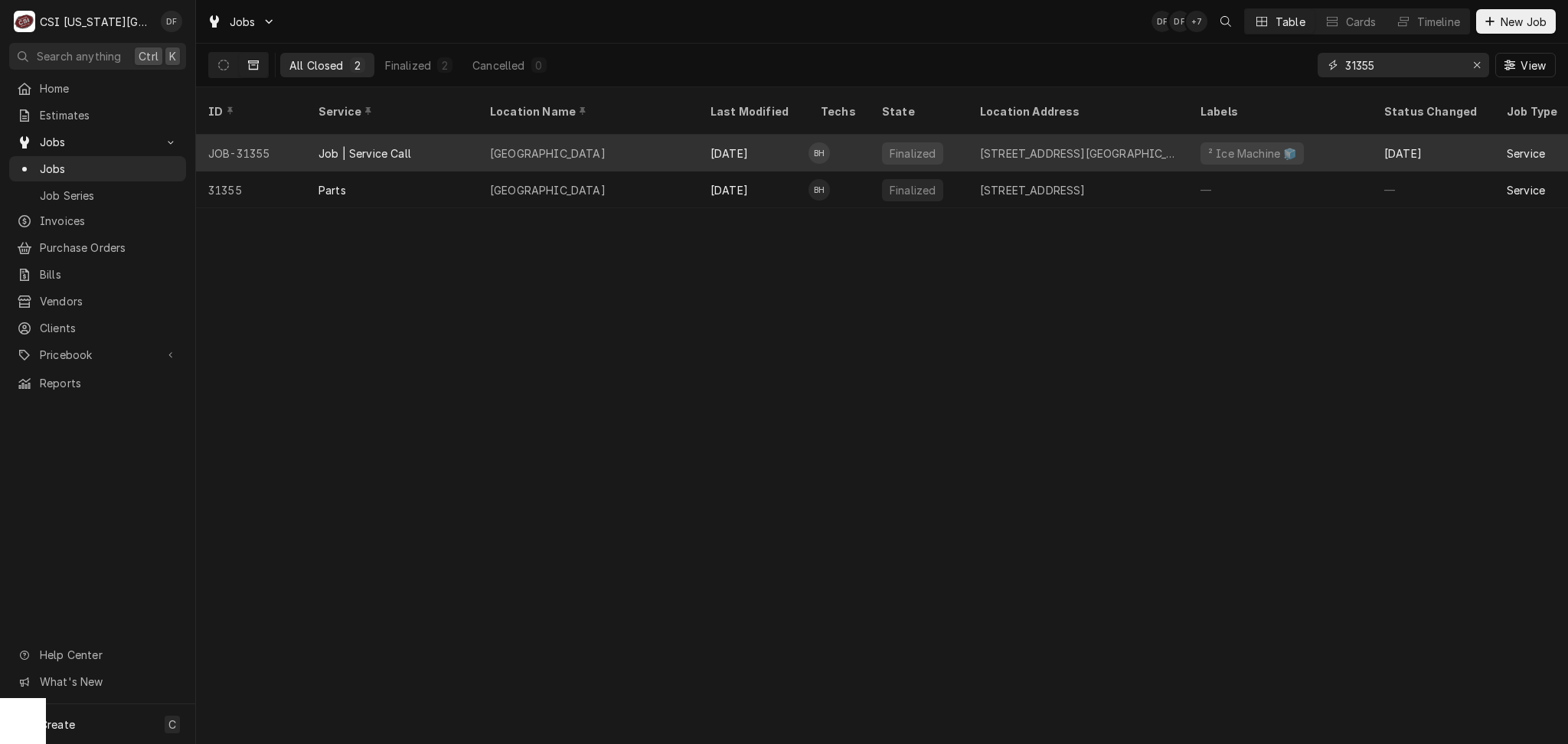
type input "31355"
click at [606, 145] on div "[GEOGRAPHIC_DATA]" at bounding box center [547, 153] width 116 height 16
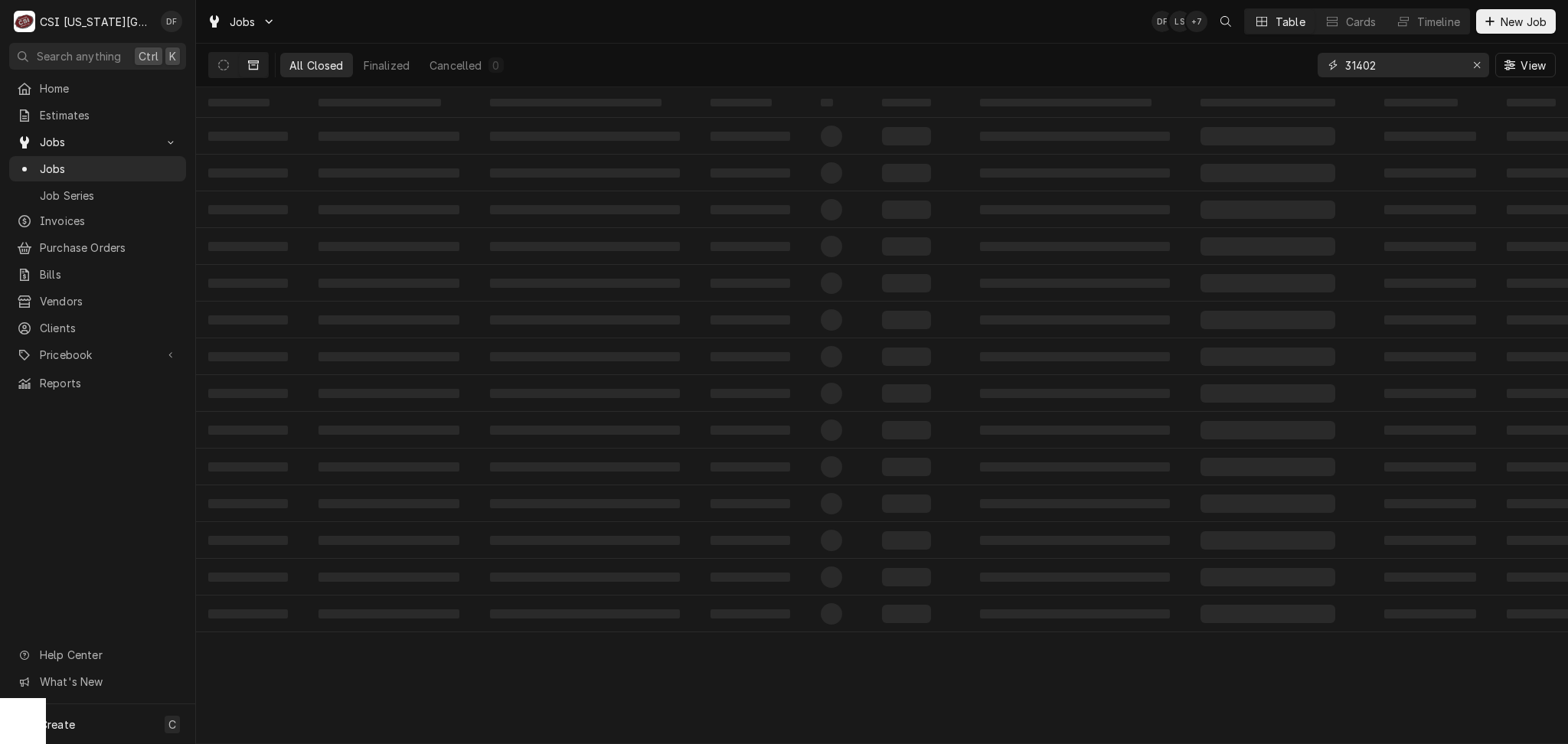
drag, startPoint x: 1393, startPoint y: 59, endPoint x: 1356, endPoint y: 66, distance: 37.7
click at [1356, 66] on input "31402" at bounding box center [1403, 65] width 115 height 25
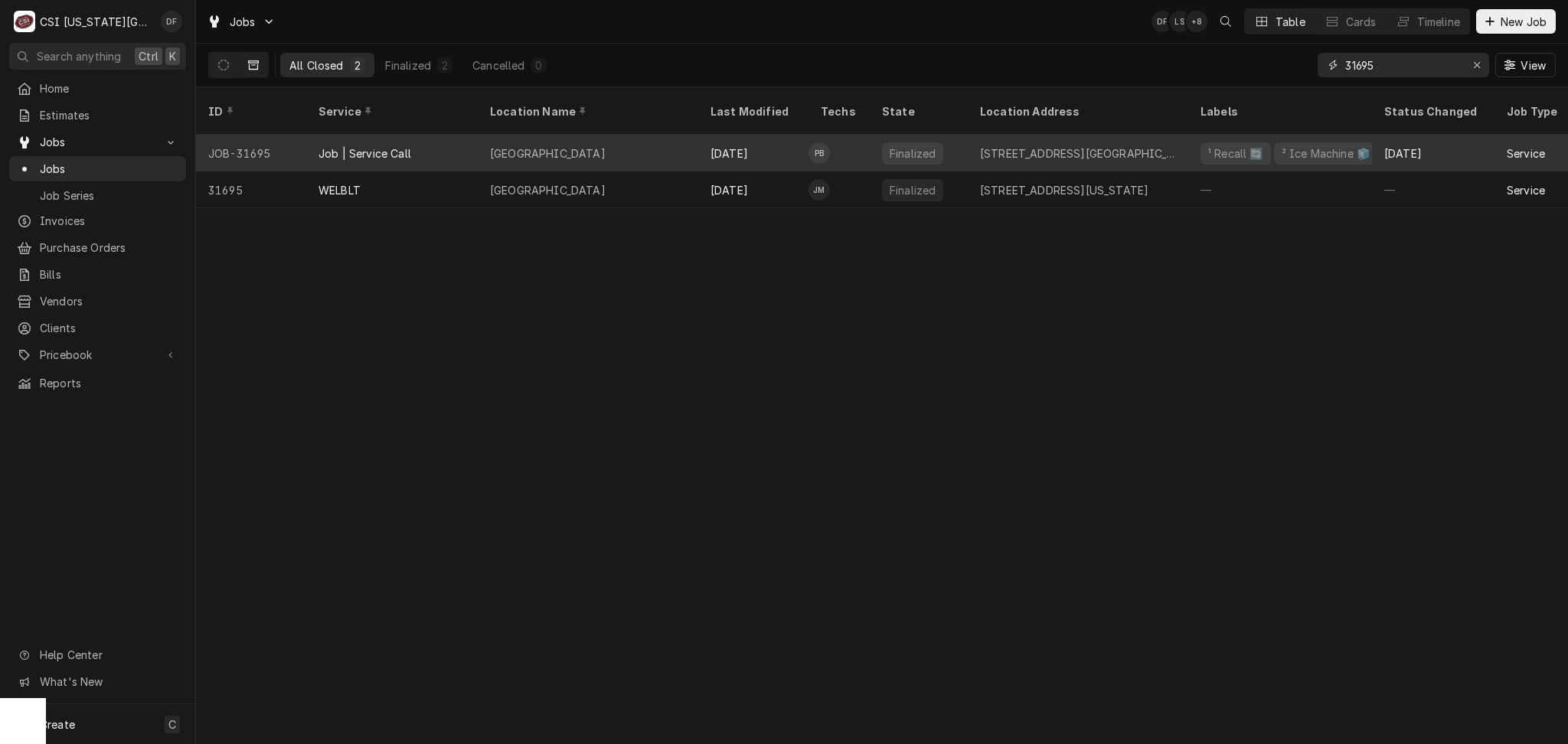
type input "31695"
click at [636, 136] on div "Centerpoint Medical Center" at bounding box center [587, 153] width 221 height 37
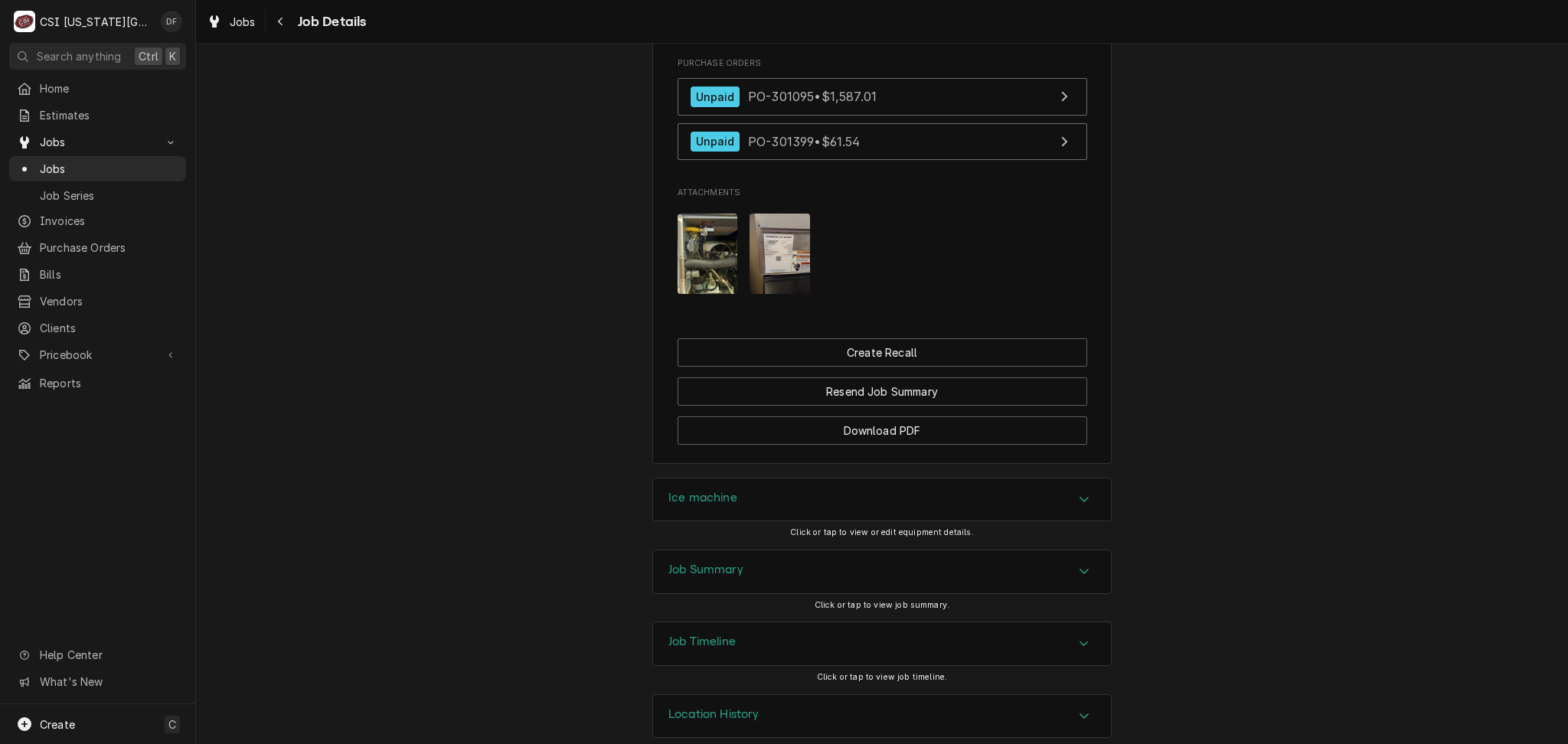
scroll to position [1623, 0]
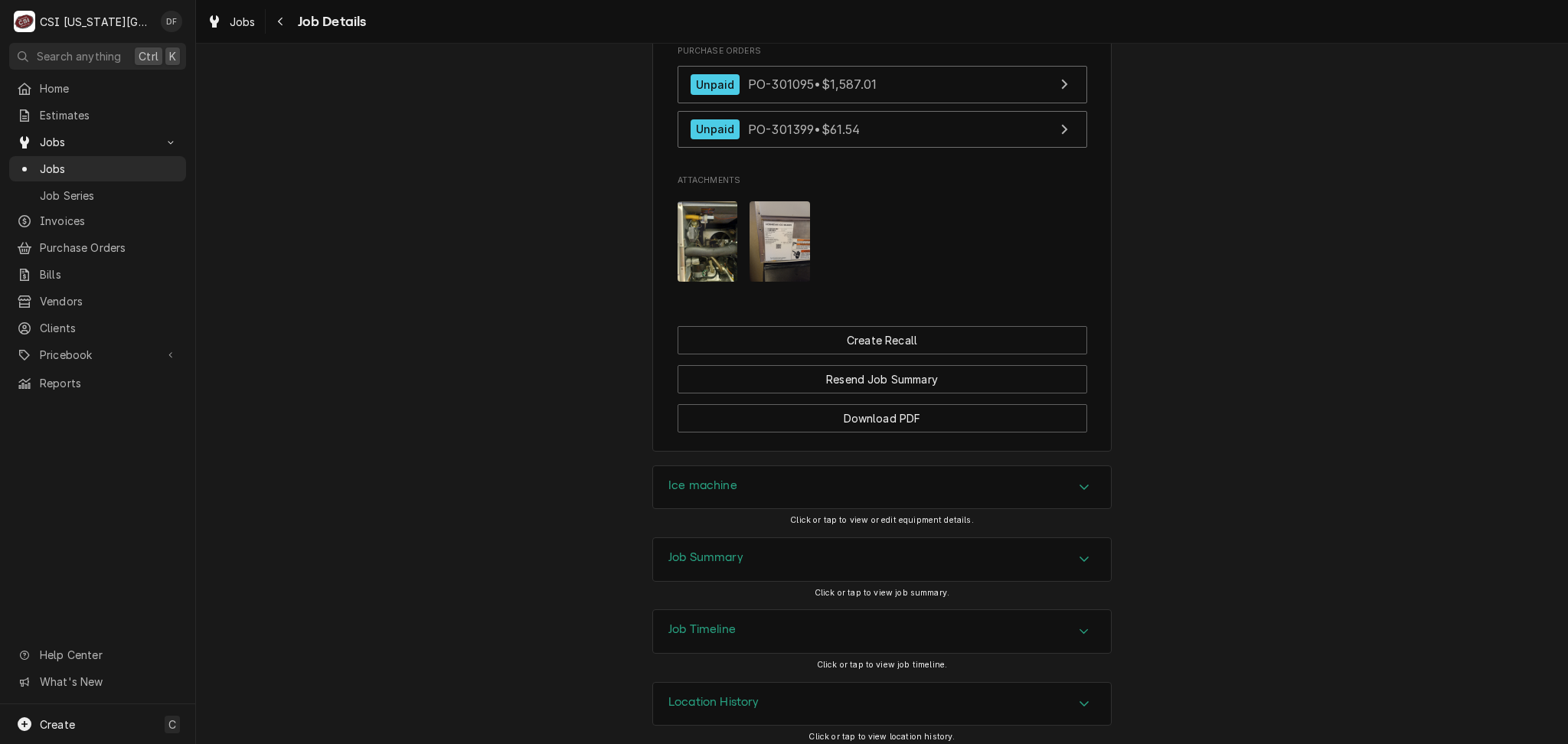
click at [761, 545] on div "Job Summary" at bounding box center [882, 559] width 458 height 43
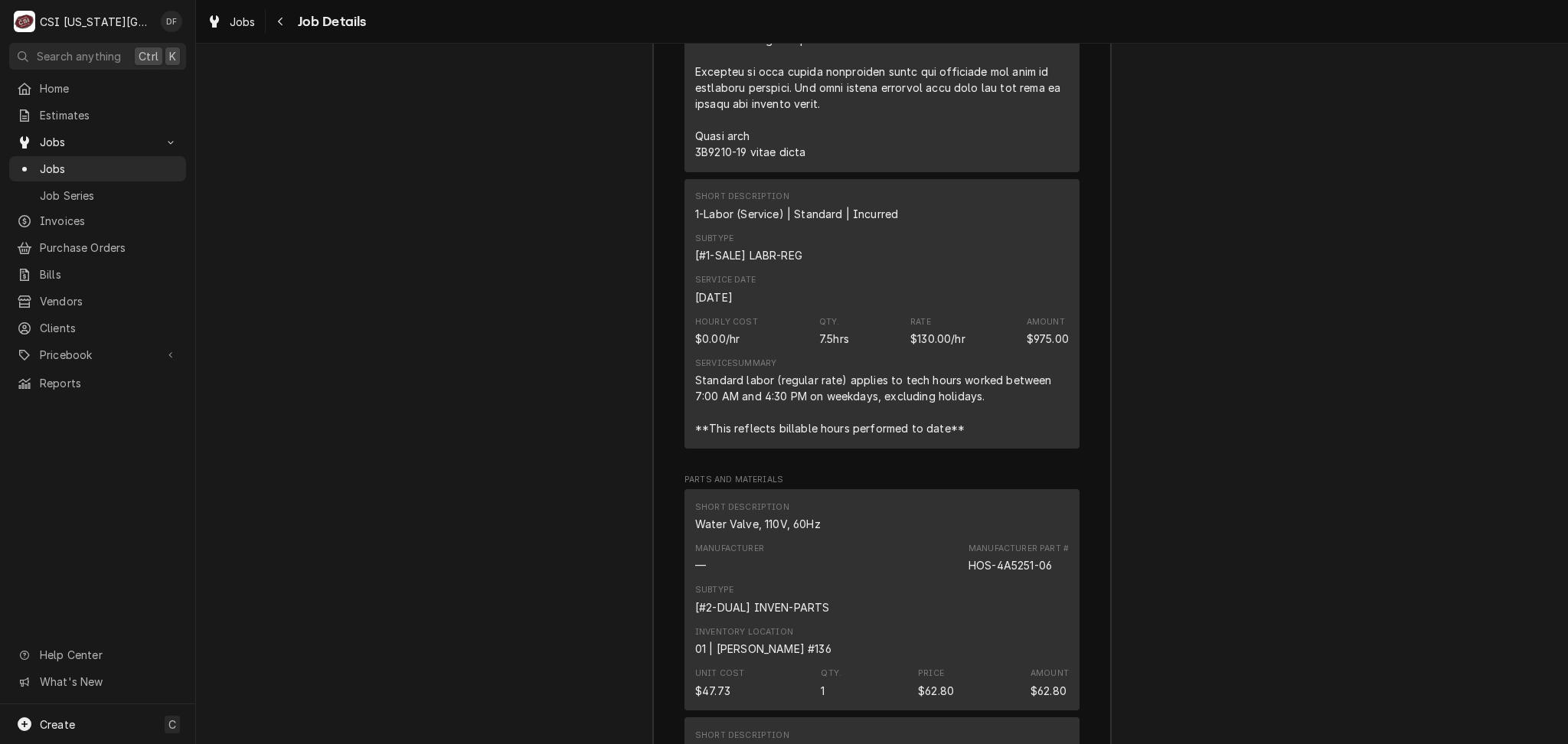
scroll to position [2950, 0]
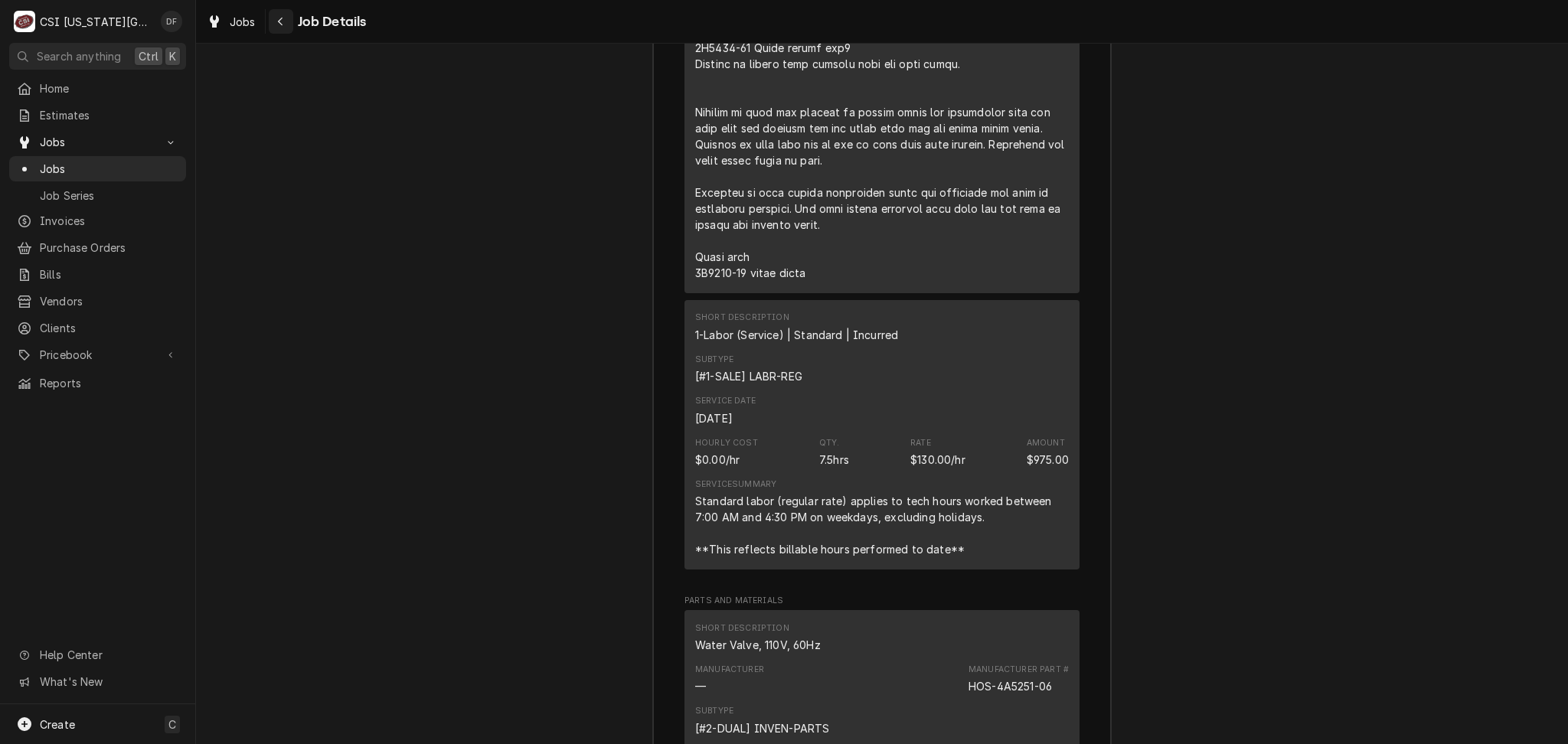
click at [283, 26] on icon "Navigate back" at bounding box center [281, 21] width 7 height 11
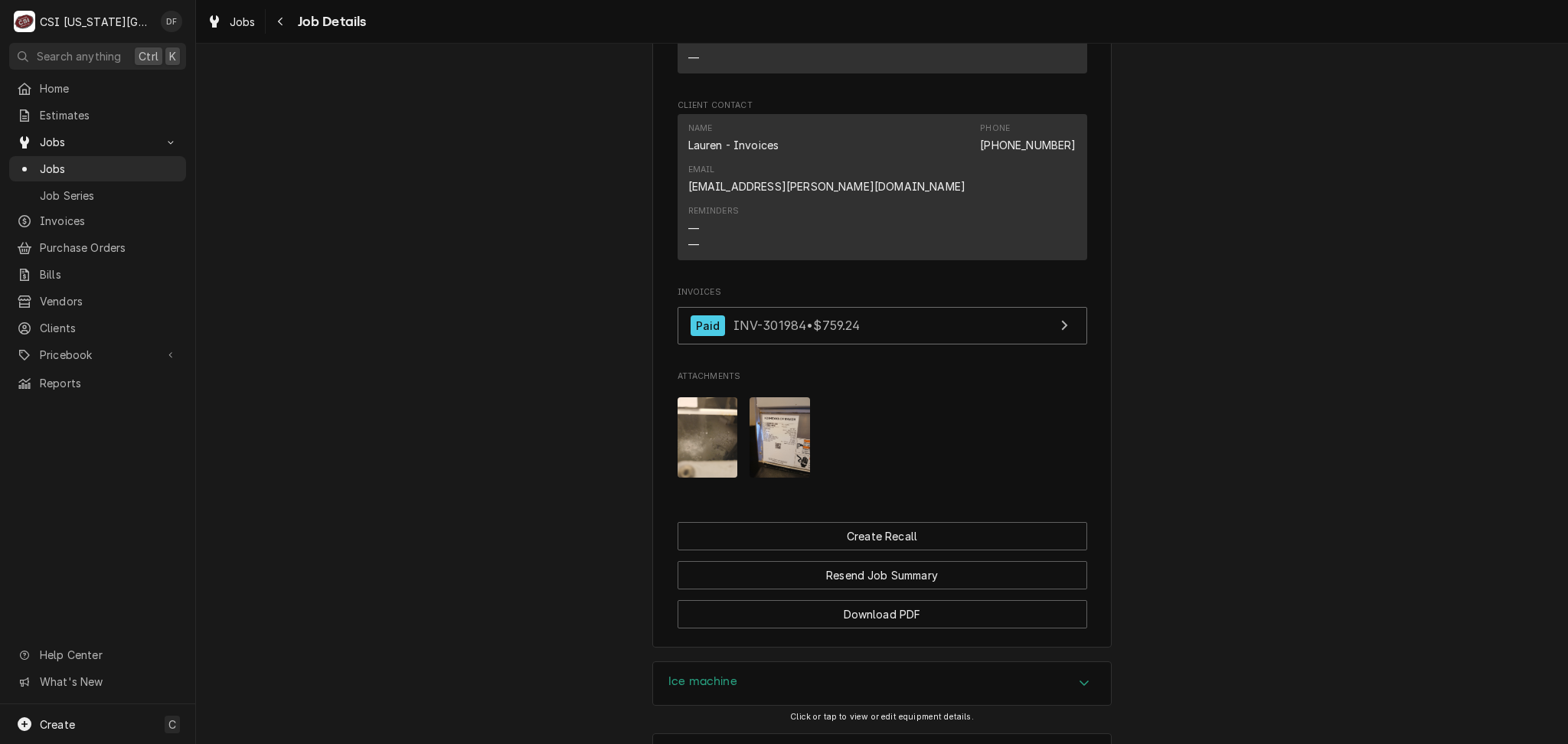
scroll to position [1422, 0]
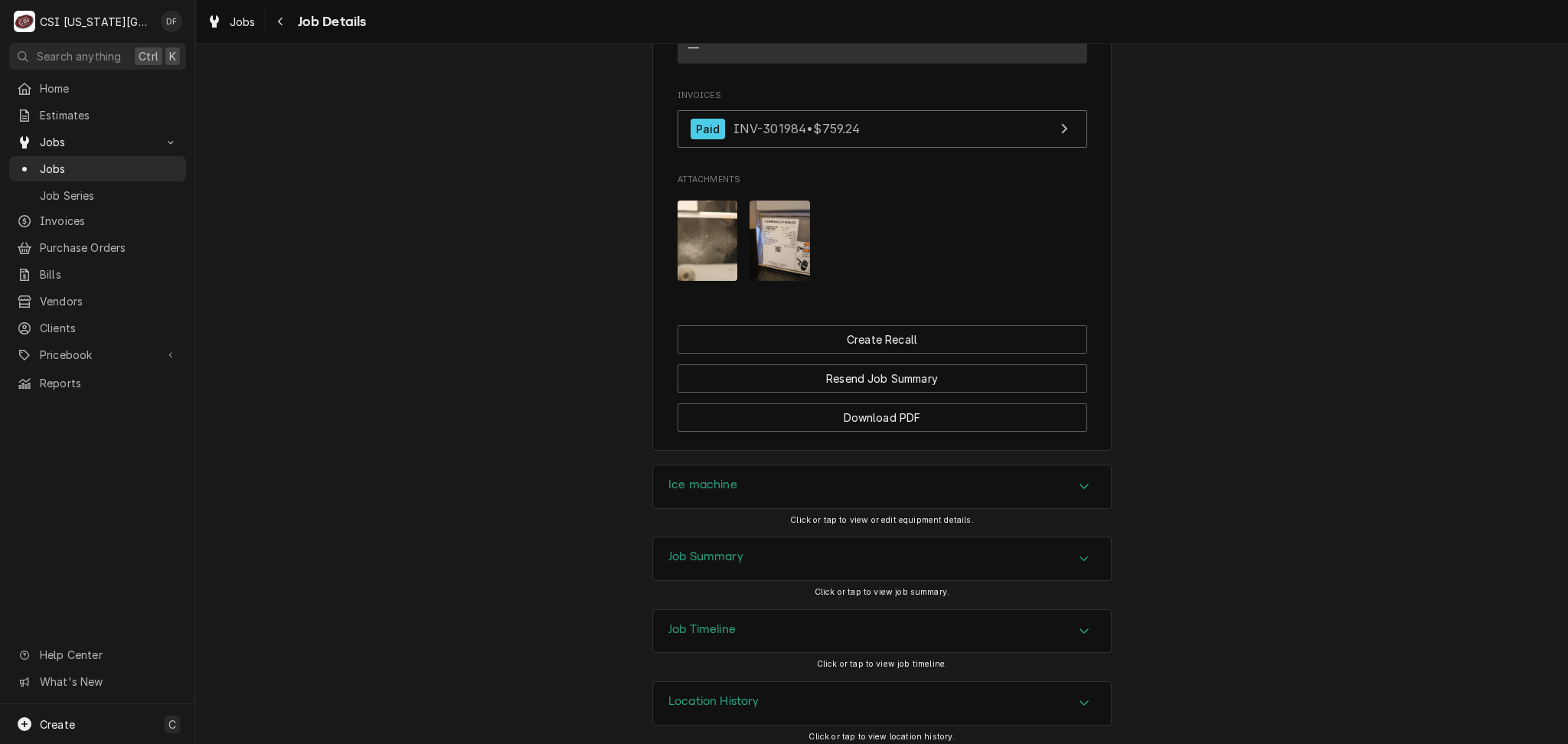
click at [802, 542] on div "Job Summary" at bounding box center [882, 559] width 458 height 43
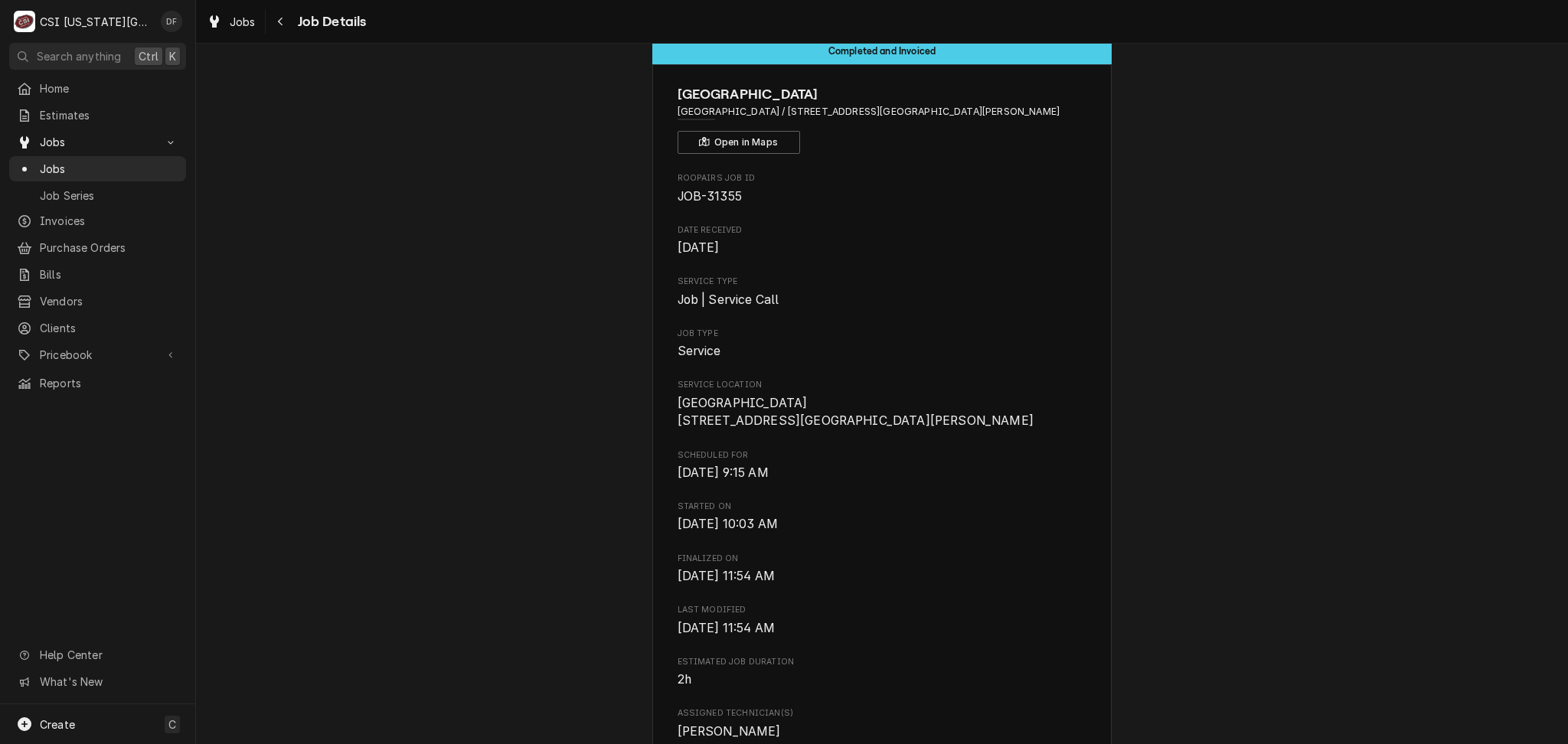
scroll to position [0, 0]
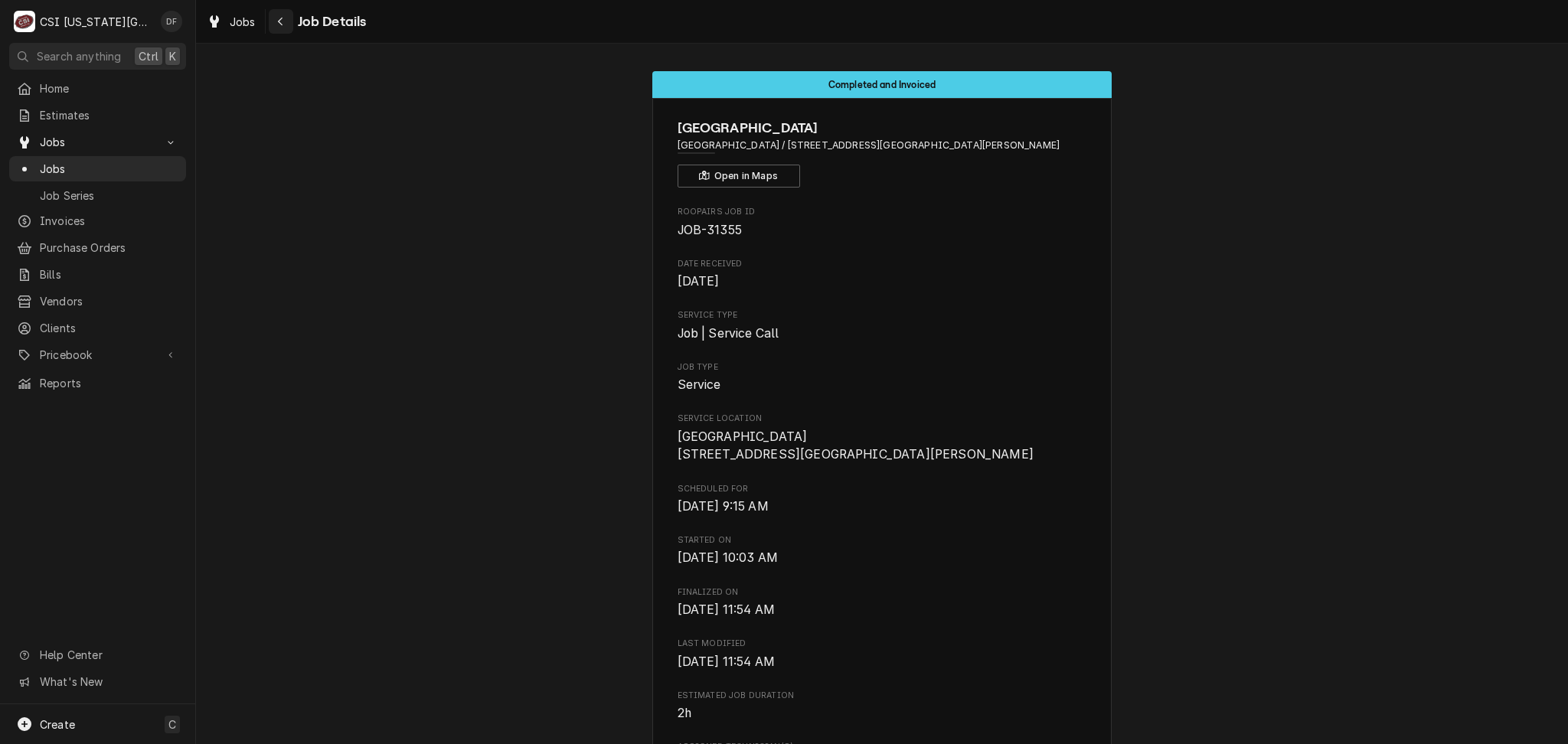
click at [285, 14] on div "Navigate back" at bounding box center [281, 21] width 16 height 16
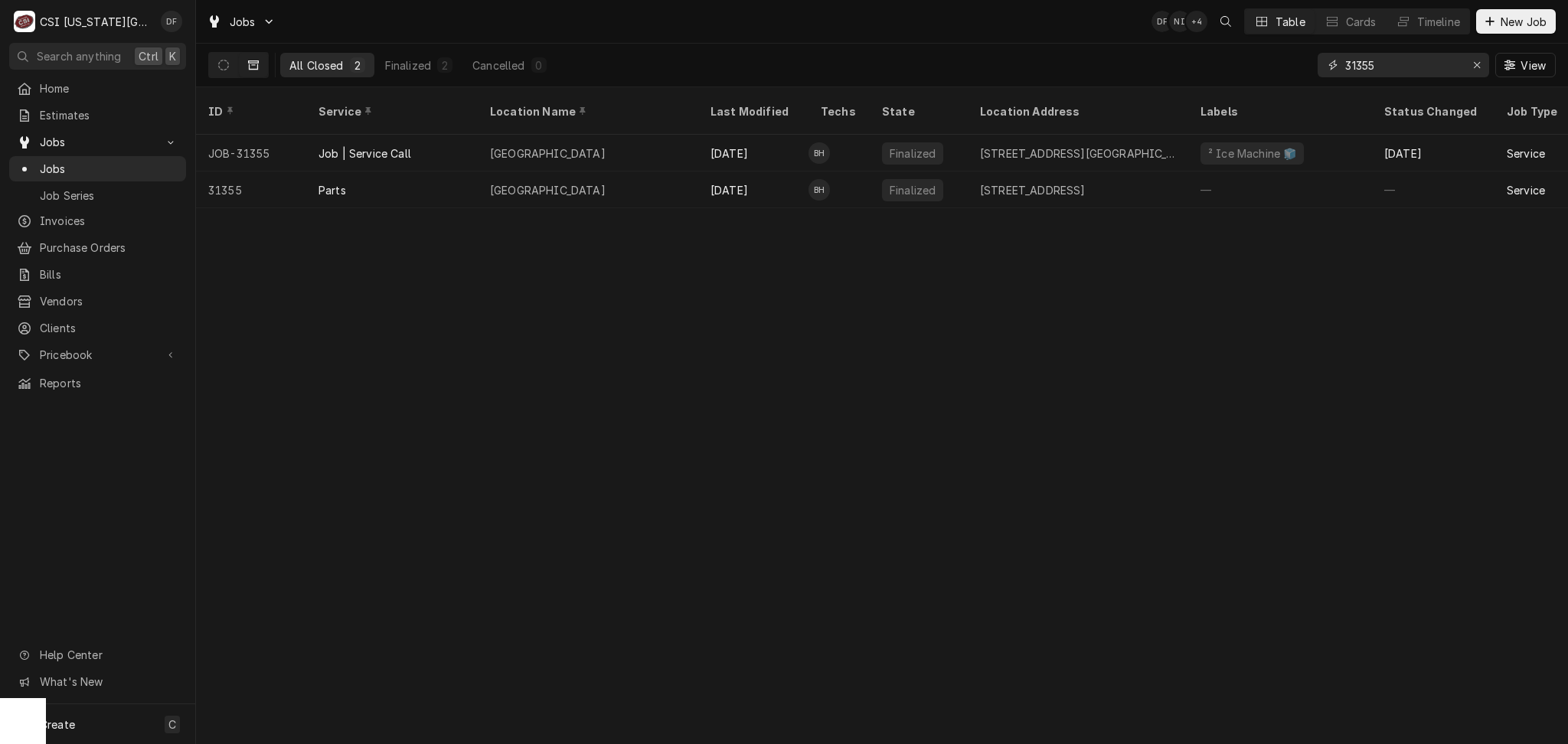
drag, startPoint x: 1382, startPoint y: 66, endPoint x: 1350, endPoint y: 71, distance: 32.4
click at [1350, 71] on input "31355" at bounding box center [1403, 65] width 115 height 25
drag, startPoint x: 1390, startPoint y: 66, endPoint x: 1355, endPoint y: 65, distance: 35.0
click at [1355, 65] on input "33243" at bounding box center [1403, 65] width 115 height 25
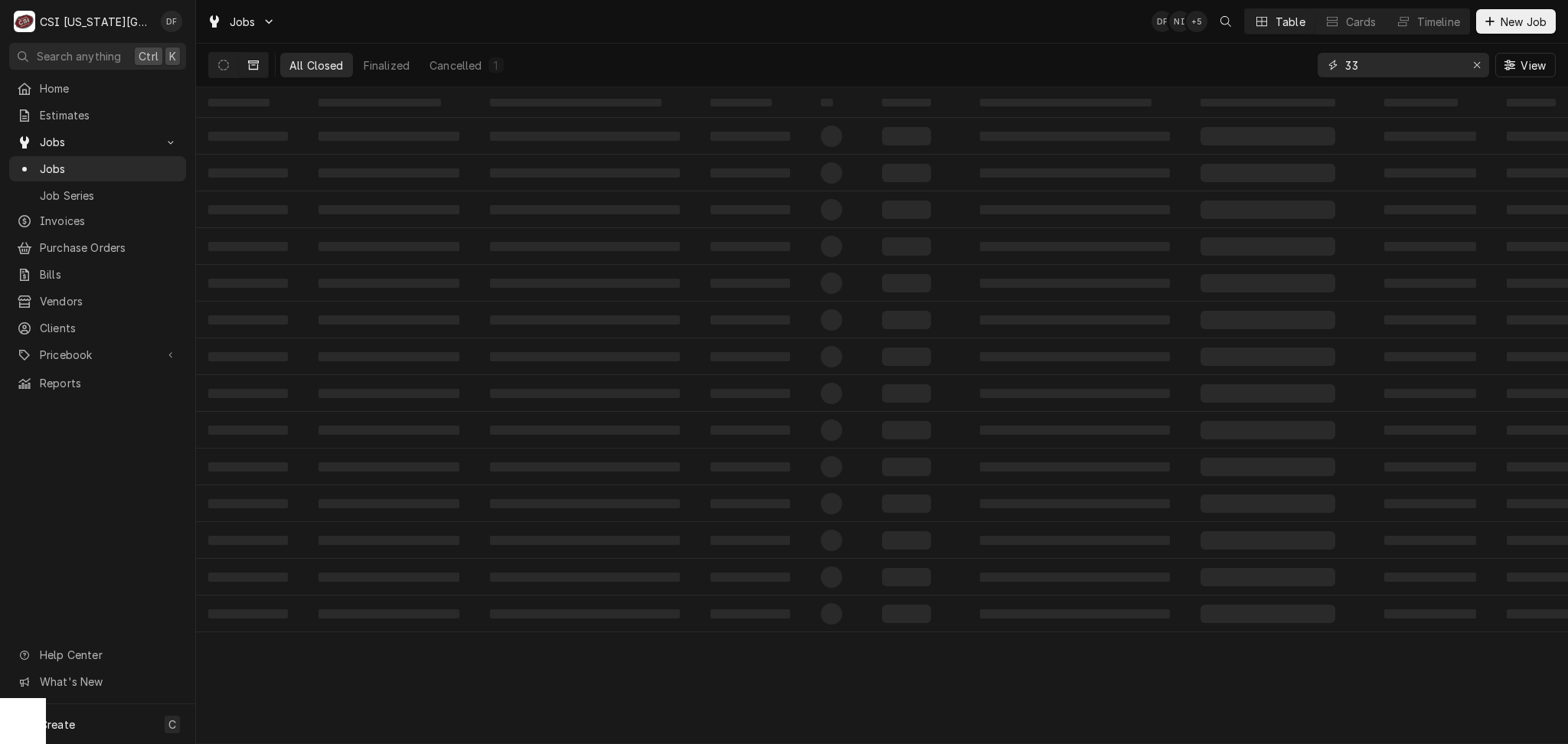
type input "3"
type input "2"
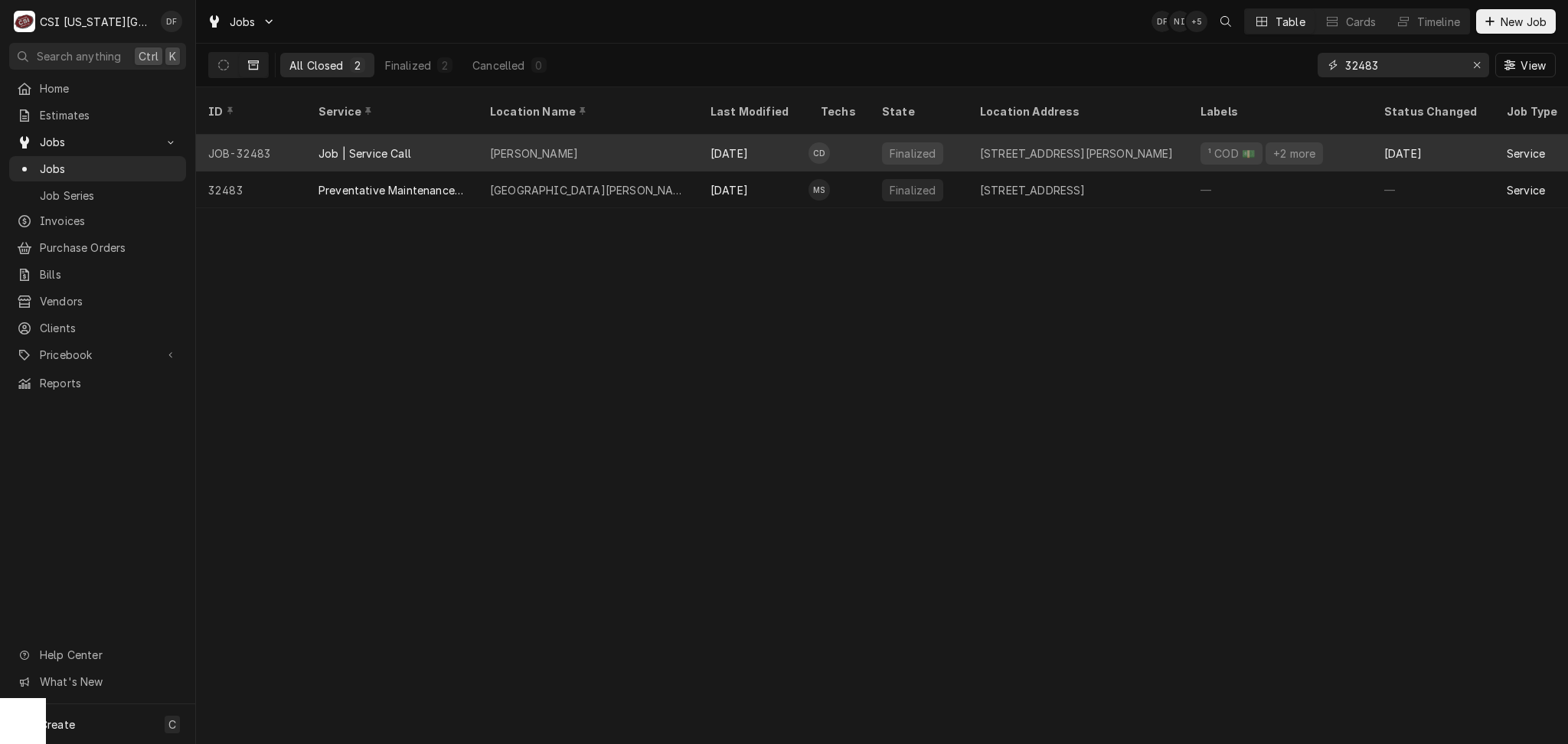
type input "32483"
click at [633, 146] on div "[PERSON_NAME]" at bounding box center [587, 153] width 221 height 37
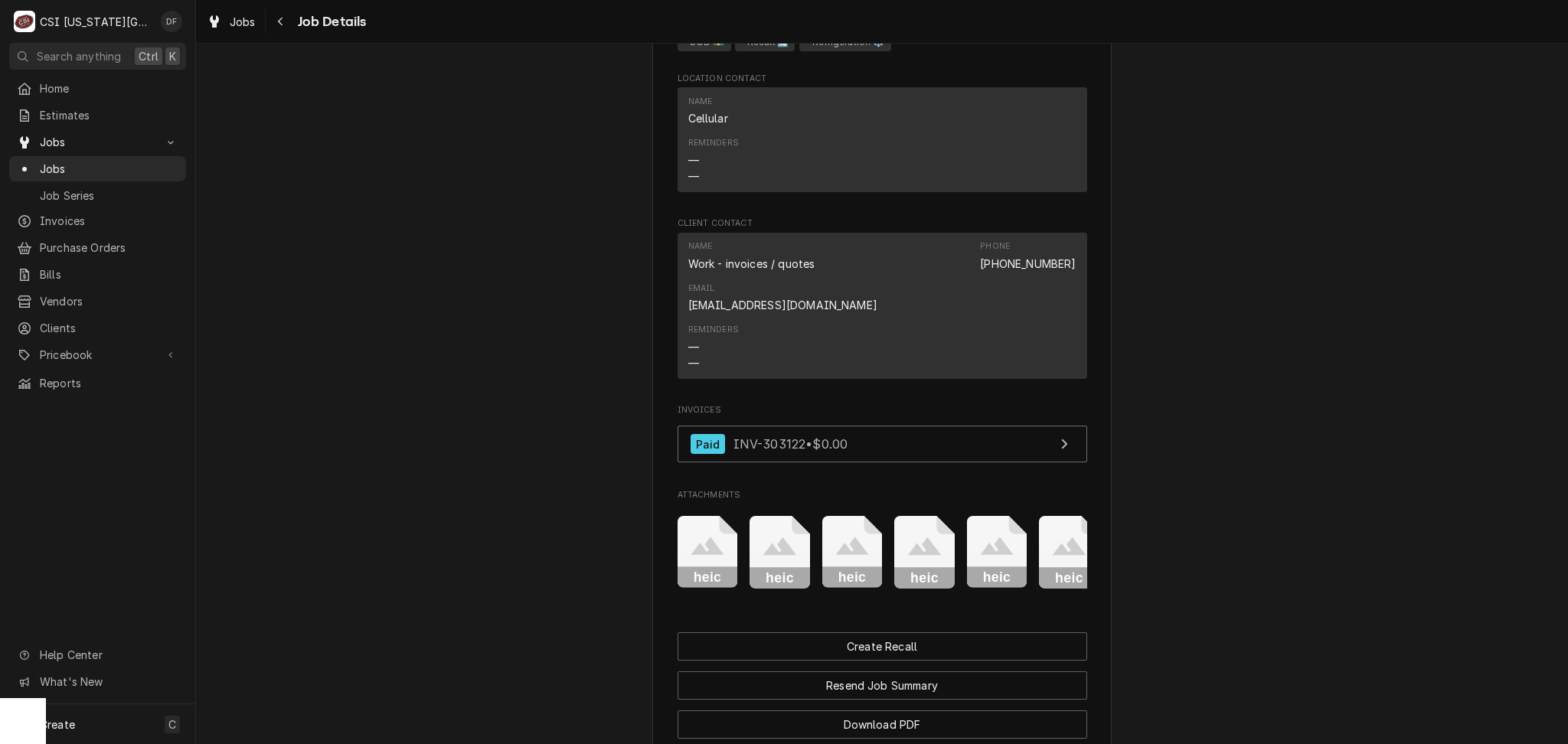
scroll to position [1633, 0]
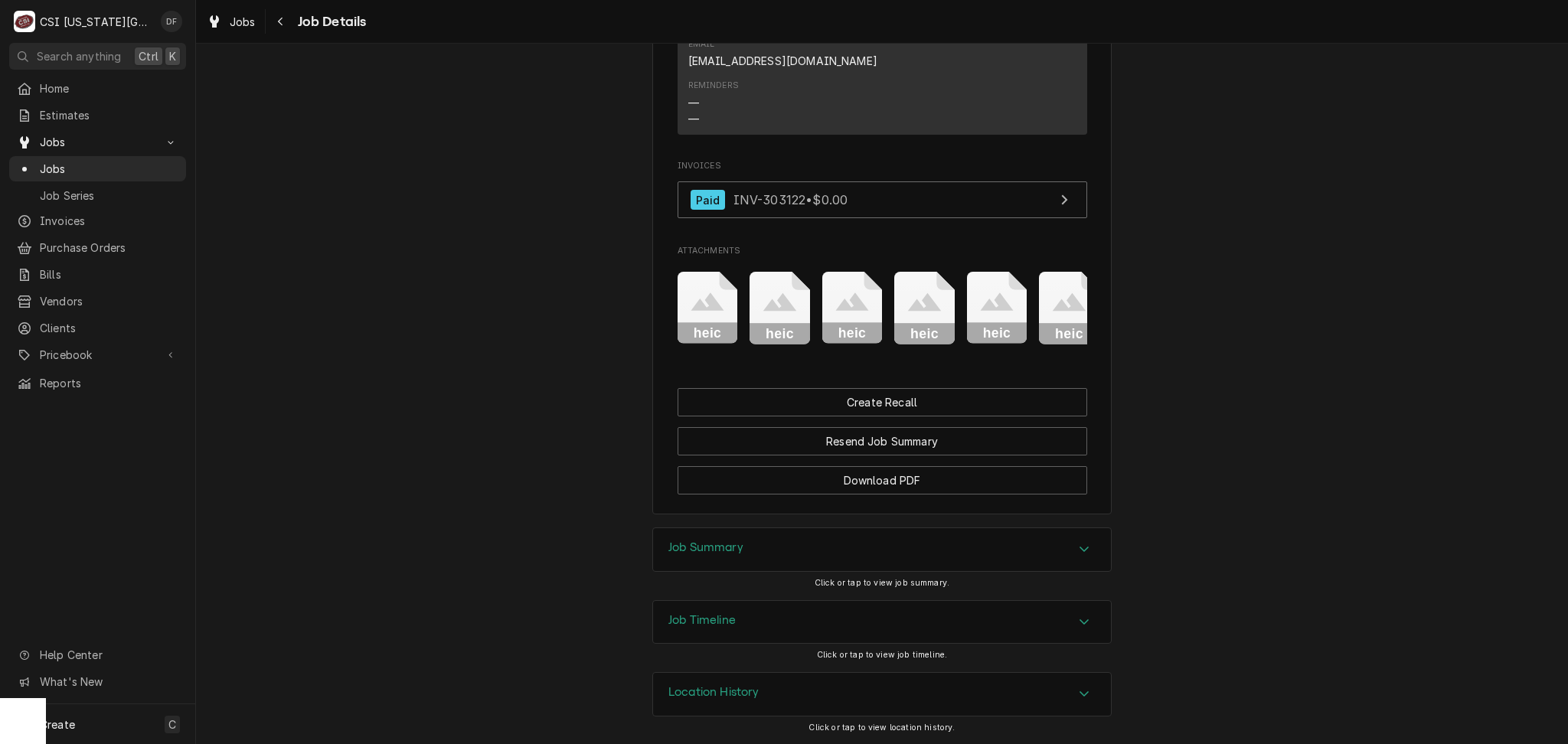
click at [807, 555] on div "Job Summary" at bounding box center [882, 550] width 458 height 43
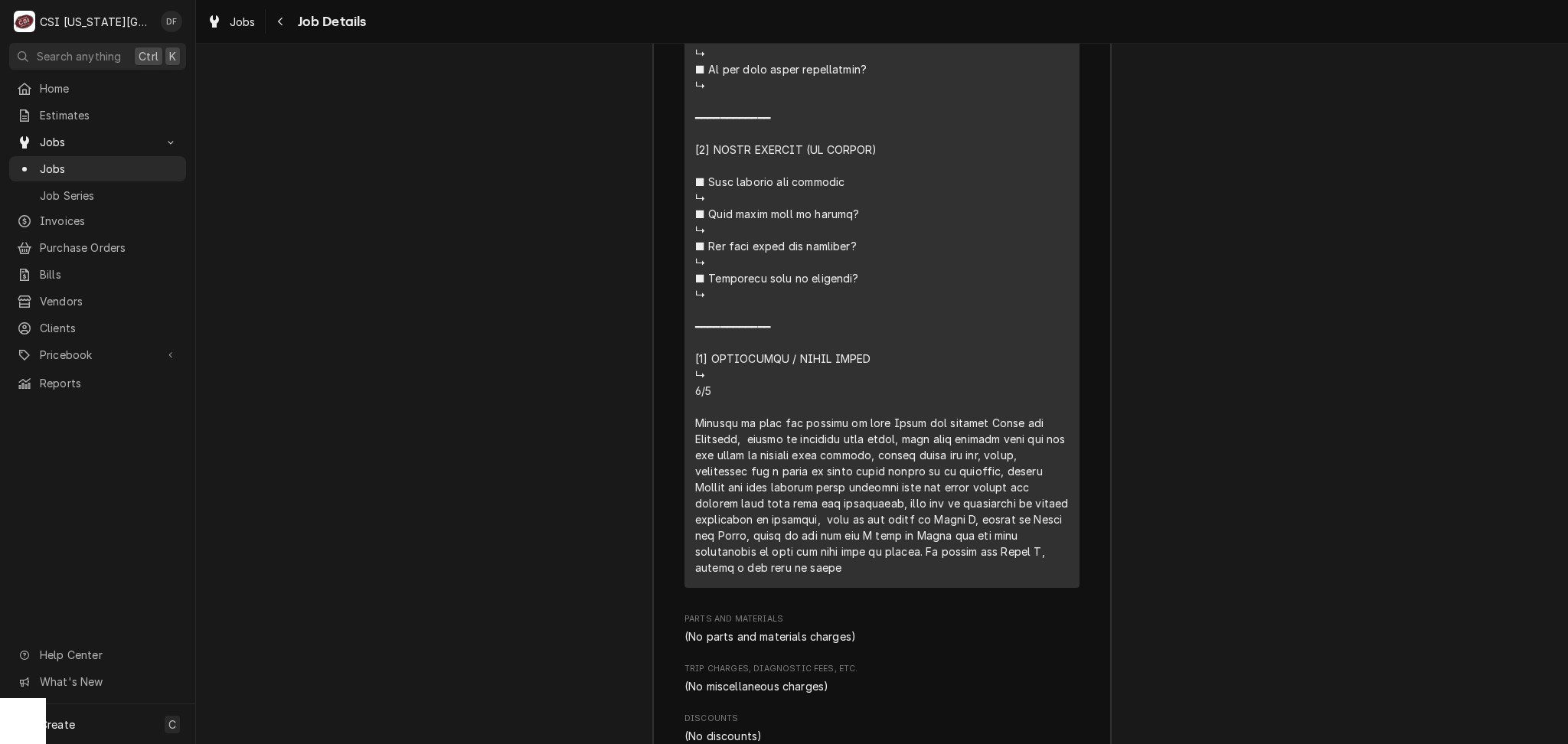
scroll to position [3777, 0]
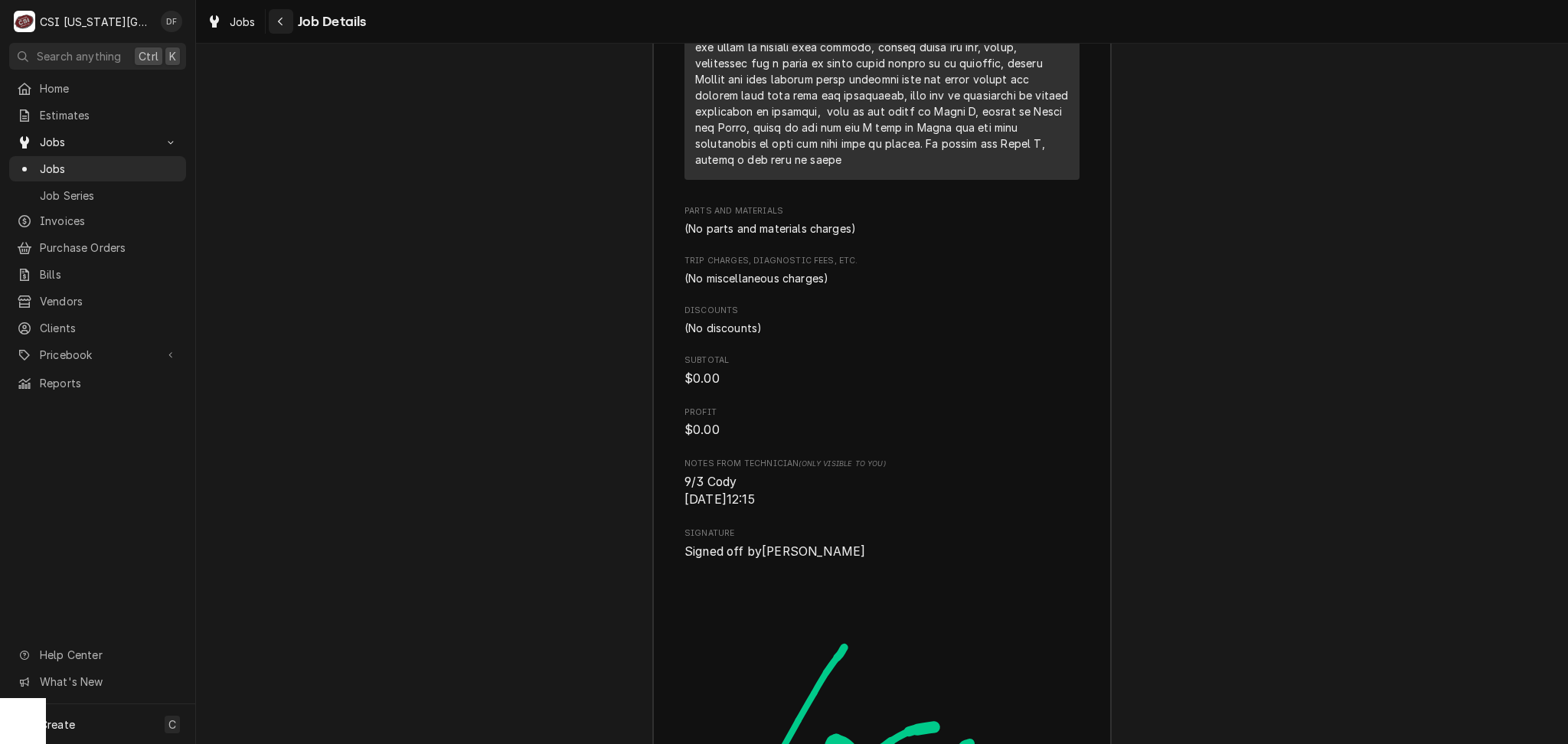
click at [286, 19] on div "Navigate back" at bounding box center [281, 21] width 16 height 16
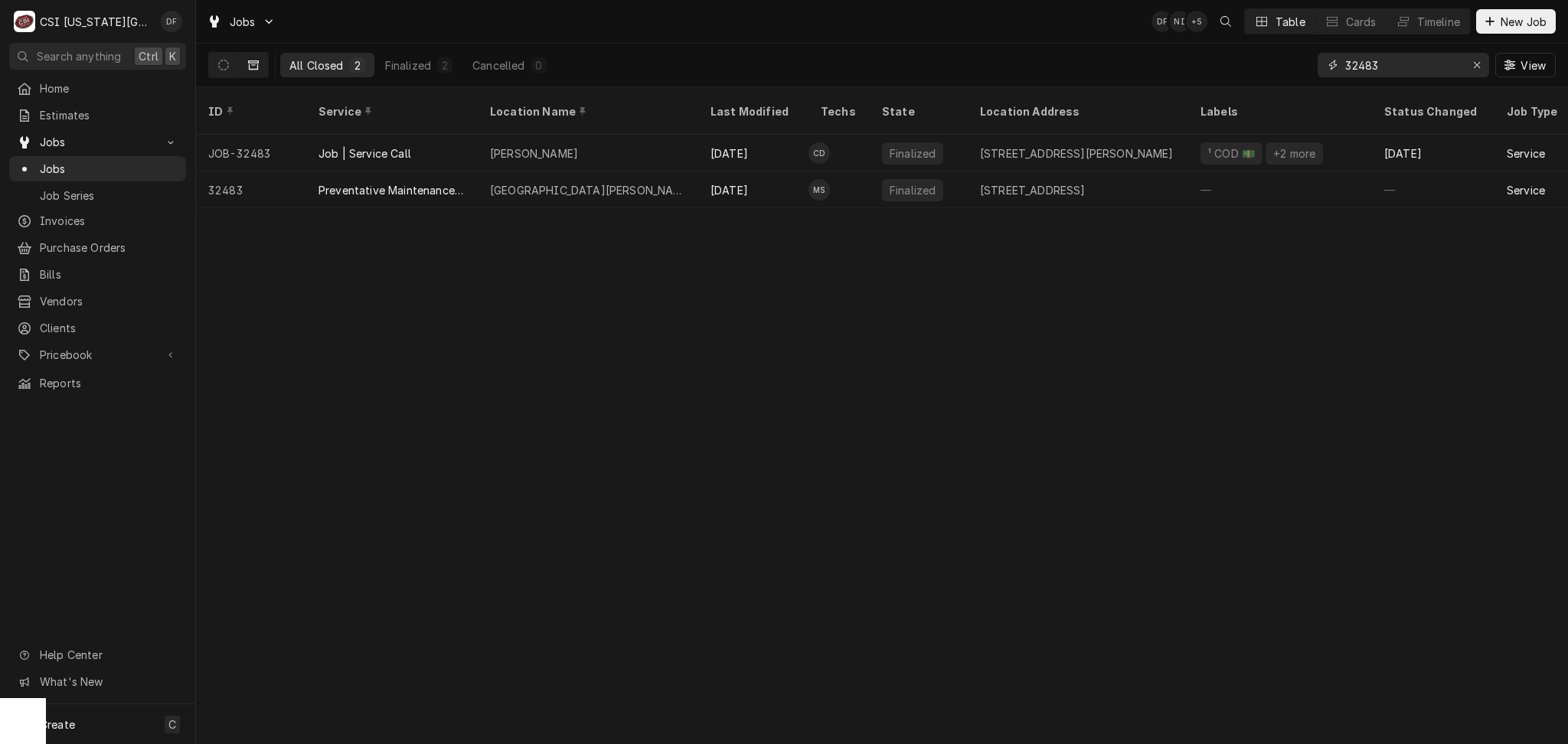
drag, startPoint x: 1388, startPoint y: 62, endPoint x: 1358, endPoint y: 60, distance: 30.1
click at [1358, 60] on input "32483" at bounding box center [1403, 65] width 115 height 25
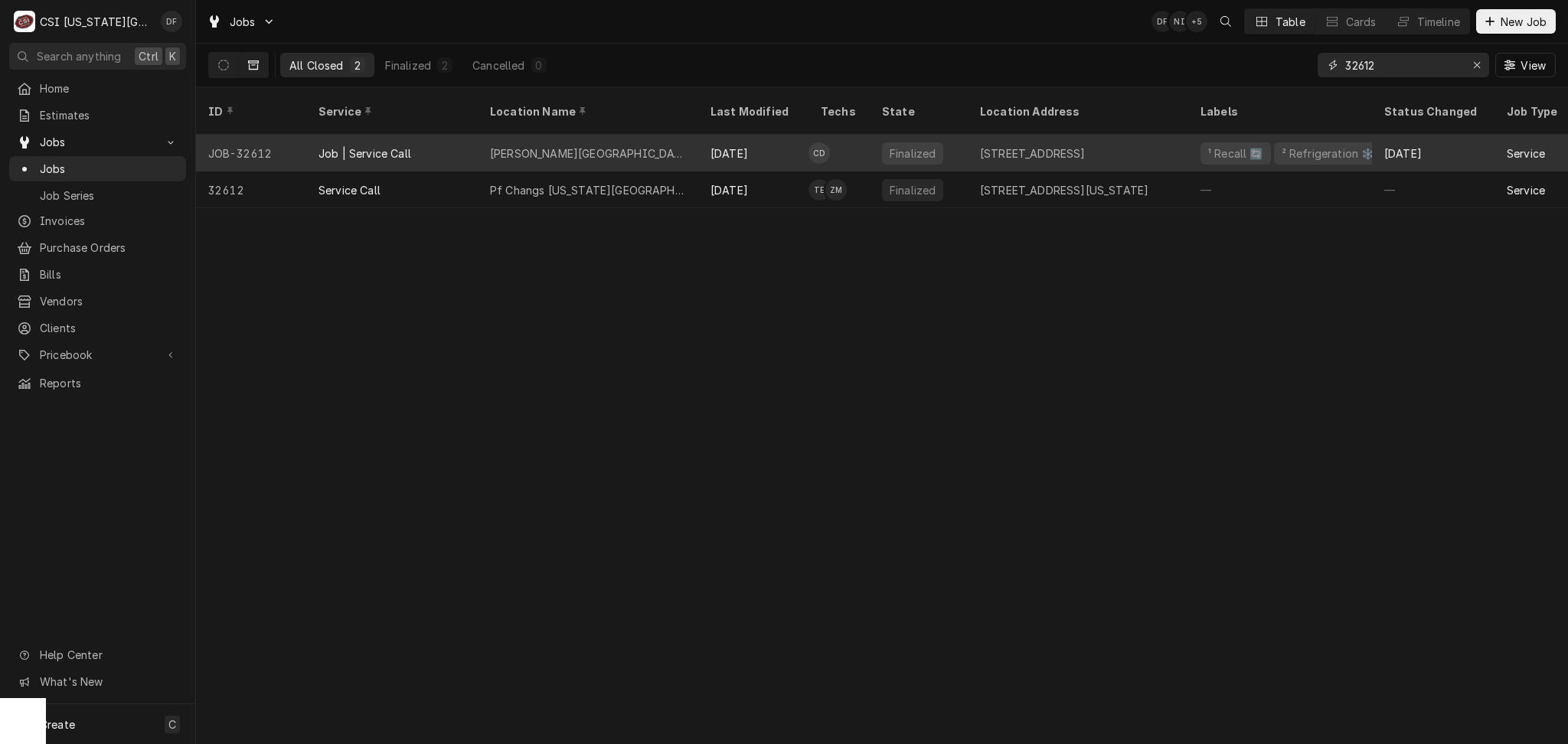
type input "32612"
click at [505, 143] on div "Lewis Elementary School" at bounding box center [587, 153] width 221 height 37
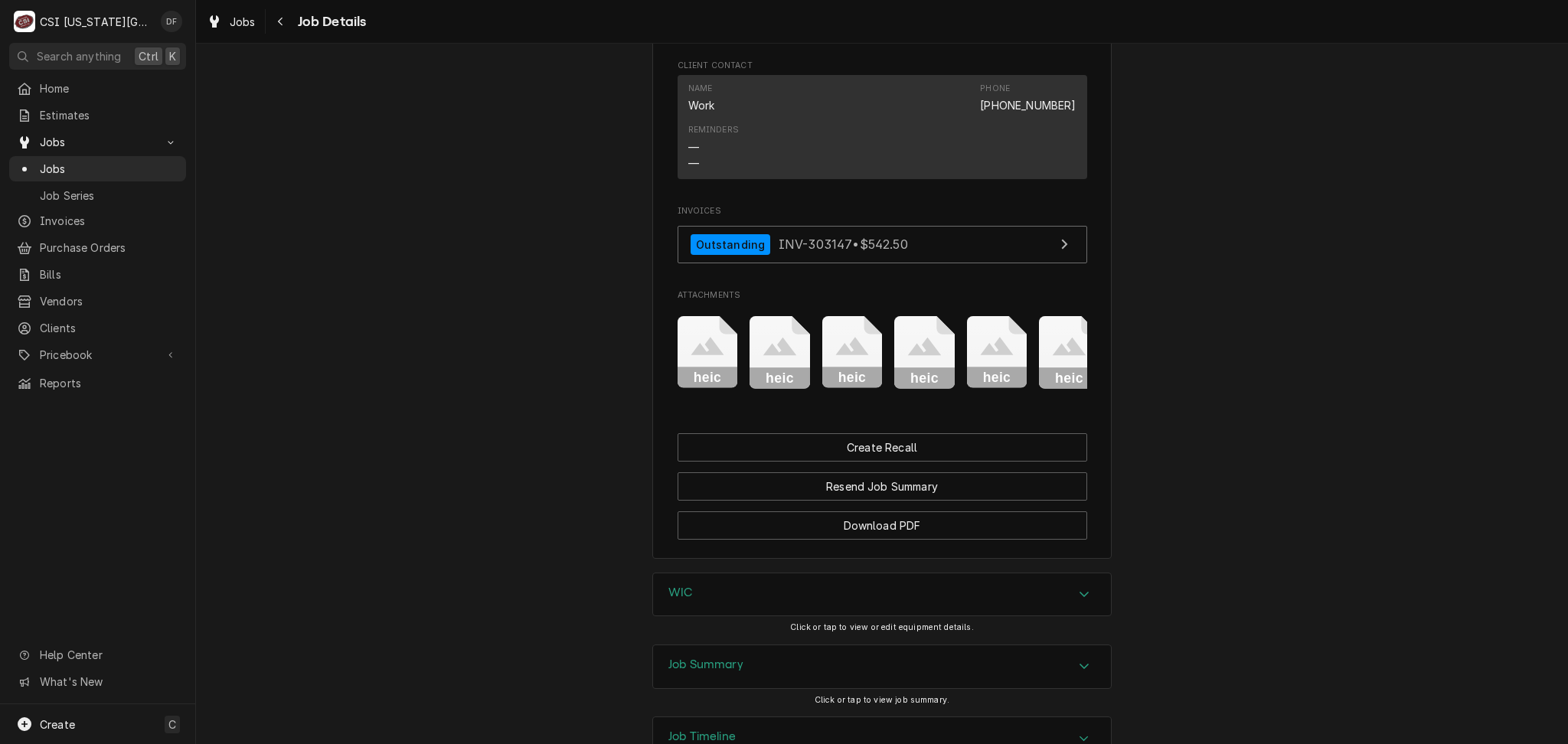
scroll to position [1269, 0]
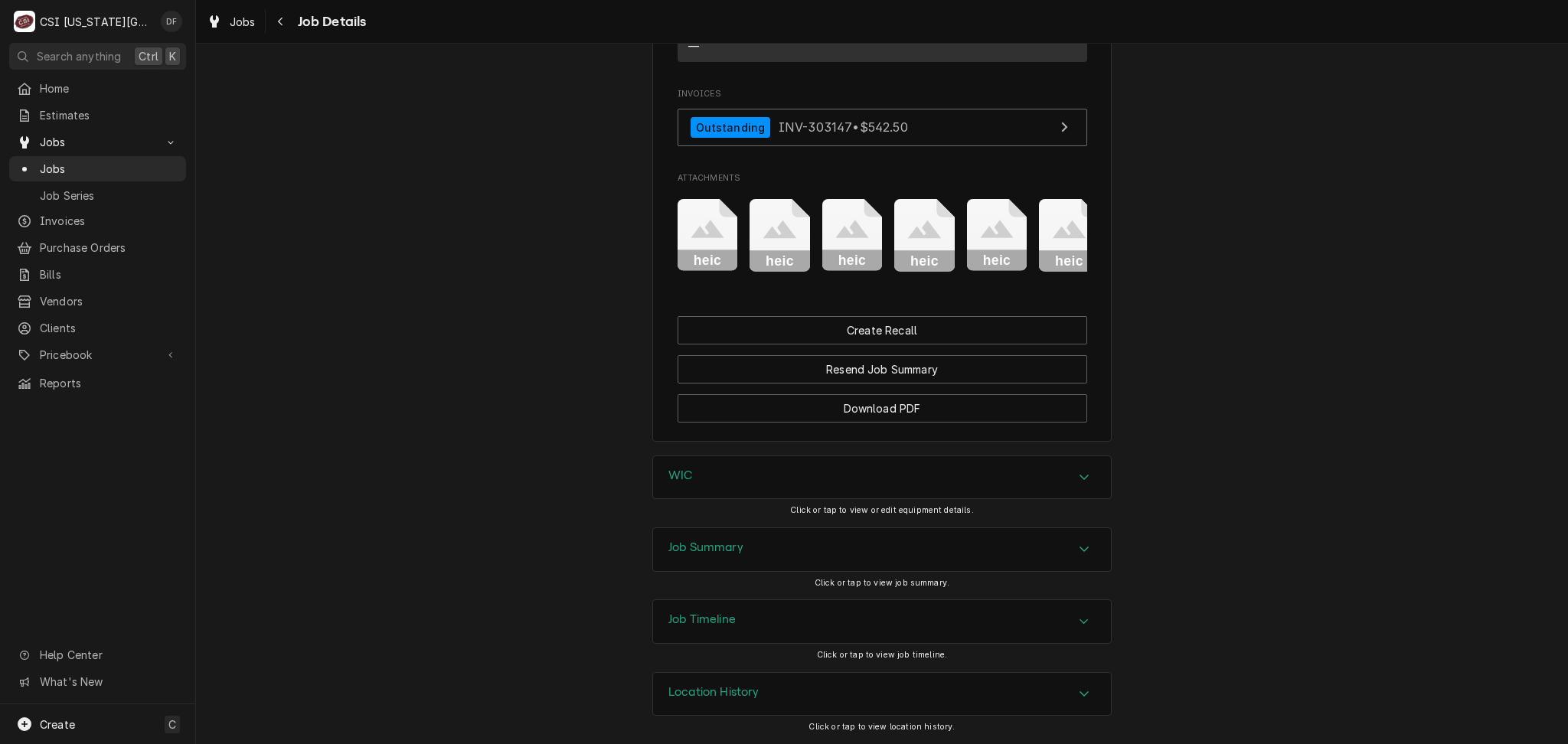
click at [798, 555] on div "Job Summary" at bounding box center [882, 550] width 458 height 43
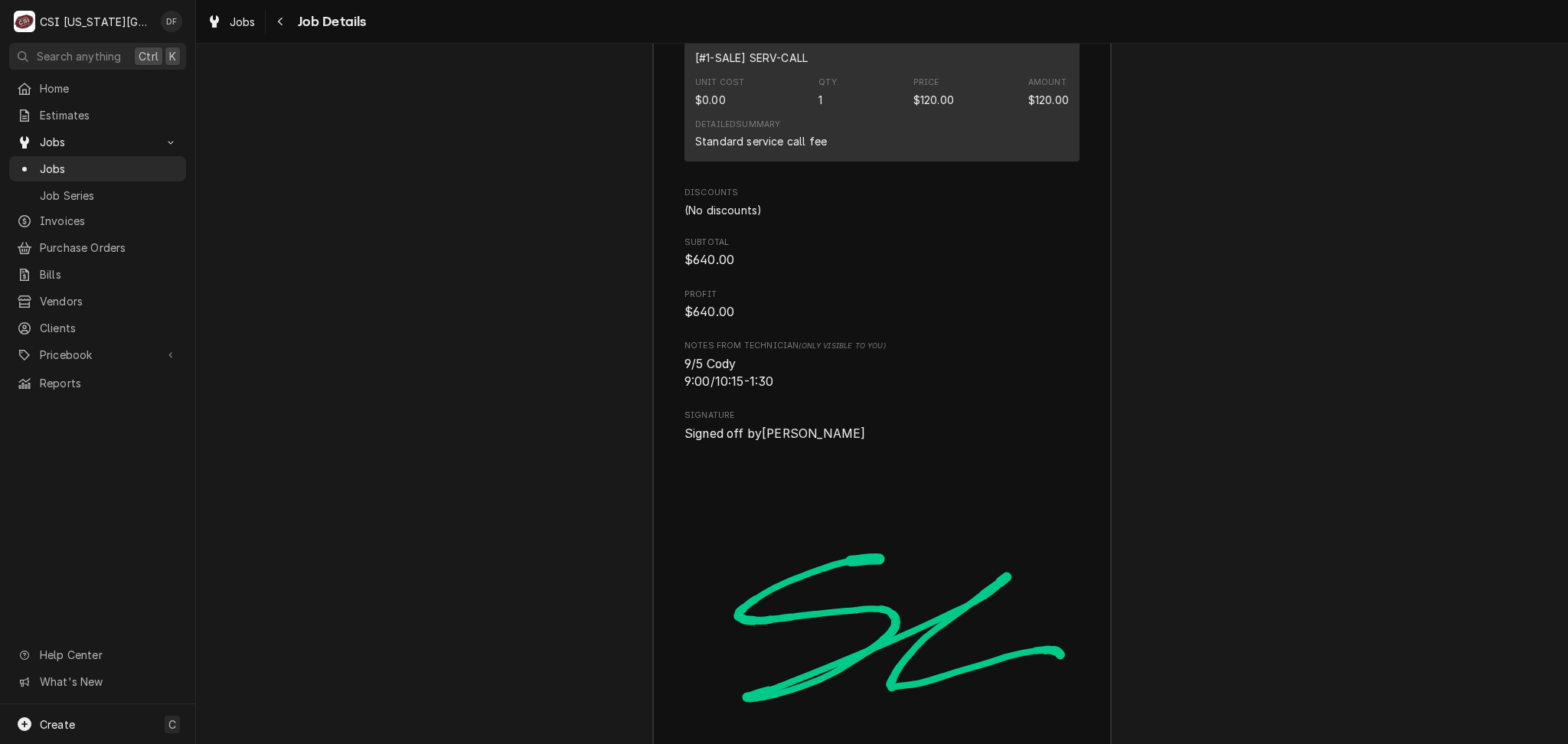
scroll to position [4129, 0]
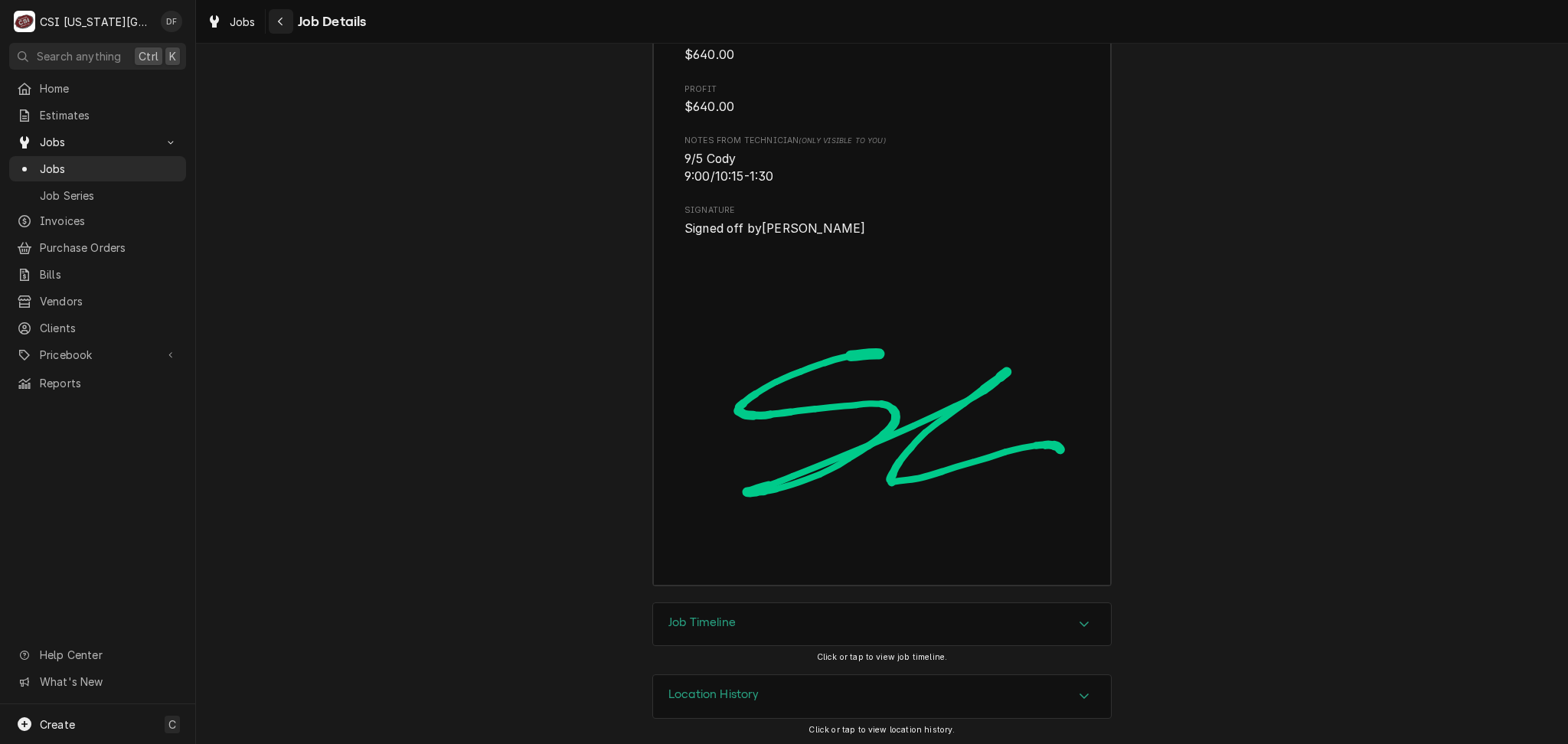
click at [281, 28] on div "Navigate back" at bounding box center [281, 21] width 16 height 16
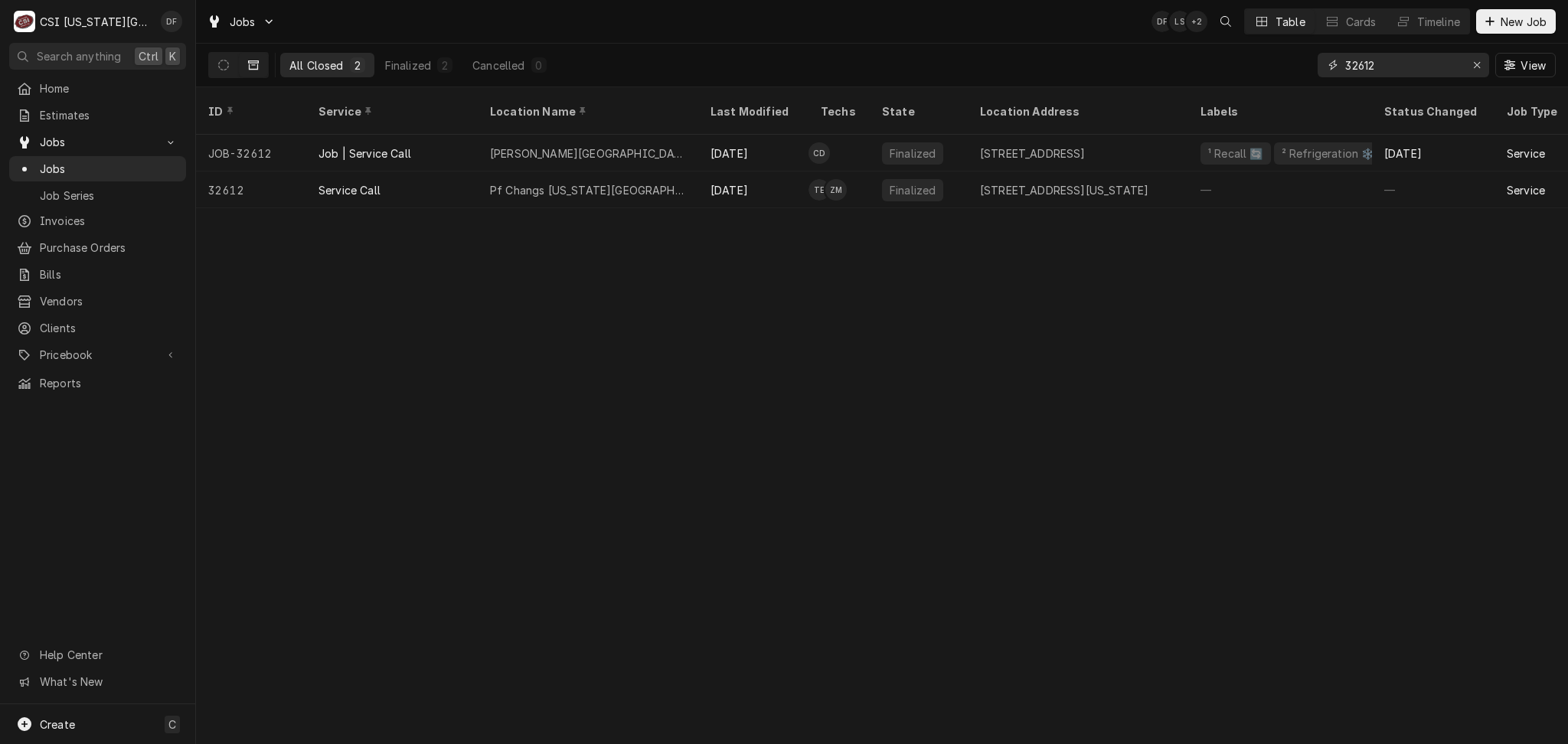
drag, startPoint x: 1384, startPoint y: 75, endPoint x: 1351, endPoint y: 68, distance: 33.7
click at [1351, 68] on input "32612" at bounding box center [1403, 65] width 115 height 25
drag, startPoint x: 1386, startPoint y: 66, endPoint x: 1361, endPoint y: 61, distance: 25.5
click at [1361, 61] on input "32612" at bounding box center [1403, 65] width 115 height 25
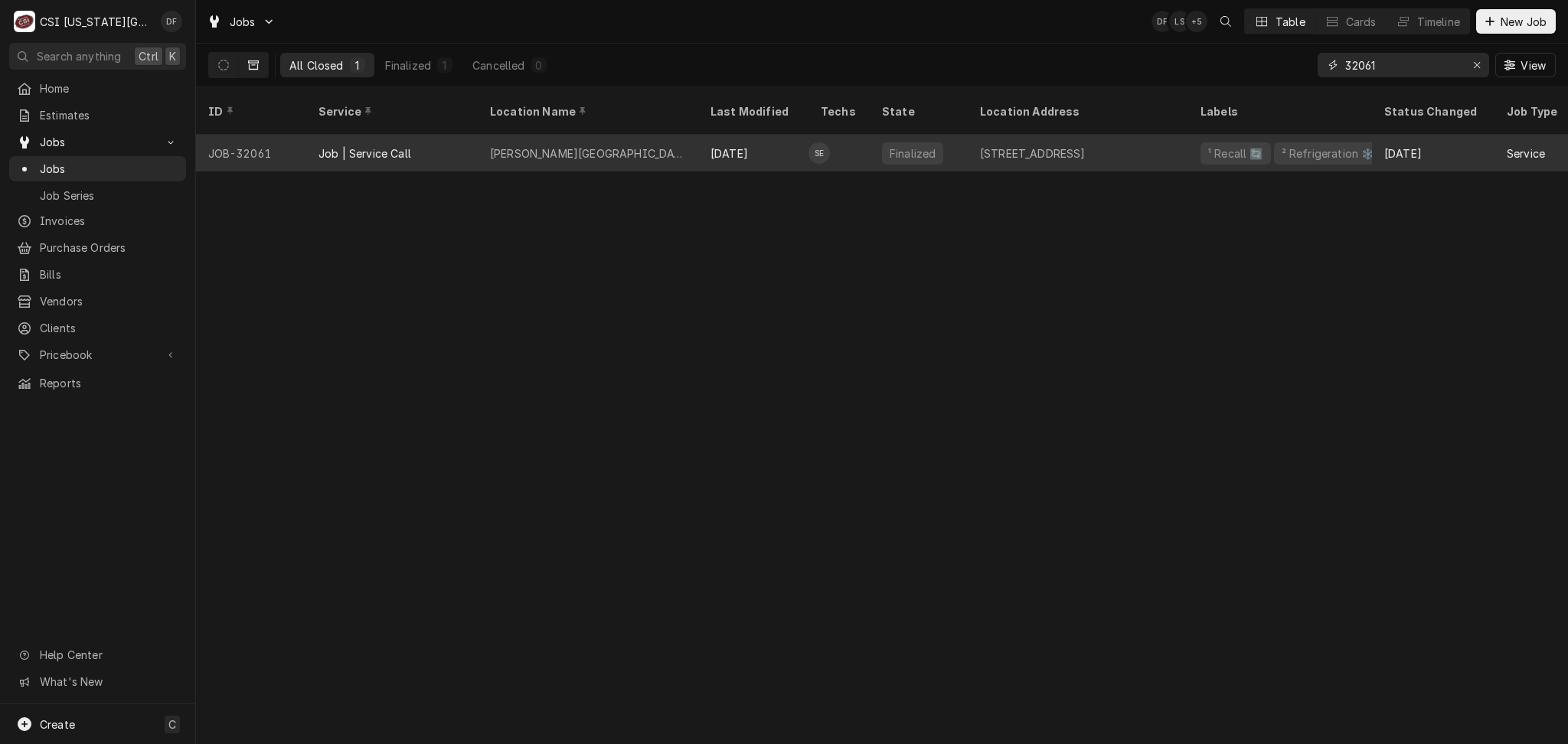
type input "32061"
click at [1141, 143] on div "501 Leavenworth Avenue, Excelsior Springs, MO 64024" at bounding box center [1078, 153] width 221 height 37
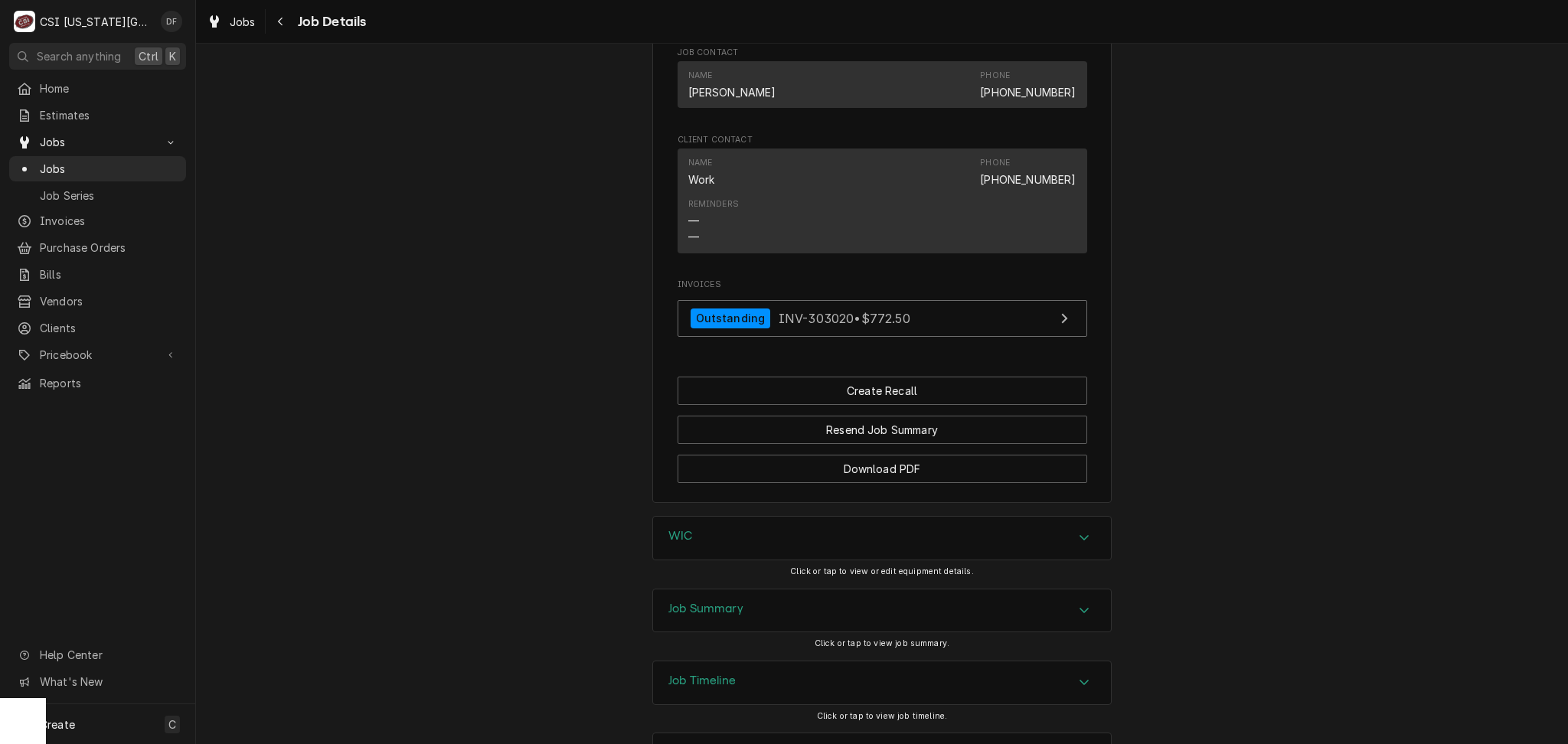
scroll to position [1143, 0]
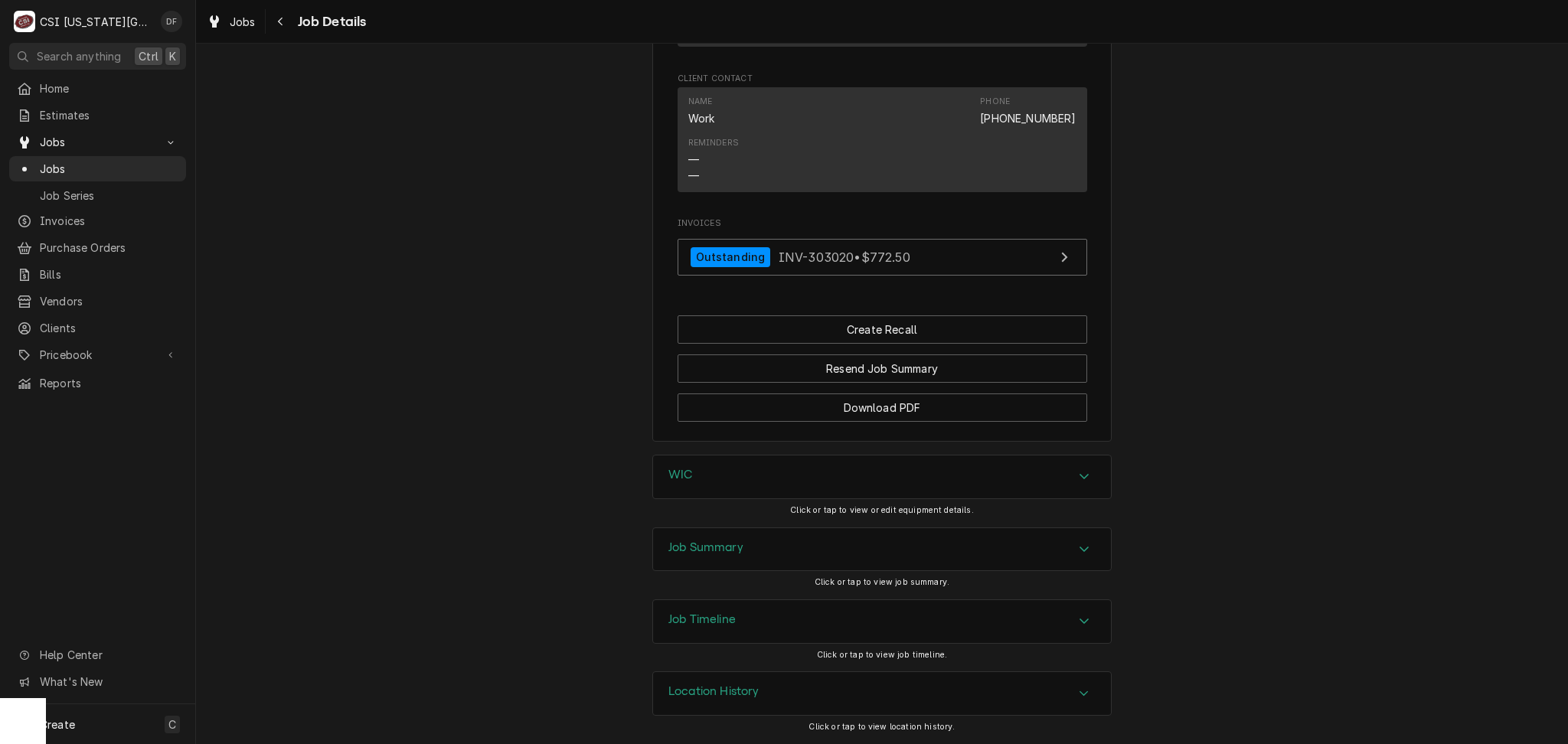
click at [781, 548] on div "Job Summary" at bounding box center [882, 550] width 458 height 43
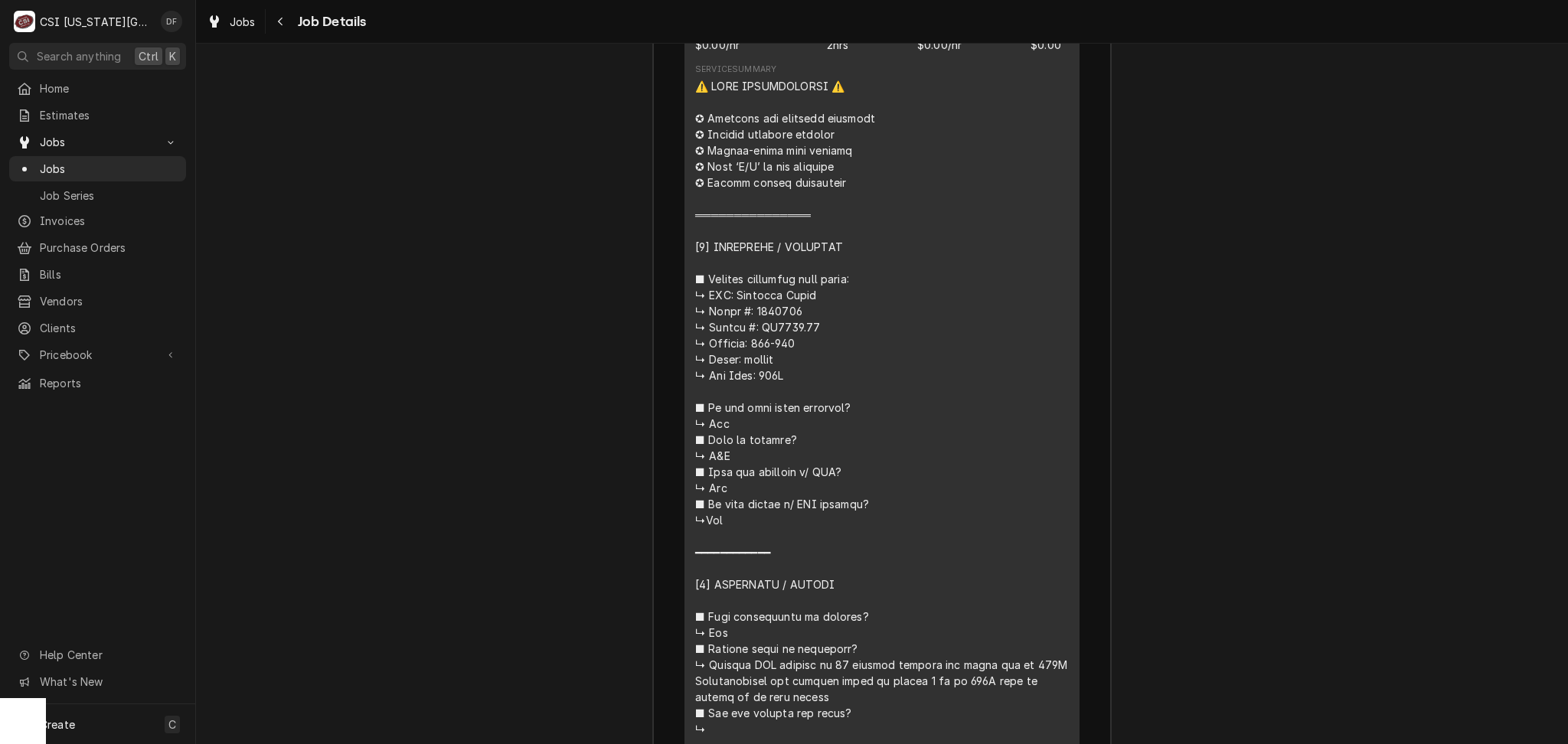
scroll to position [2163, 0]
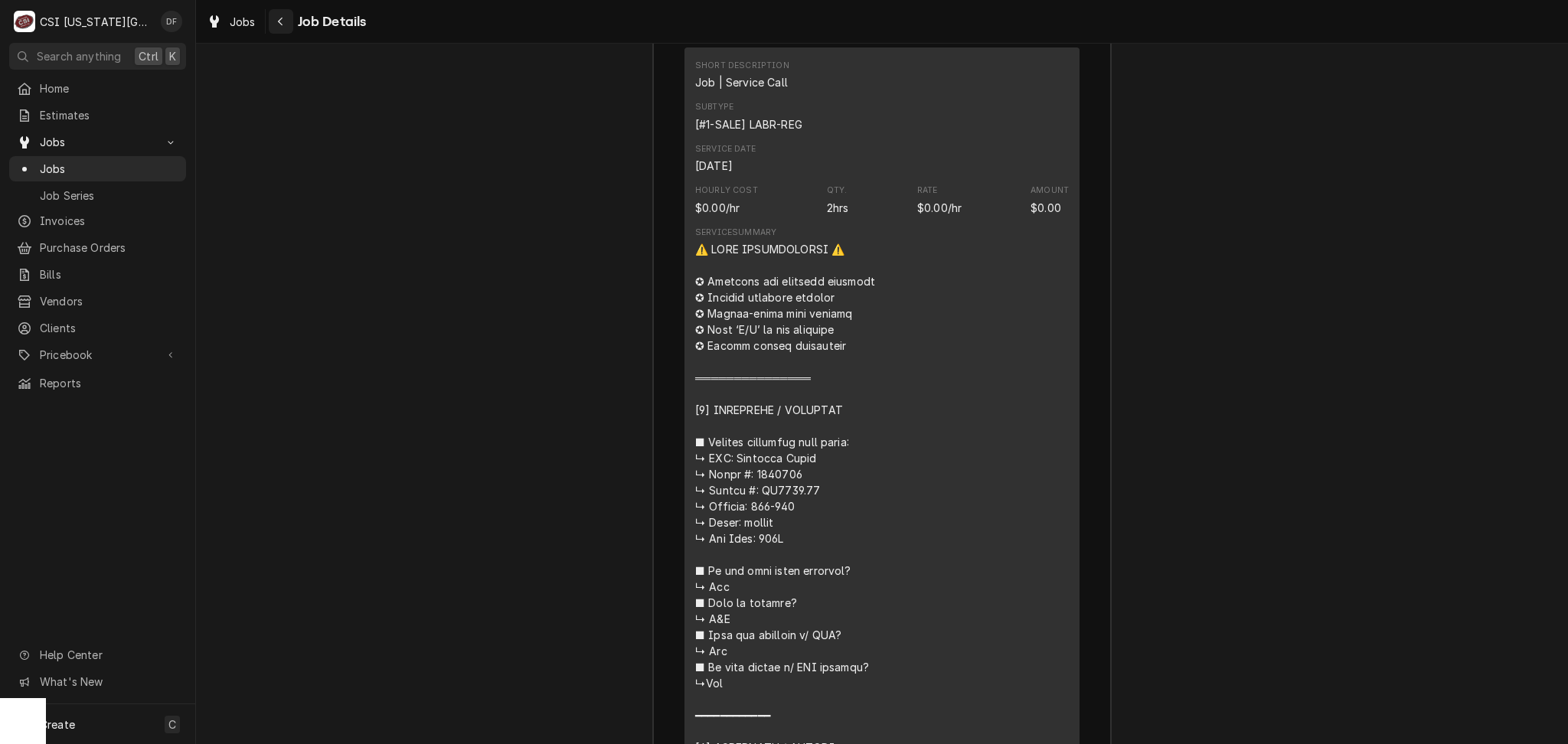
click at [283, 15] on div "Navigate back" at bounding box center [281, 21] width 16 height 16
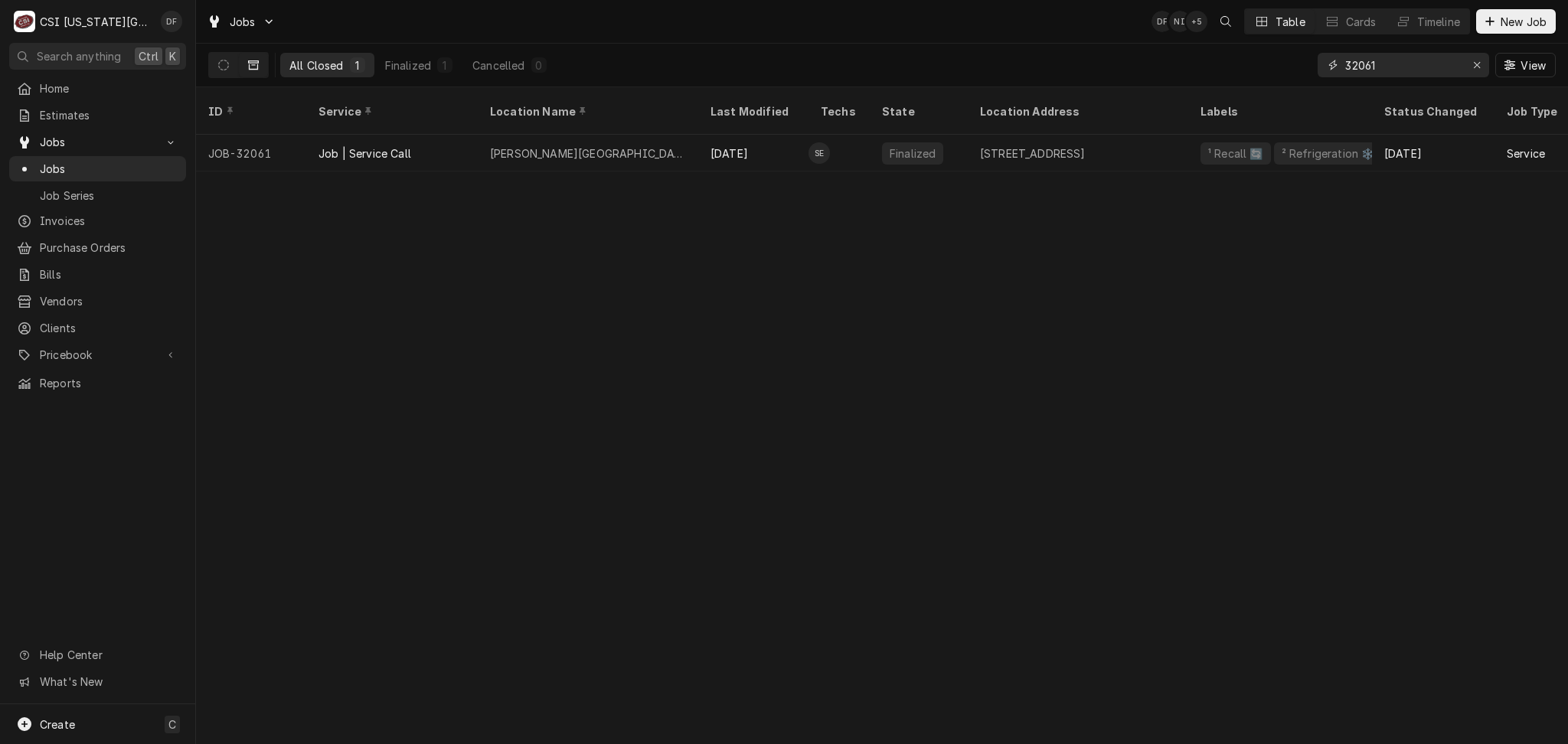
drag, startPoint x: 1391, startPoint y: 65, endPoint x: 1361, endPoint y: 64, distance: 30.0
click at [1361, 64] on input "32061" at bounding box center [1403, 65] width 115 height 25
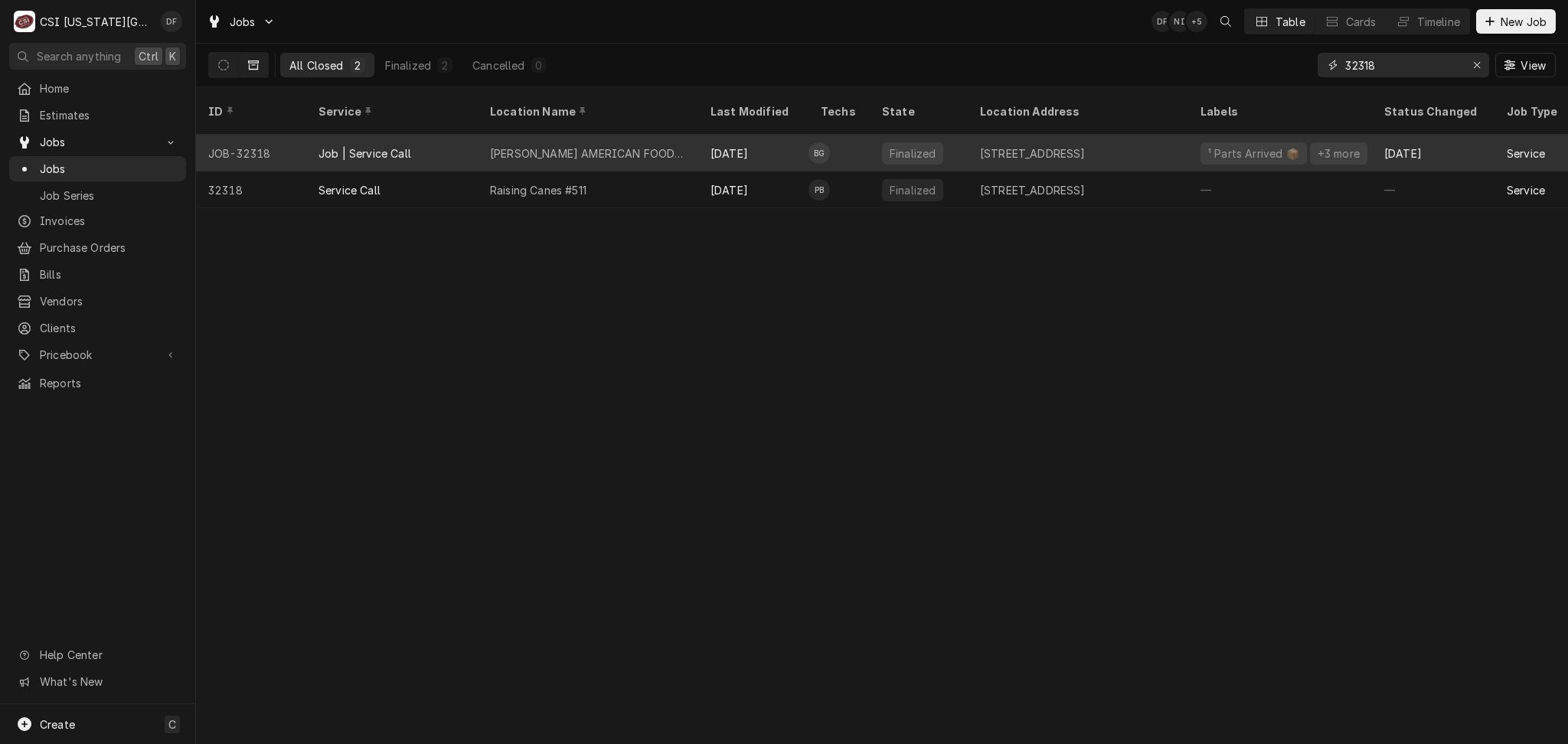
type input "32318"
click at [674, 135] on div "PERKINS AMERICAN FOOD CO" at bounding box center [587, 153] width 221 height 37
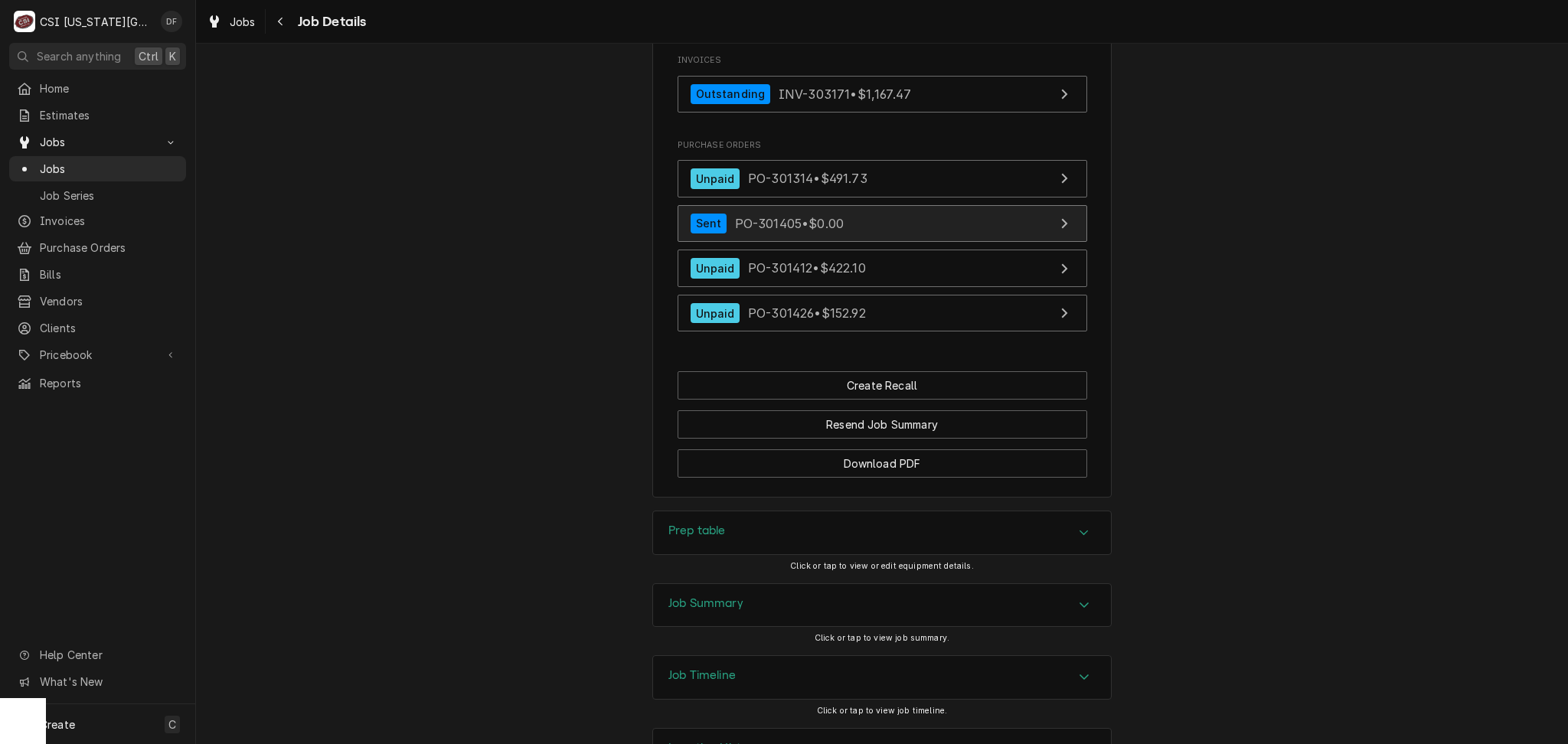
scroll to position [1793, 0]
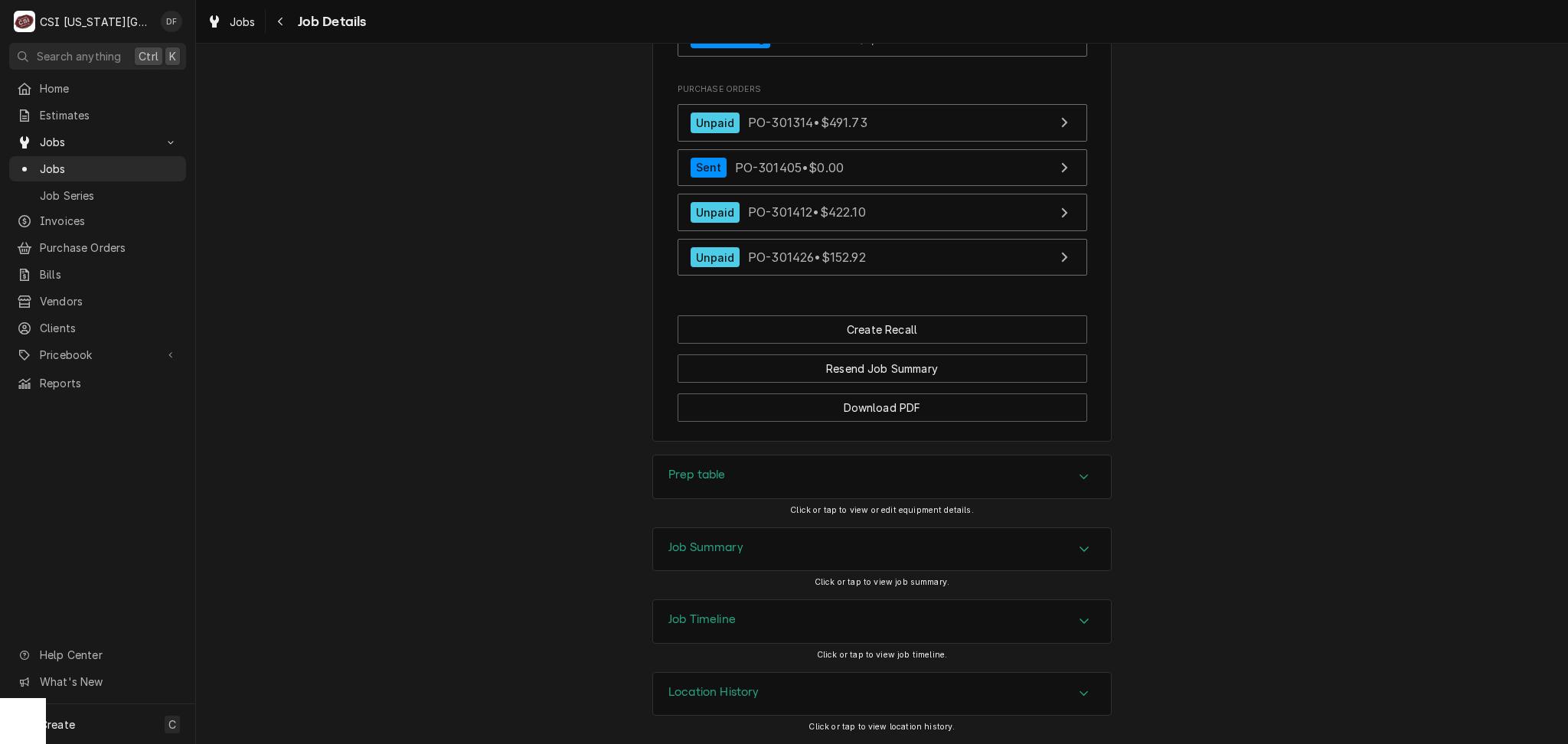
click at [776, 551] on div "Job Summary" at bounding box center [882, 550] width 458 height 43
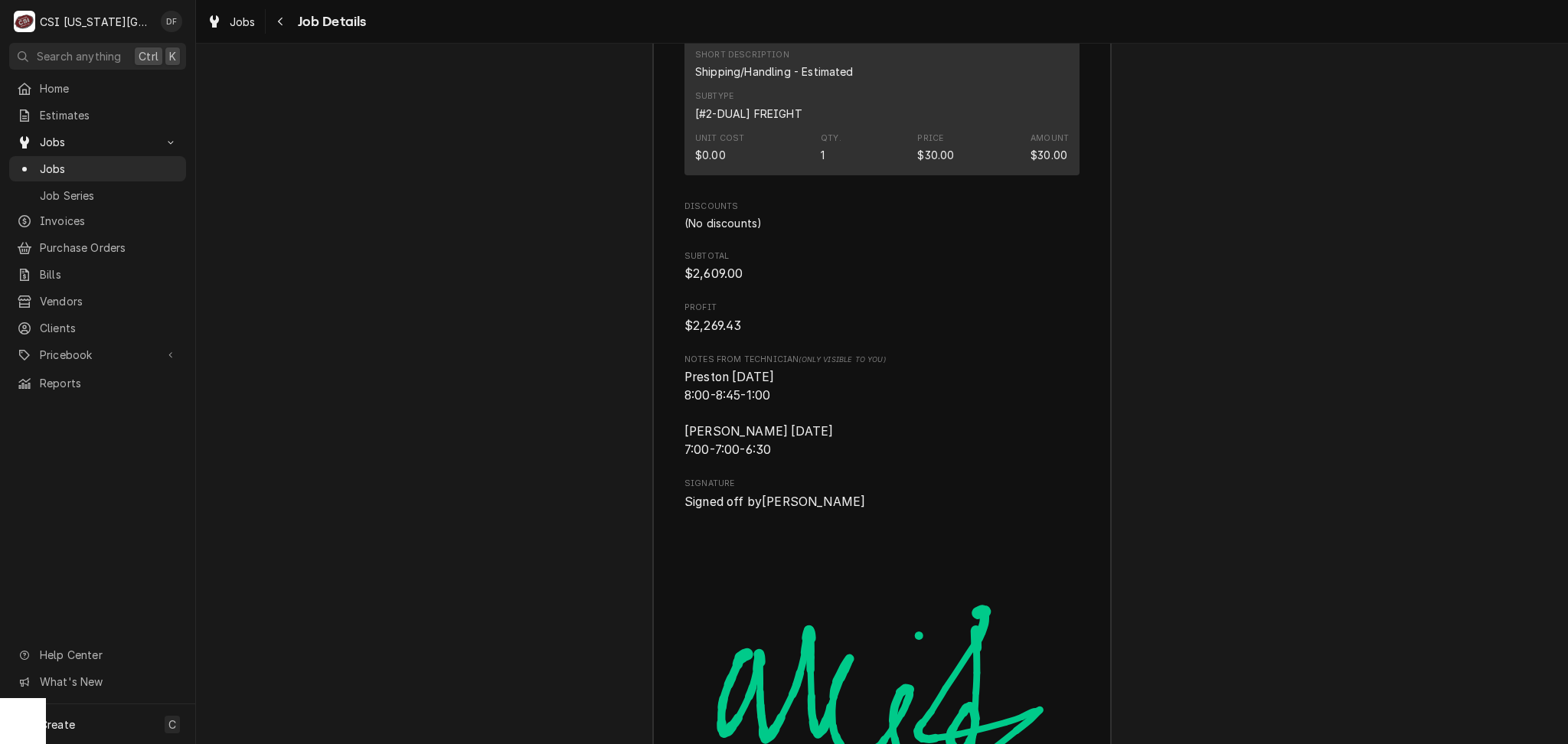
scroll to position [4651, 0]
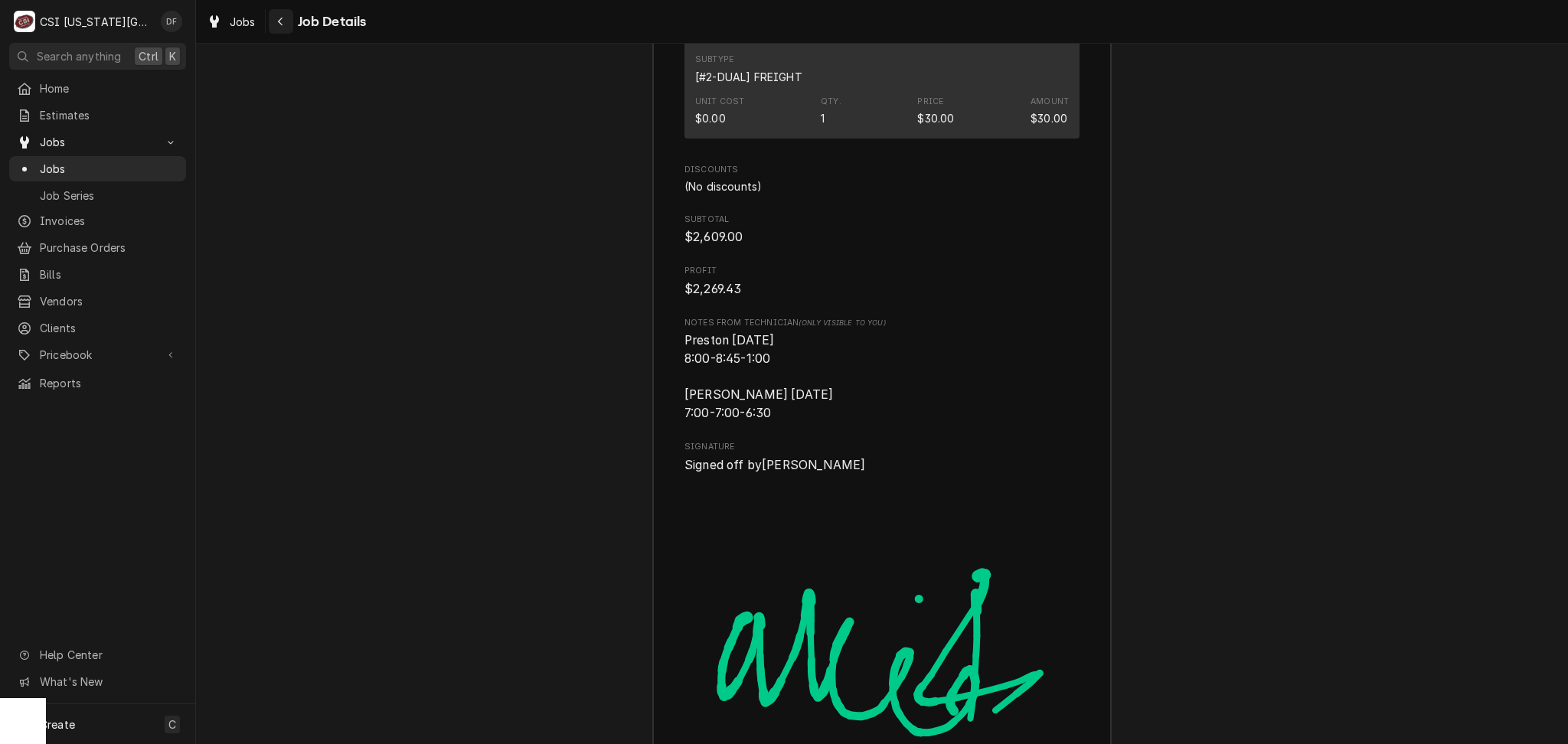
click at [278, 25] on icon "Navigate back" at bounding box center [281, 21] width 7 height 11
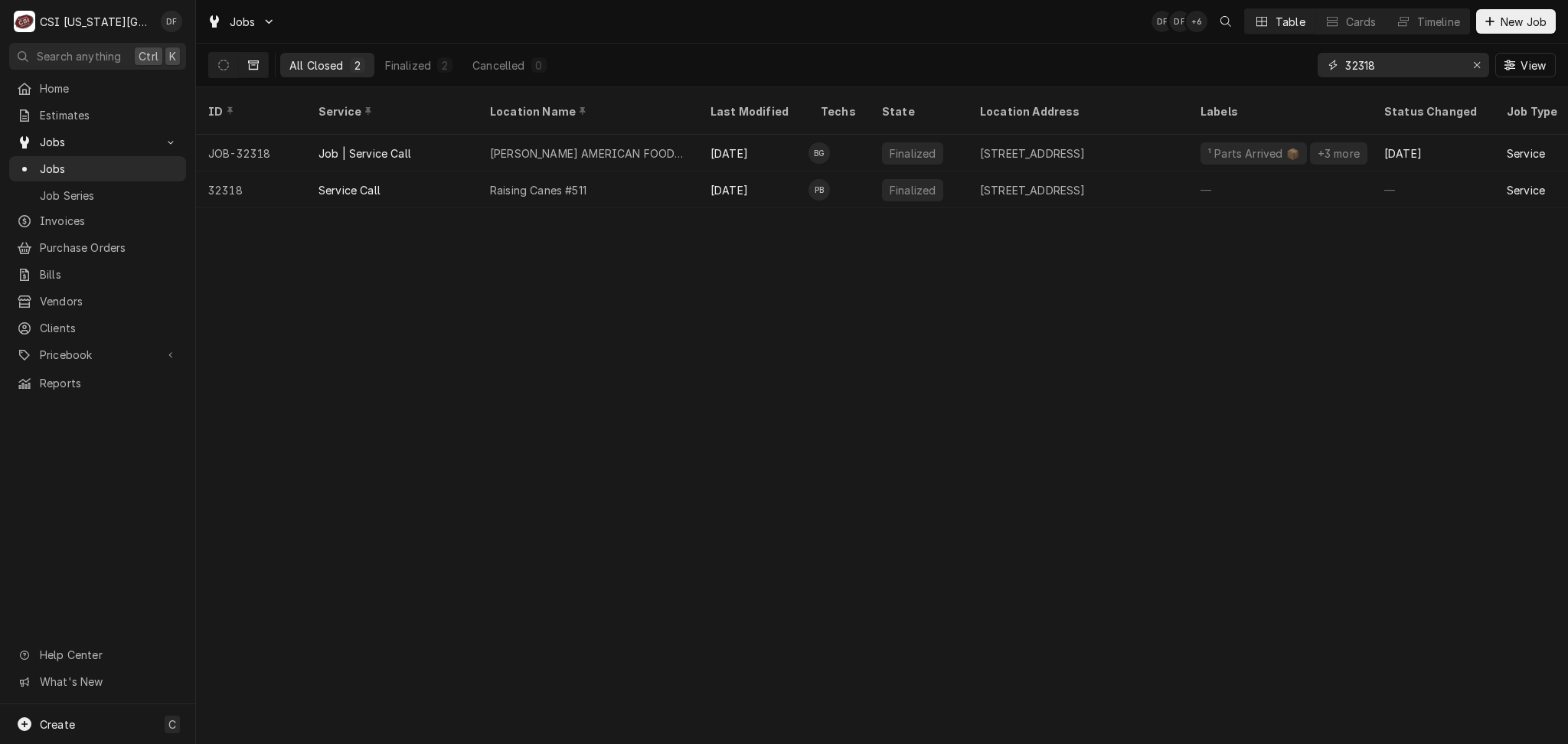
drag, startPoint x: 1387, startPoint y: 65, endPoint x: 1356, endPoint y: 68, distance: 31.1
click at [1356, 68] on input "32318" at bounding box center [1403, 65] width 115 height 25
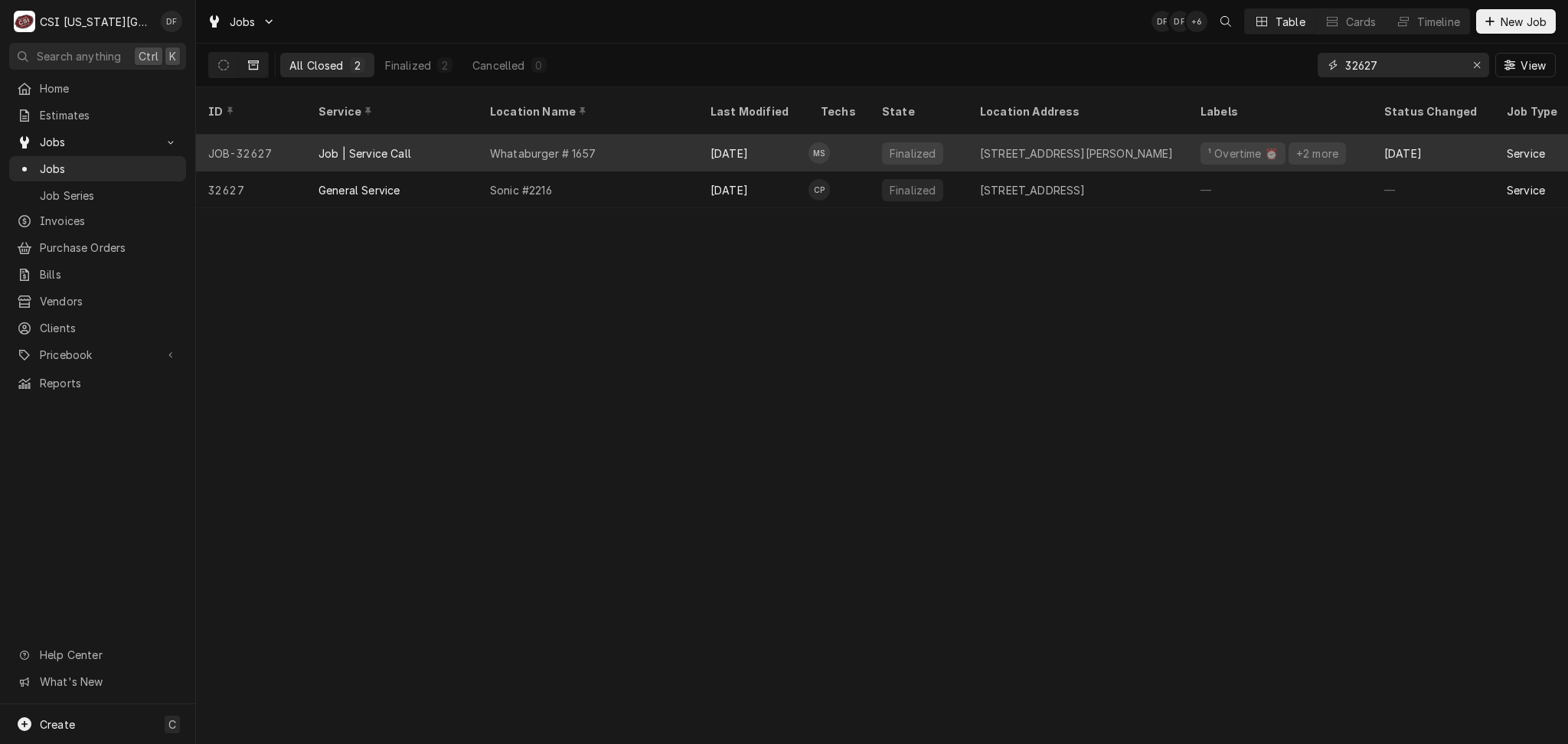
type input "32627"
click at [758, 149] on div "[DATE]" at bounding box center [753, 153] width 110 height 37
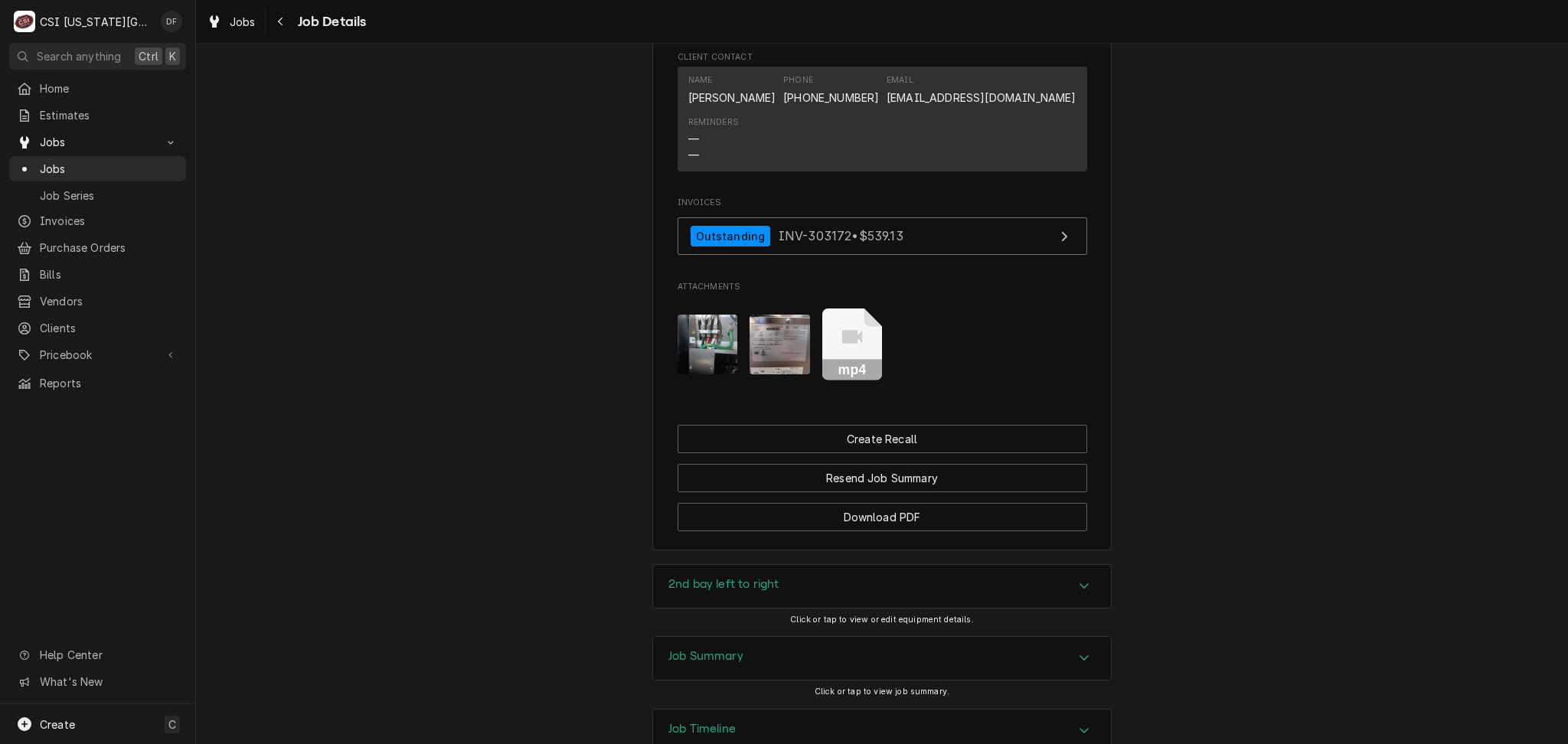
scroll to position [1810, 0]
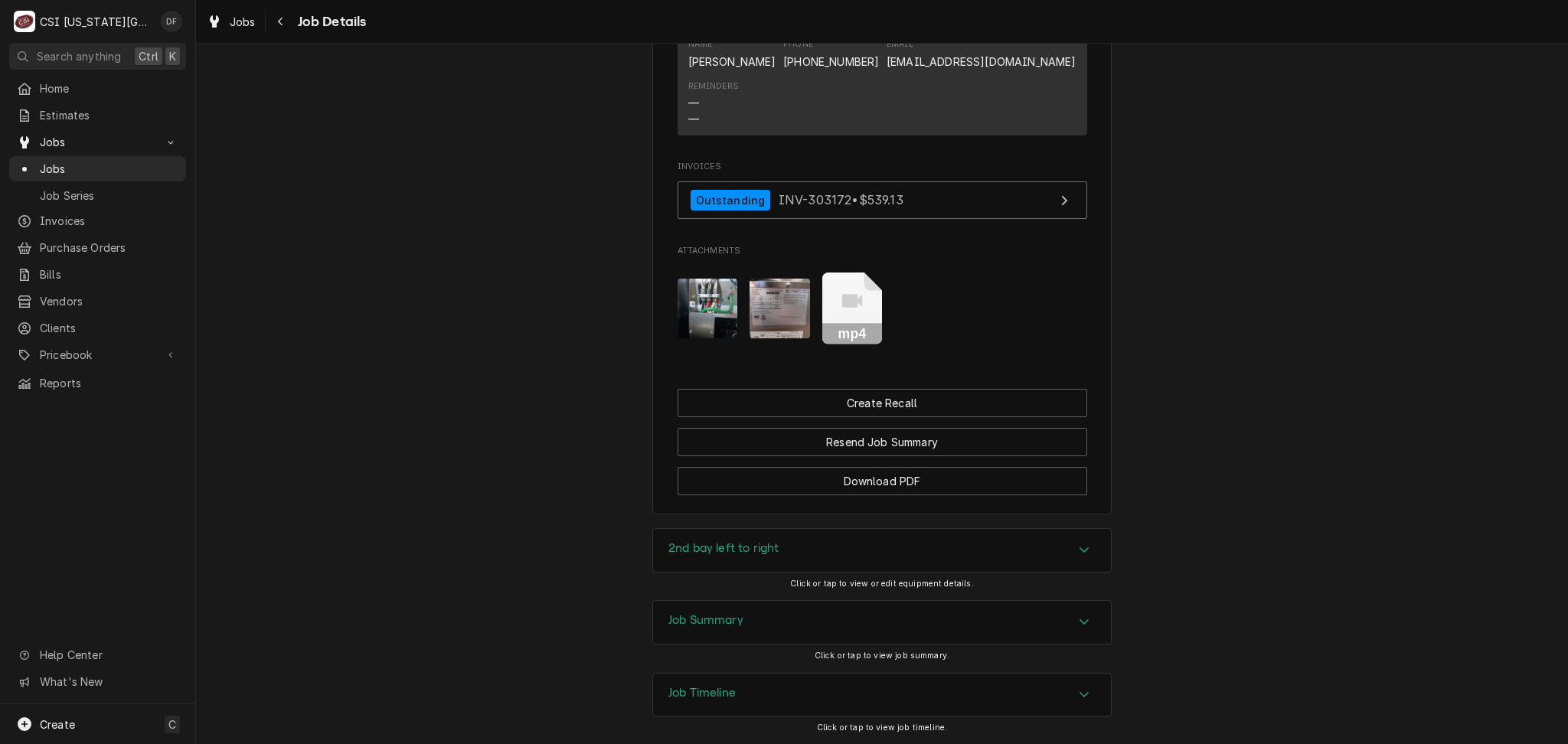
click at [809, 601] on div "Job Summary" at bounding box center [882, 623] width 458 height 43
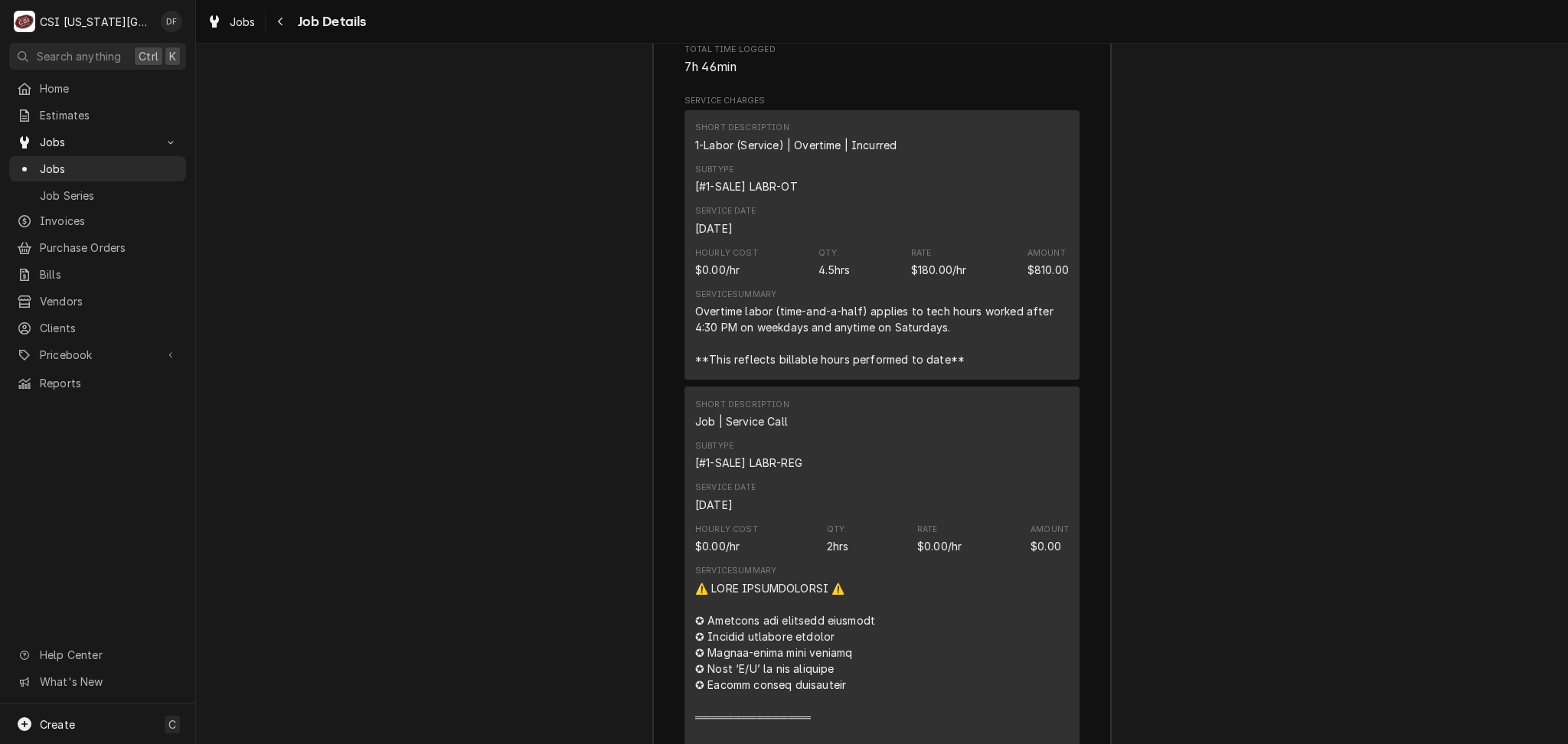
scroll to position [2219, 0]
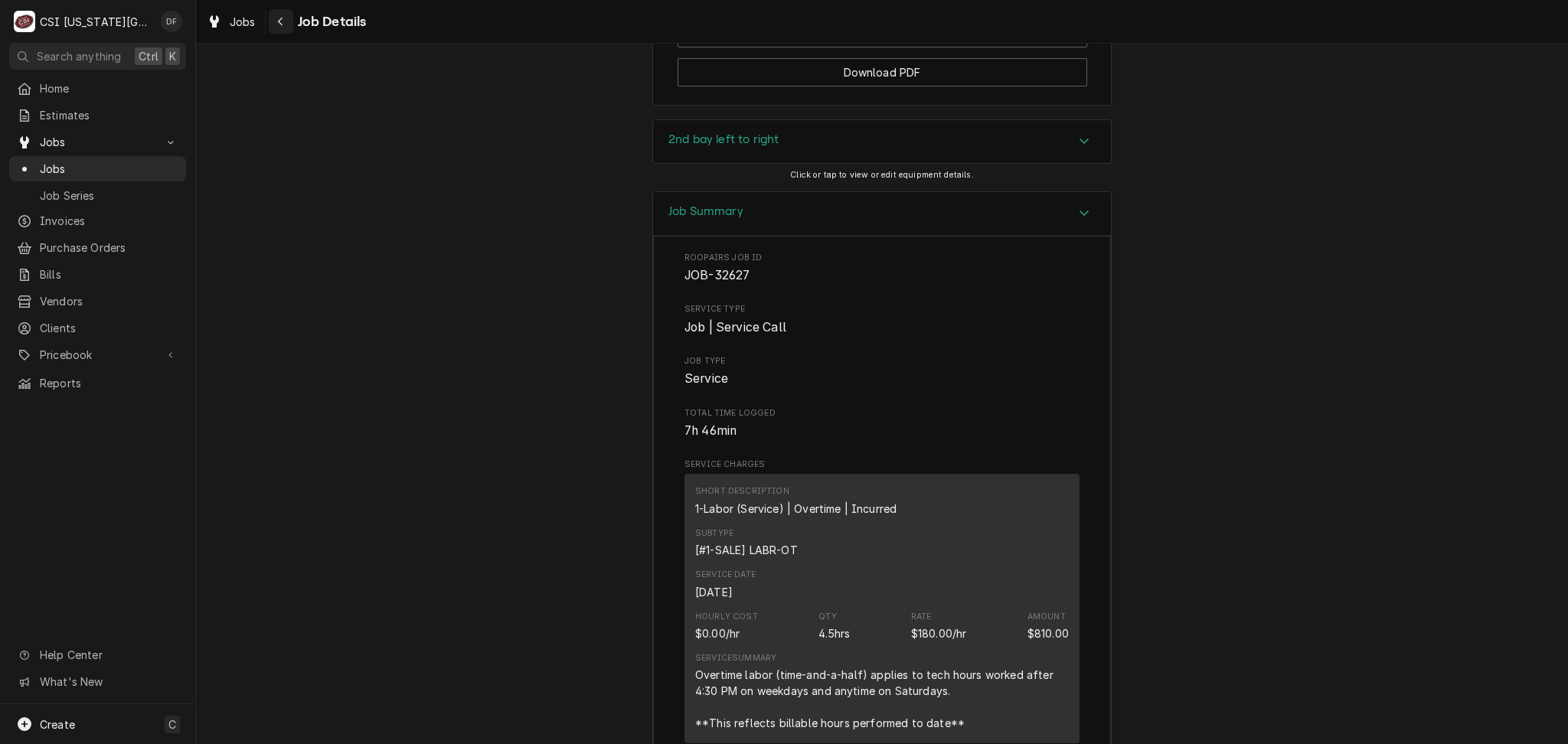
click at [286, 30] on button "Navigate back" at bounding box center [281, 21] width 25 height 25
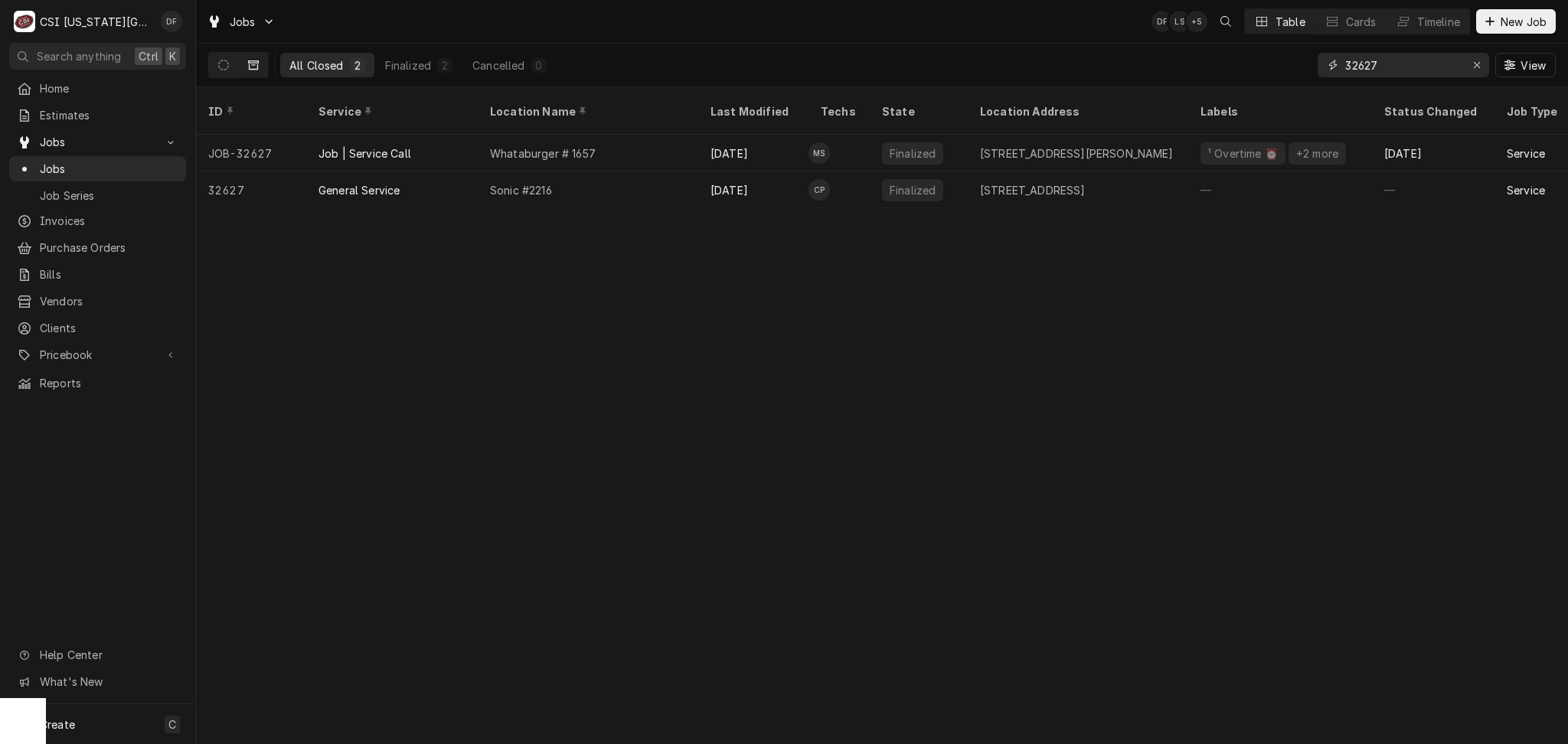
drag, startPoint x: 1383, startPoint y: 68, endPoint x: 1367, endPoint y: 67, distance: 16.0
click at [1367, 67] on input "32627" at bounding box center [1403, 65] width 115 height 25
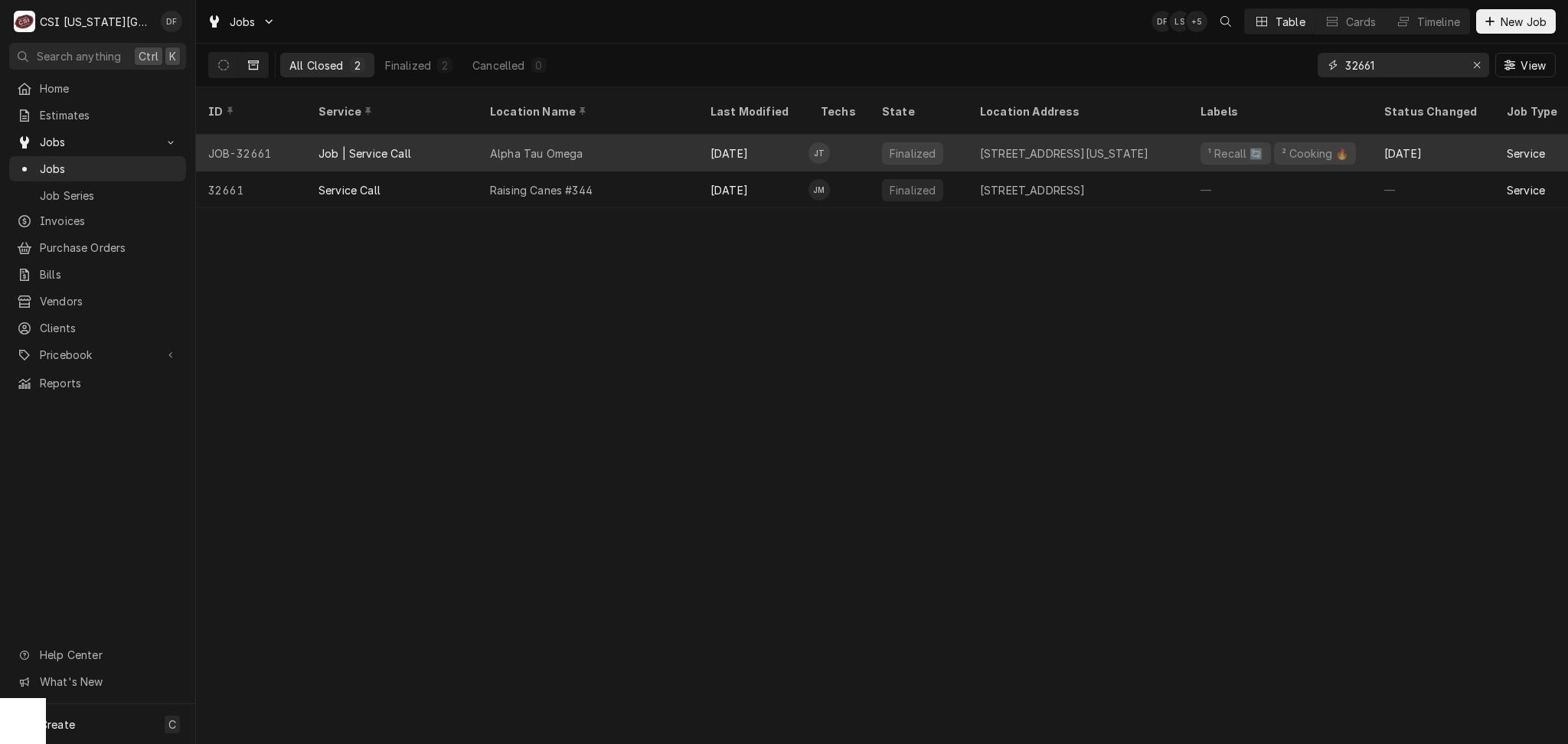
type input "32661"
click at [686, 142] on div "Alpha Tau Omega" at bounding box center [587, 153] width 221 height 37
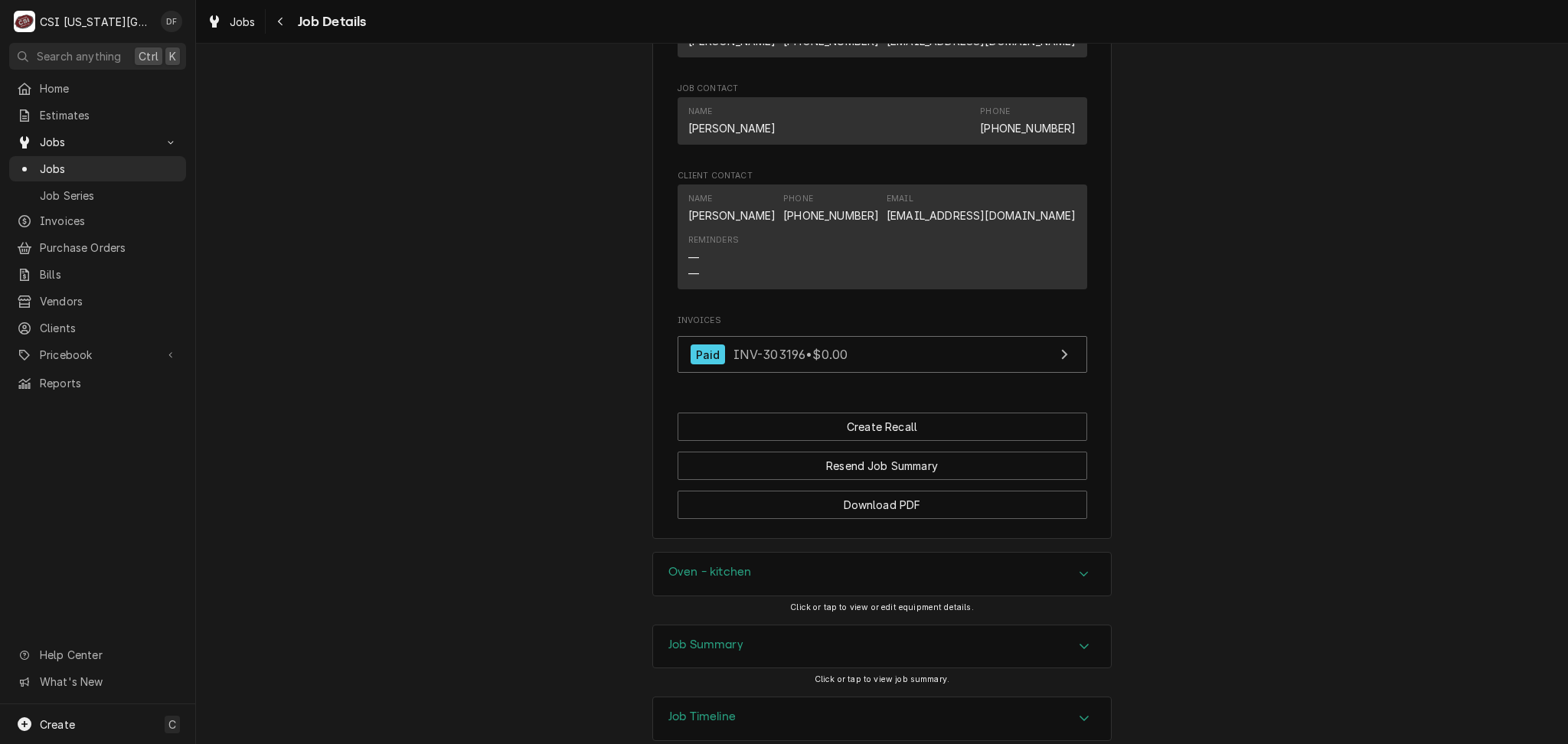
scroll to position [1160, 0]
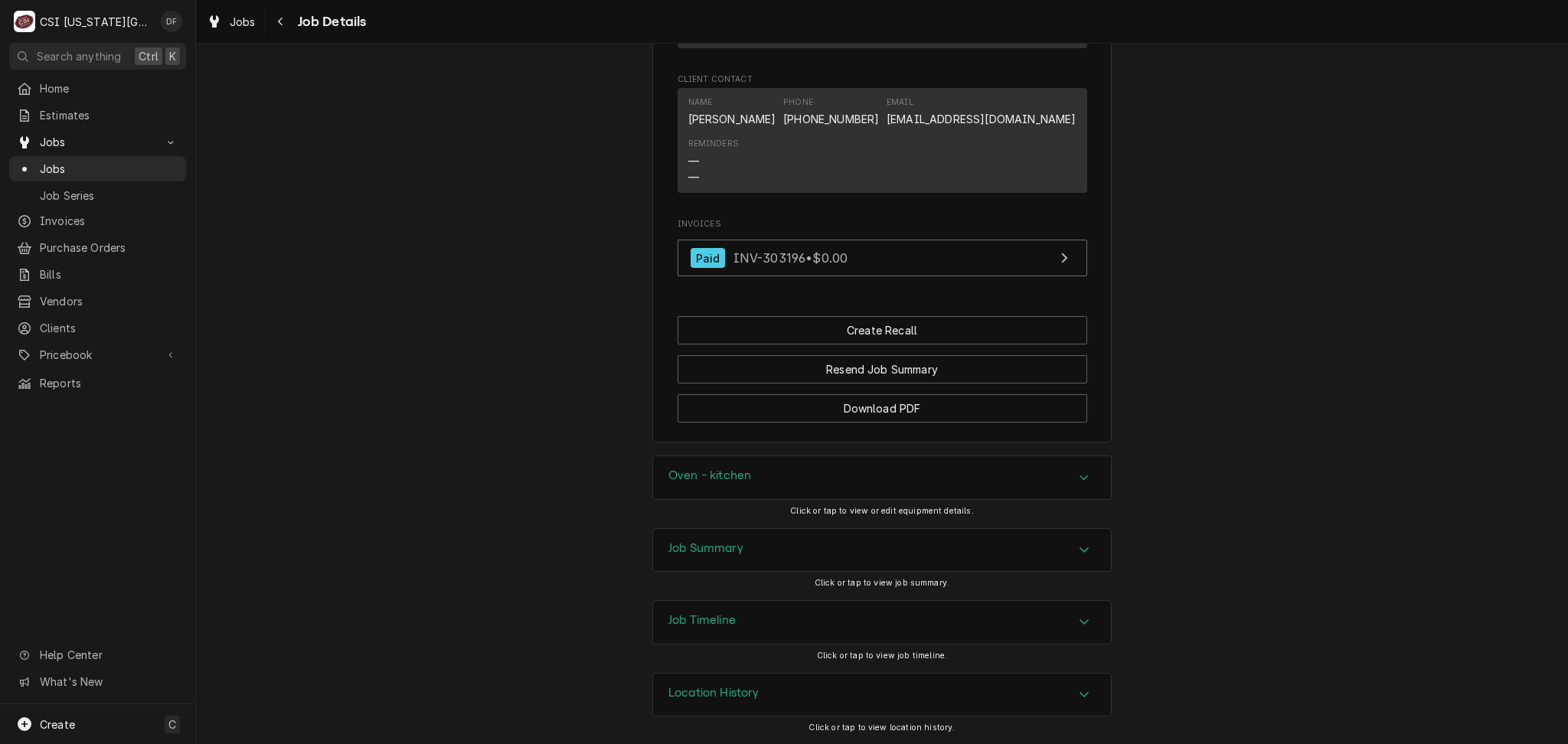
click at [802, 700] on div "Location History" at bounding box center [882, 695] width 458 height 43
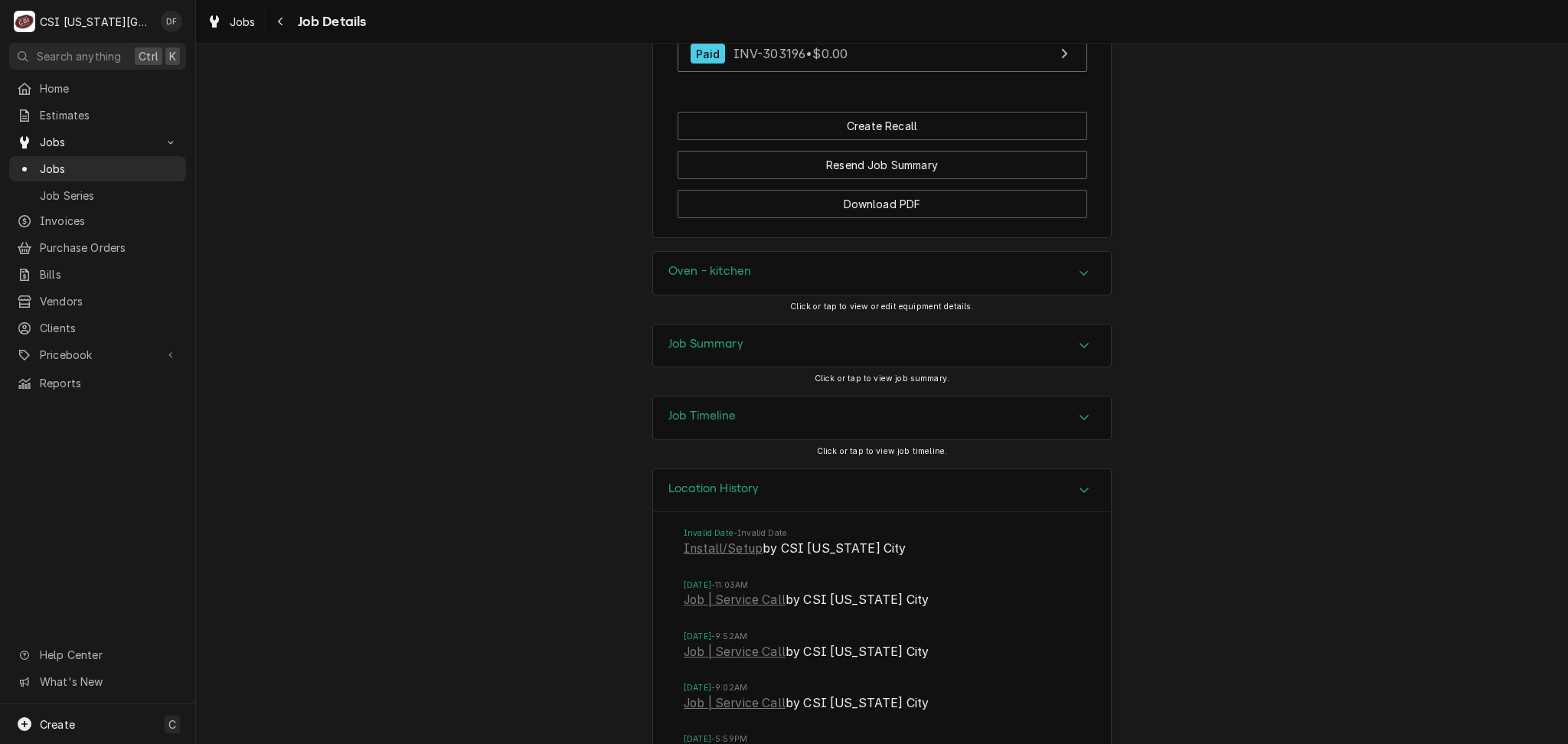
scroll to position [1568, 0]
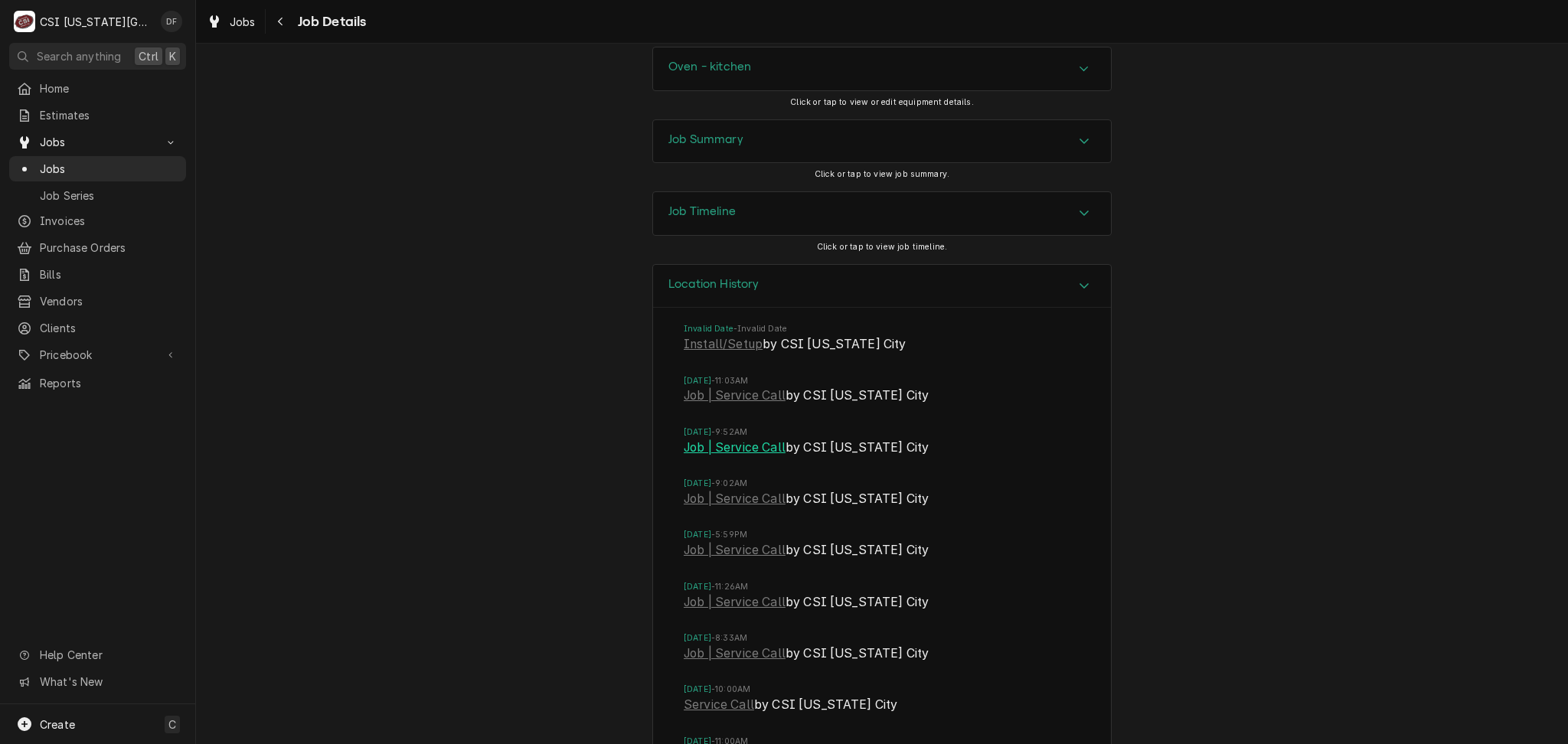
click at [741, 448] on link "Job | Service Call" at bounding box center [734, 448] width 102 height 18
click at [757, 503] on link "Job | Service Call" at bounding box center [734, 499] width 102 height 18
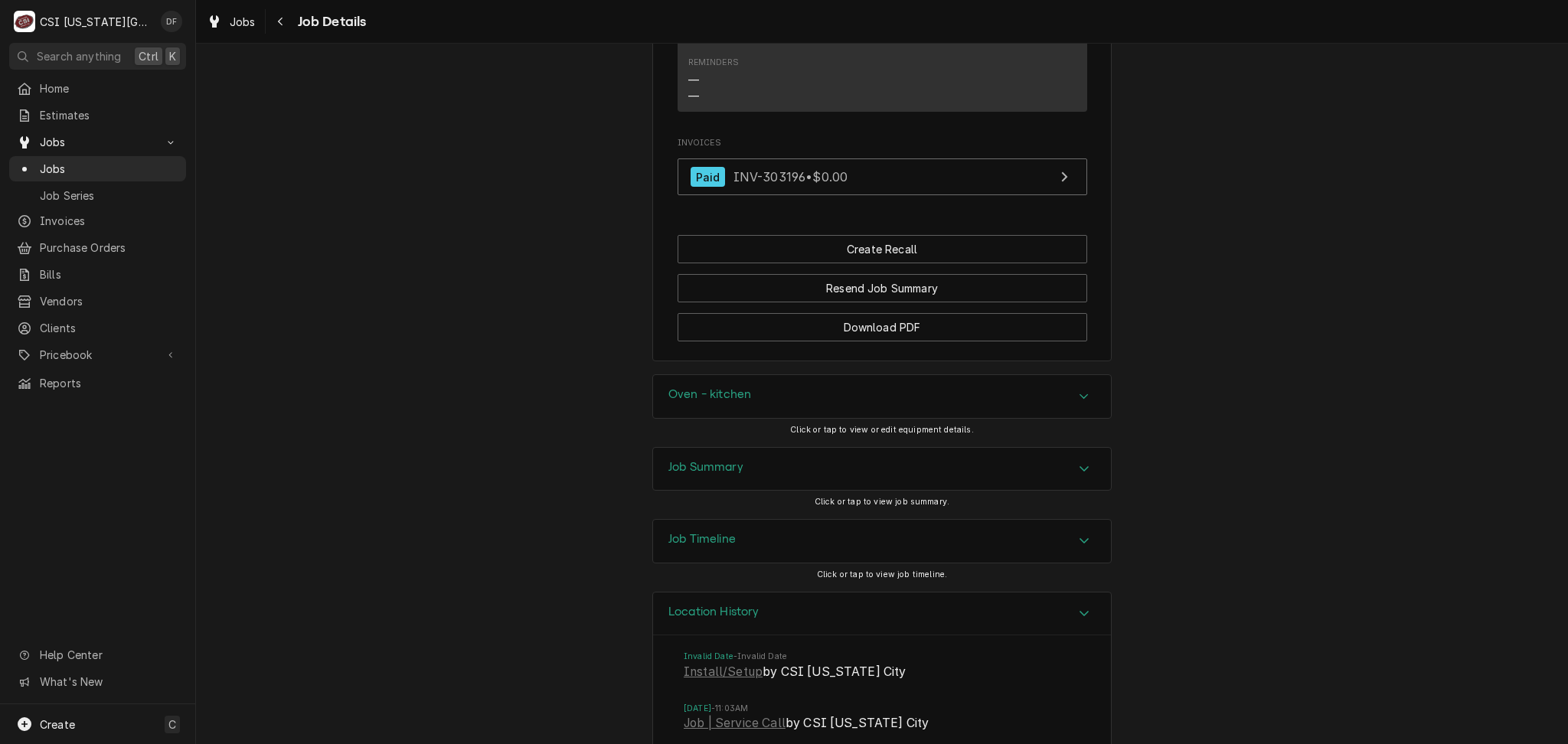
scroll to position [1466, 0]
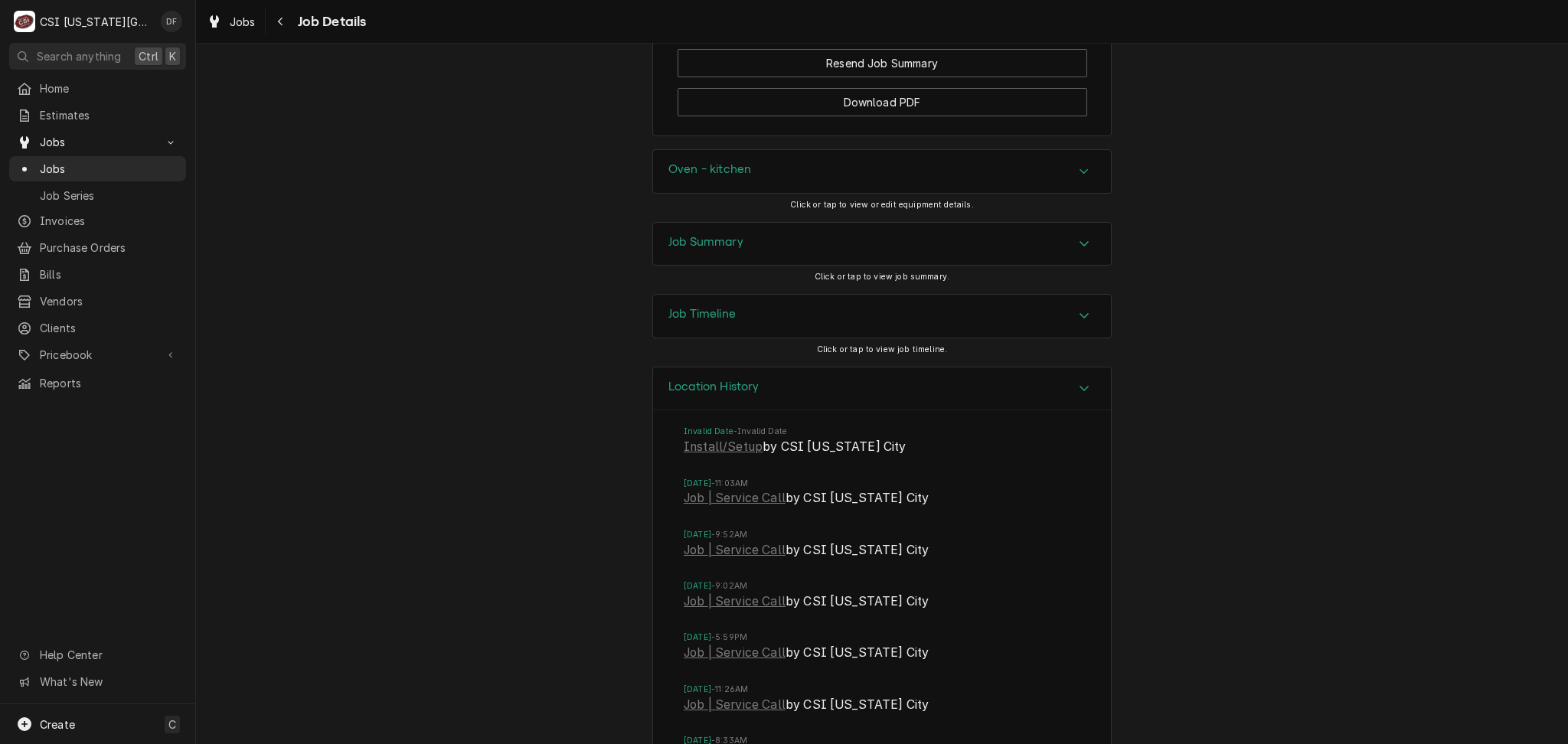
click at [772, 242] on div "Job Summary" at bounding box center [882, 244] width 458 height 43
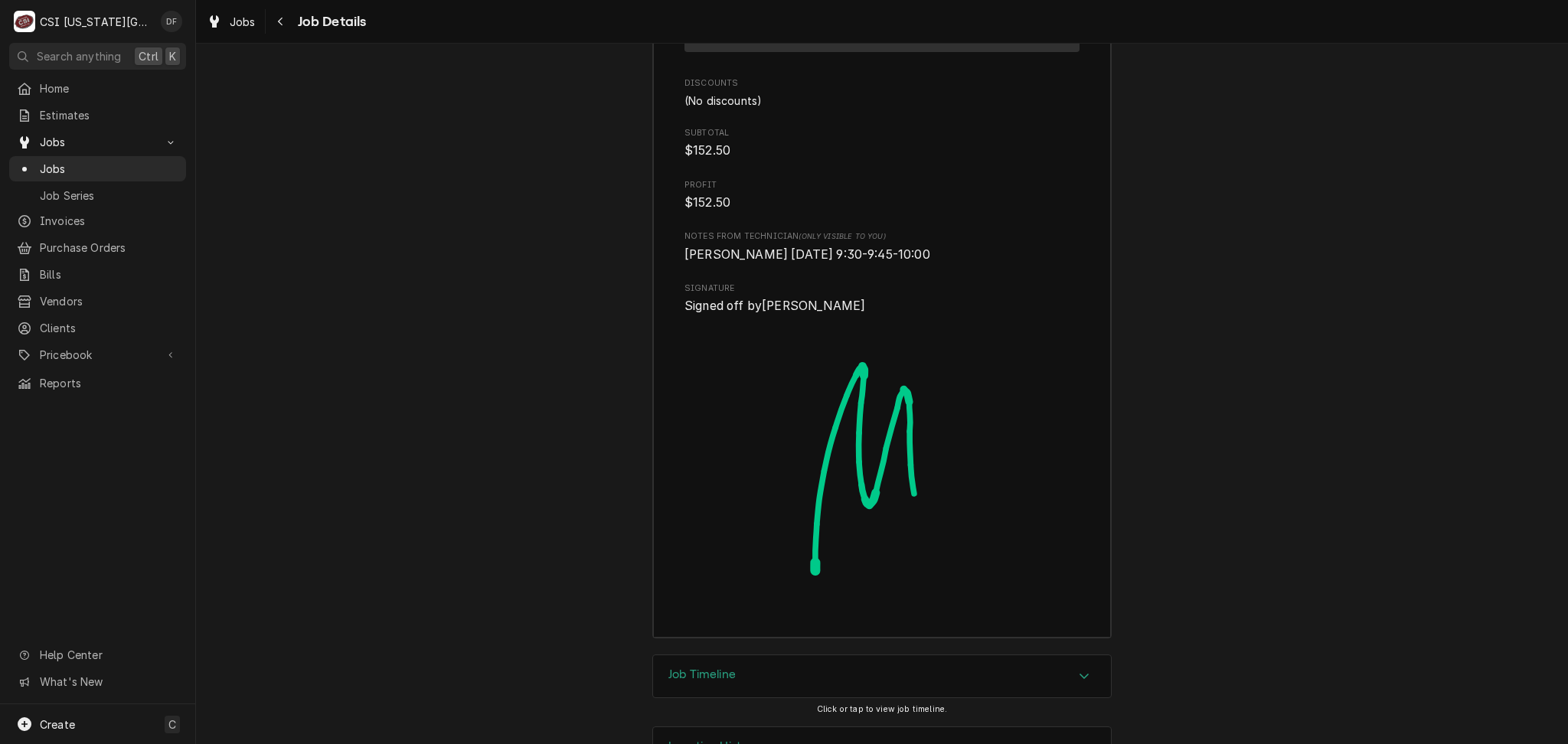
scroll to position [3814, 0]
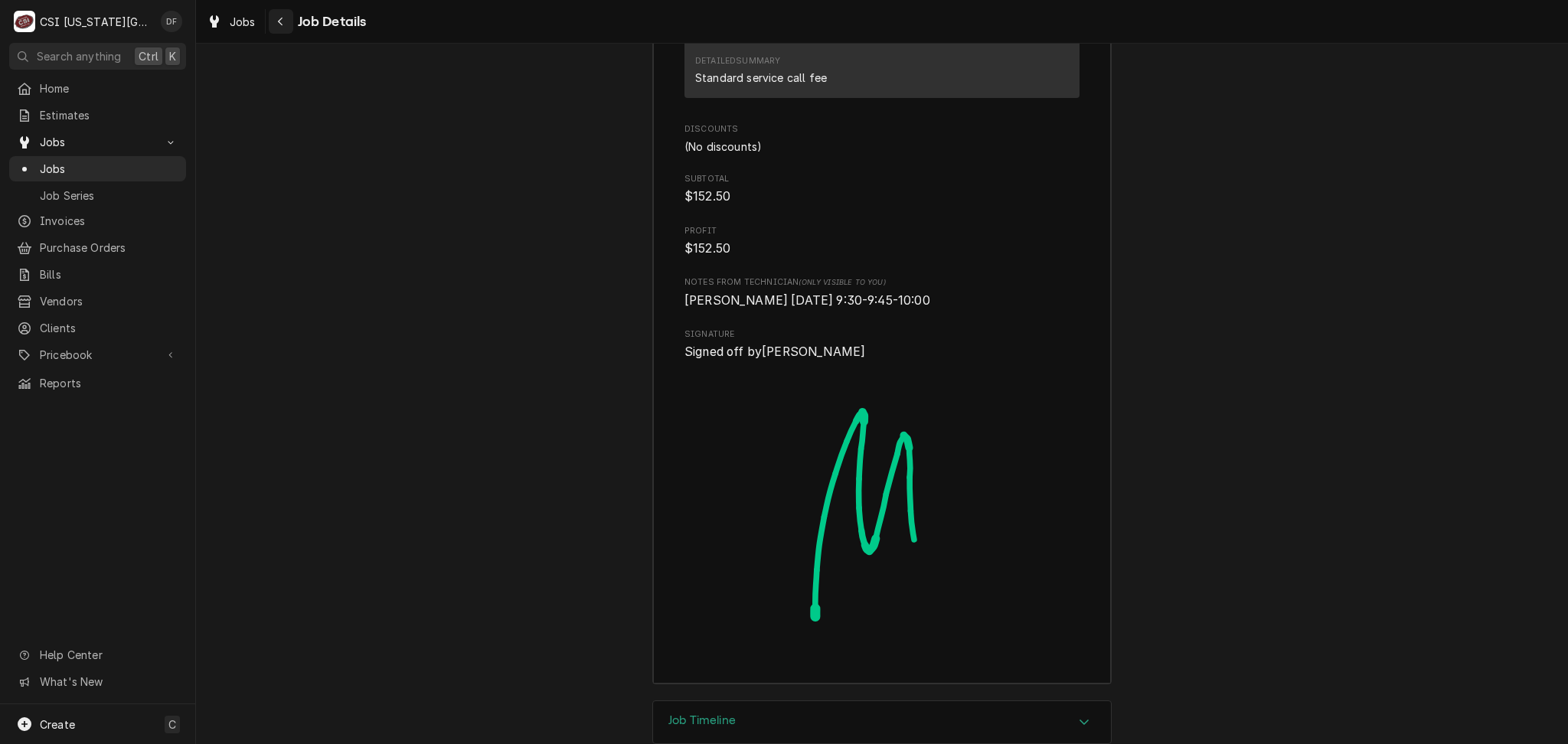
click at [280, 22] on icon "Navigate back" at bounding box center [281, 21] width 7 height 11
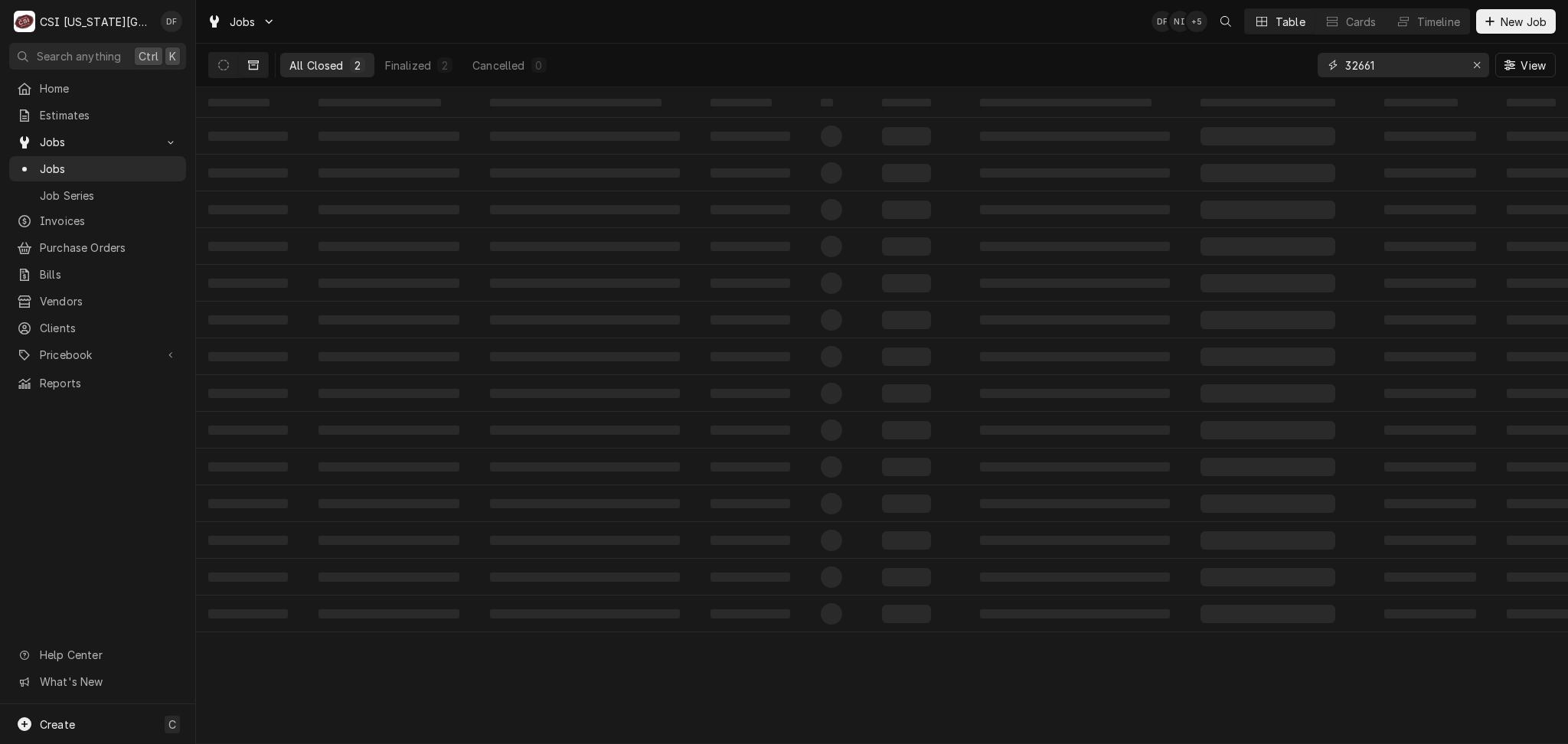
drag, startPoint x: 1387, startPoint y: 66, endPoint x: 1361, endPoint y: 71, distance: 26.5
click at [1361, 71] on input "32661" at bounding box center [1403, 65] width 115 height 25
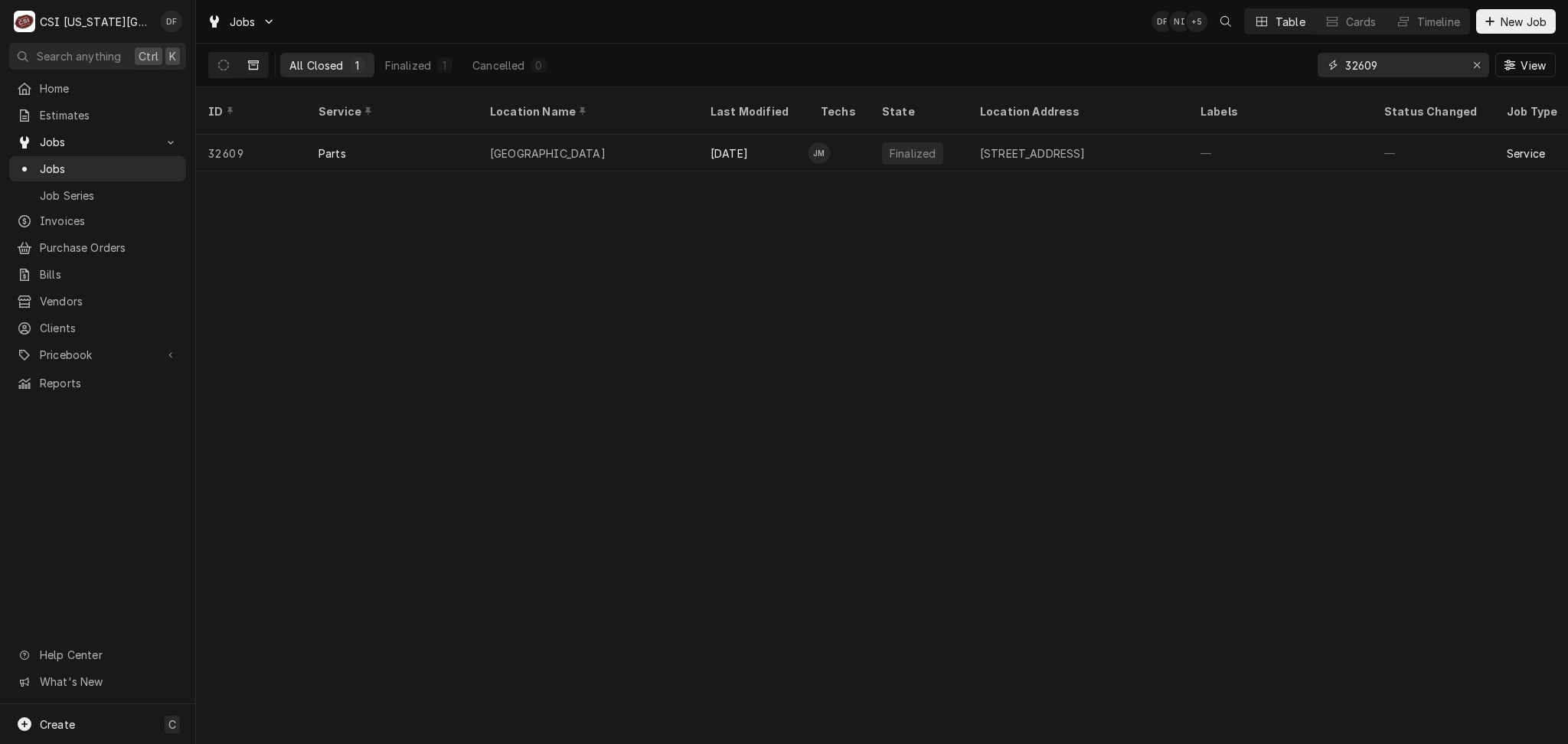
type input "32609"
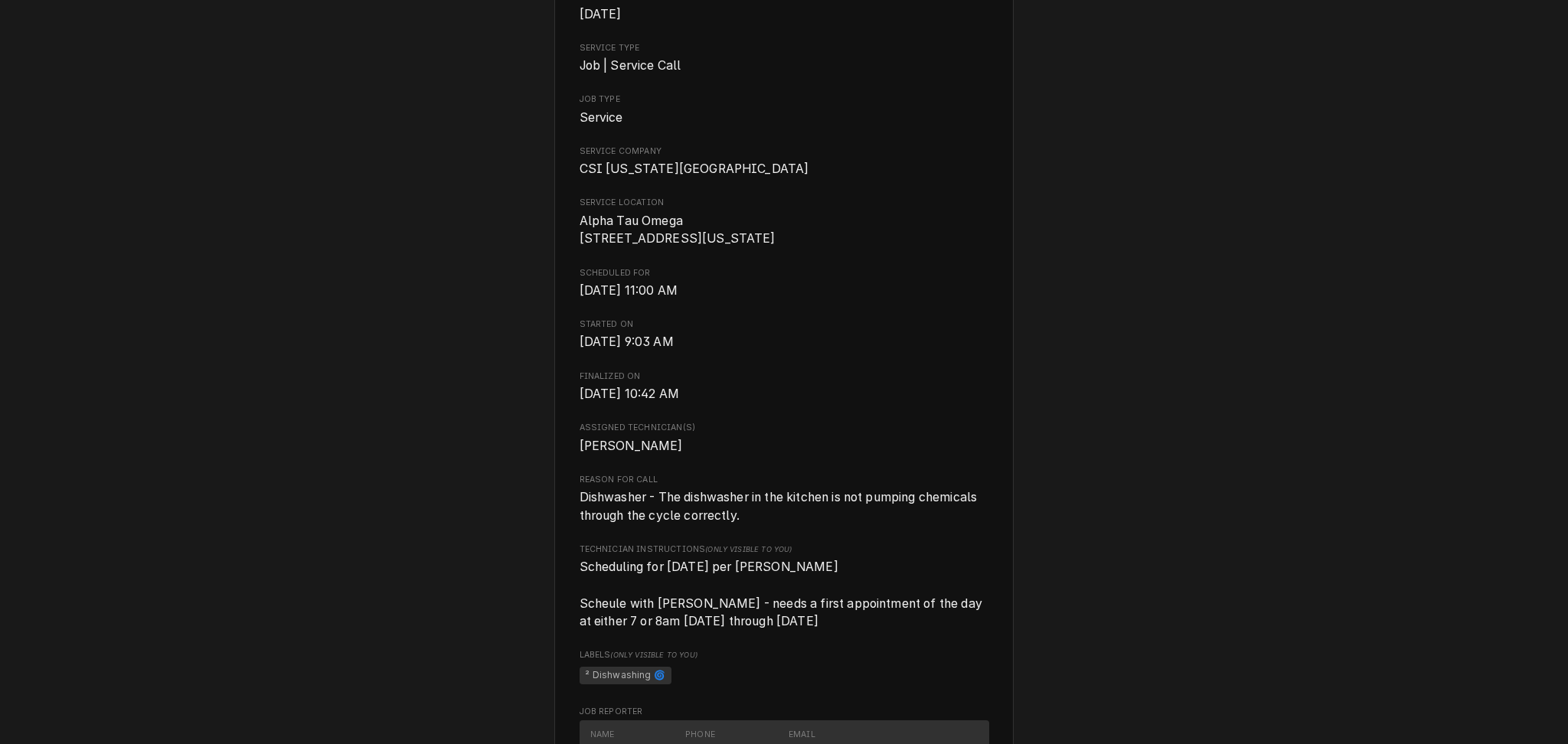
scroll to position [203, 0]
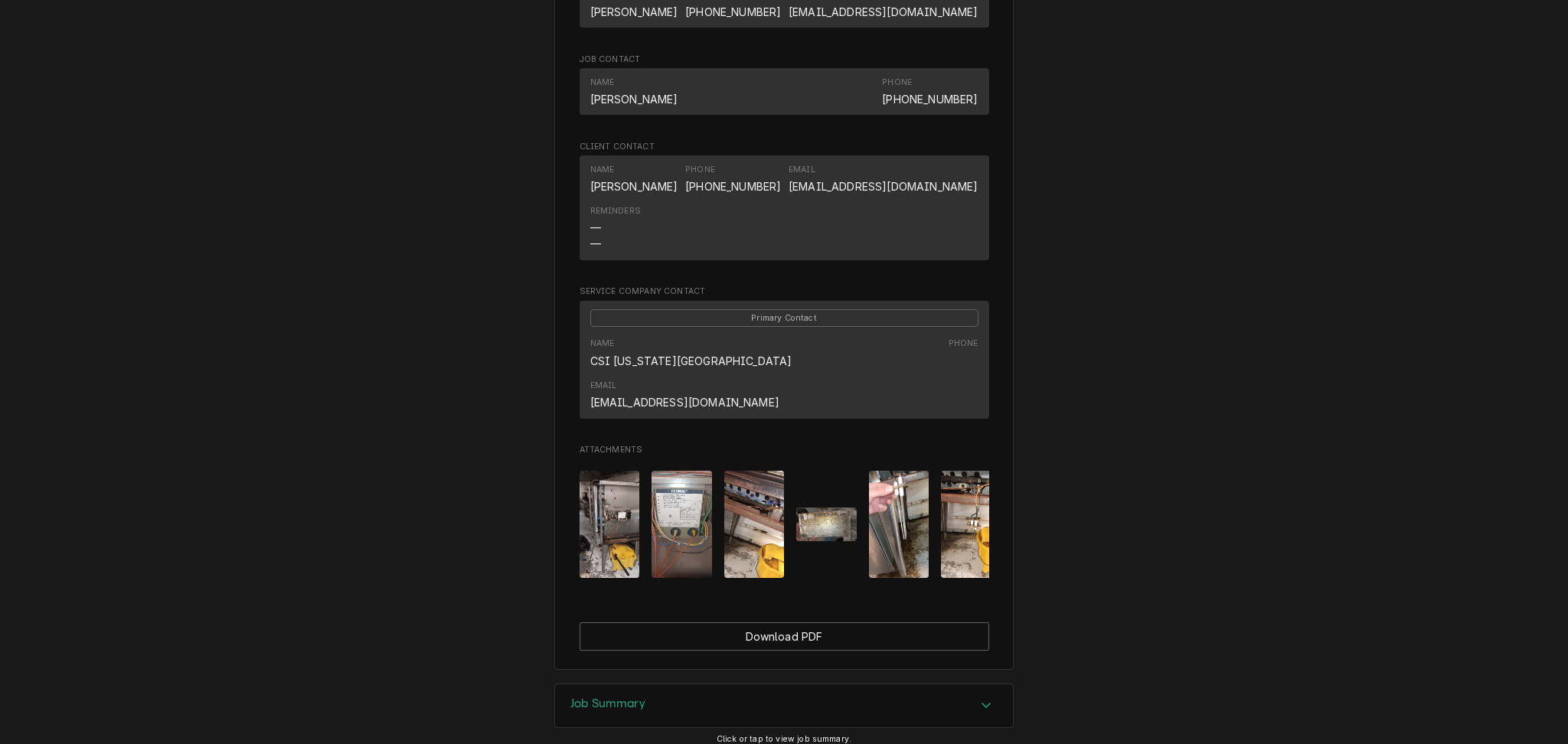
scroll to position [984, 0]
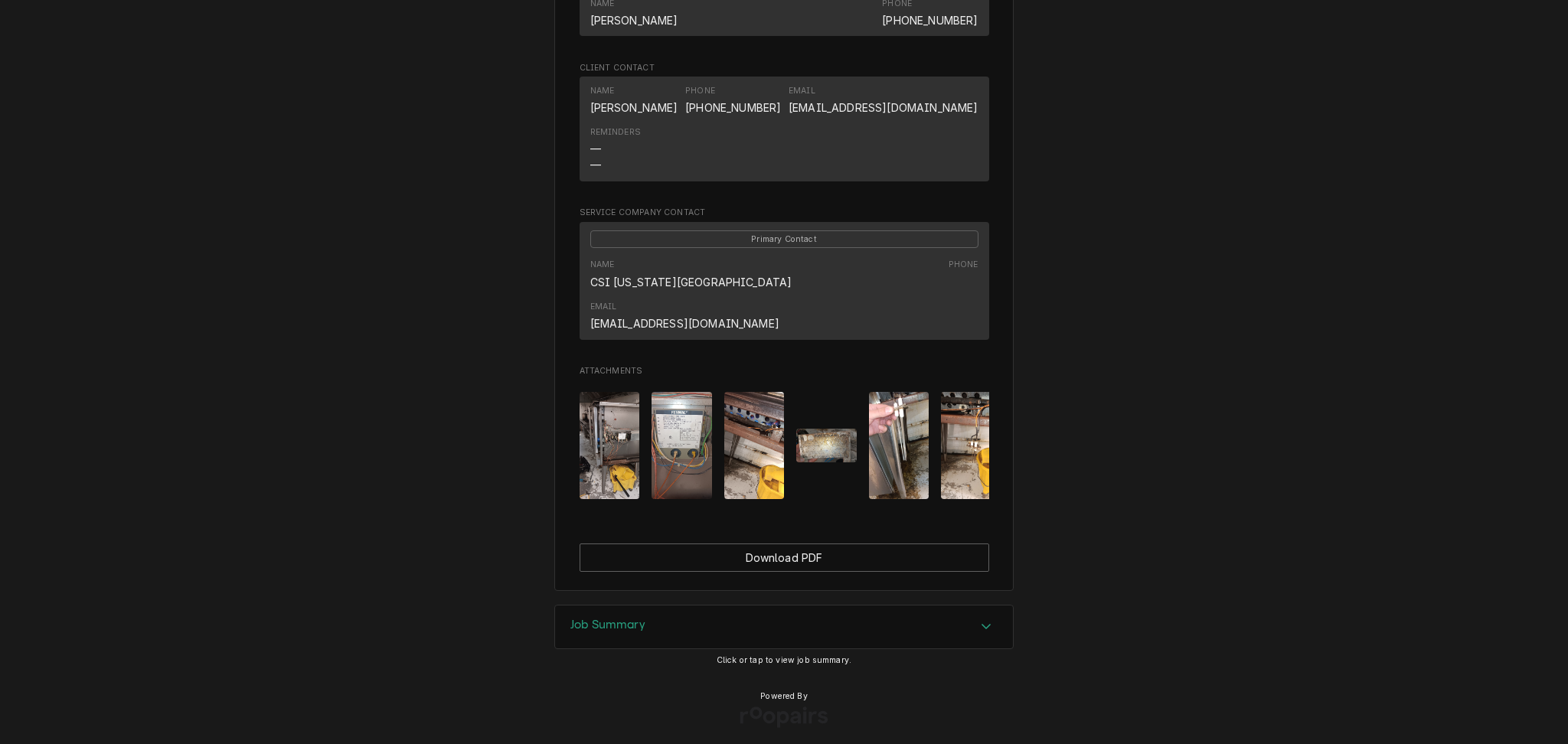
click at [695, 620] on div "Job Summary" at bounding box center [784, 627] width 458 height 43
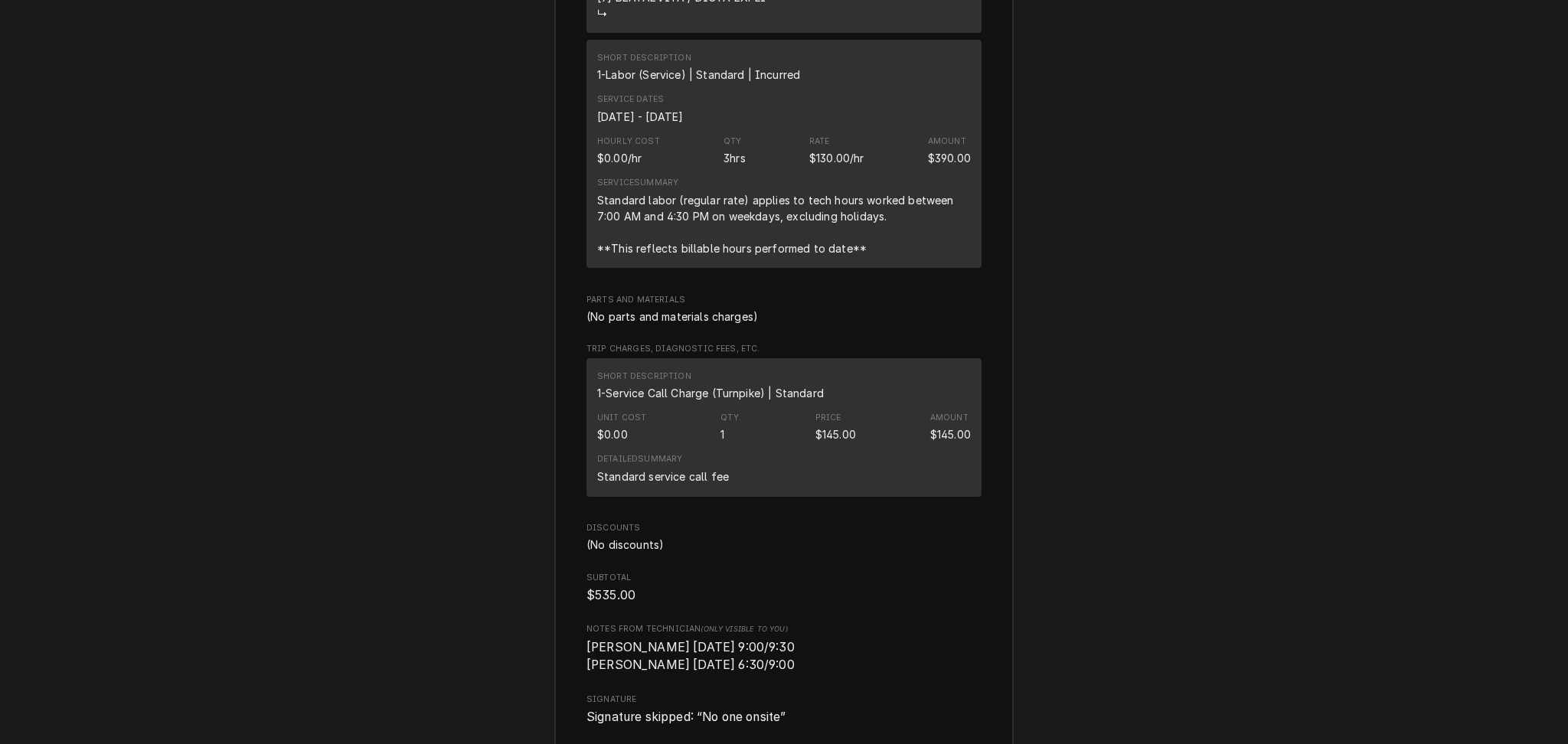
scroll to position [3306, 0]
